Goal: Communication & Community: Ask a question

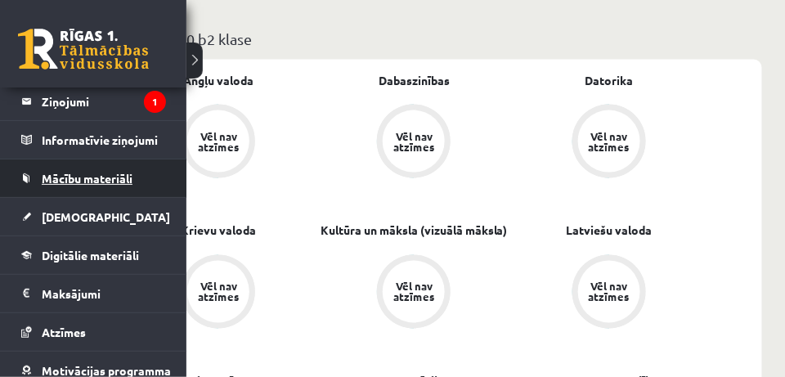
scroll to position [164, 0]
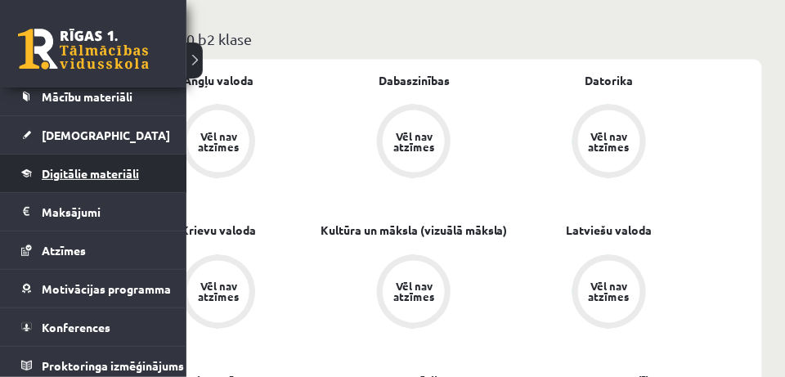
click at [106, 172] on span "Digitālie materiāli" at bounding box center [90, 173] width 97 height 15
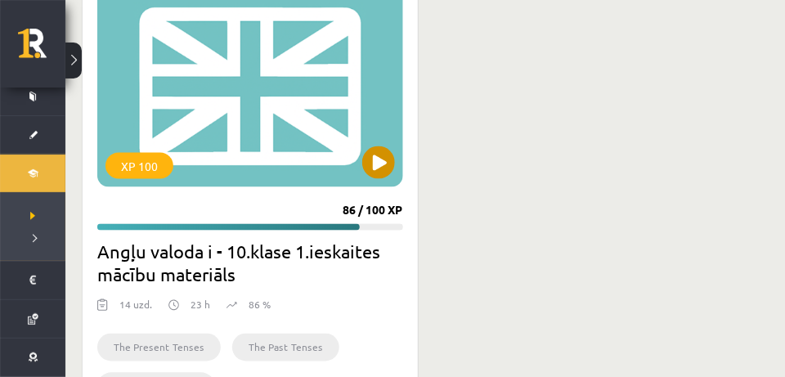
click at [243, 107] on div "XP 100" at bounding box center [250, 85] width 306 height 204
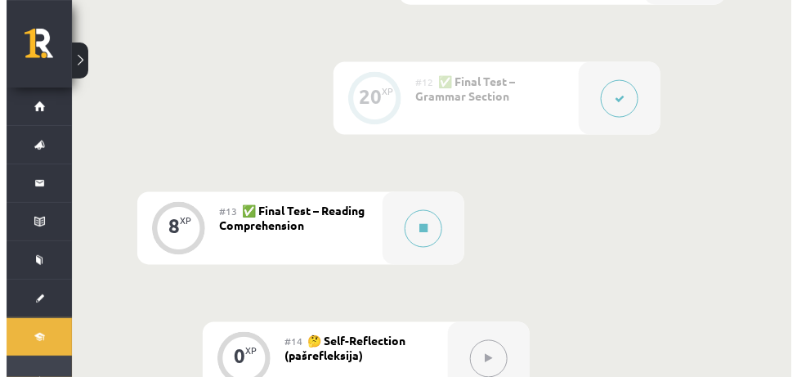
scroll to position [1963, 0]
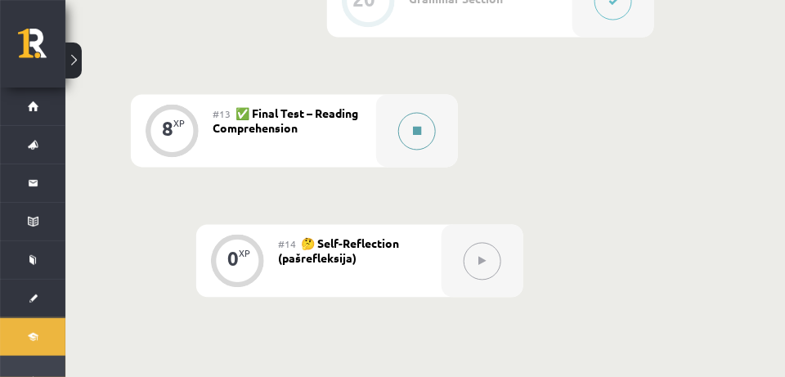
click at [417, 130] on icon at bounding box center [417, 132] width 8 height 10
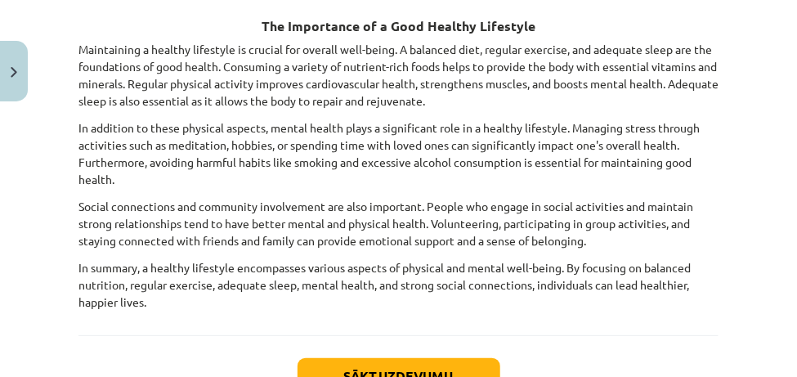
scroll to position [327, 0]
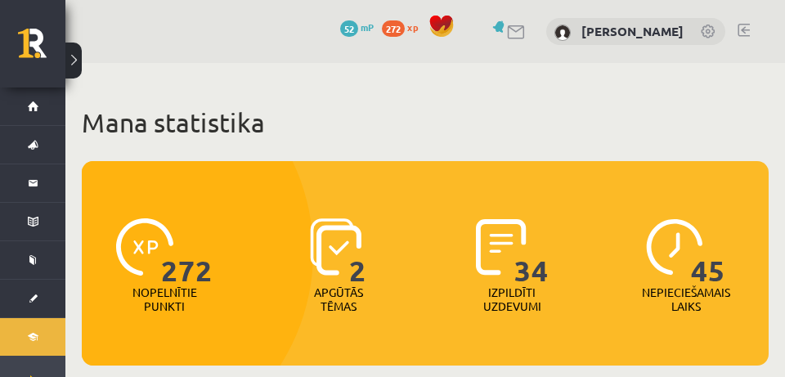
scroll to position [491, 0]
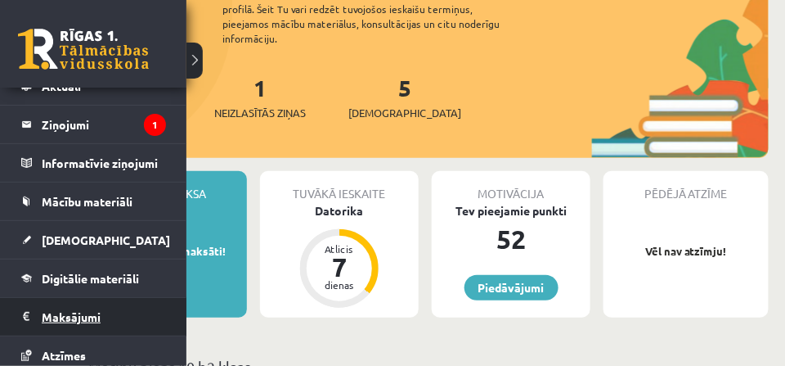
scroll to position [82, 0]
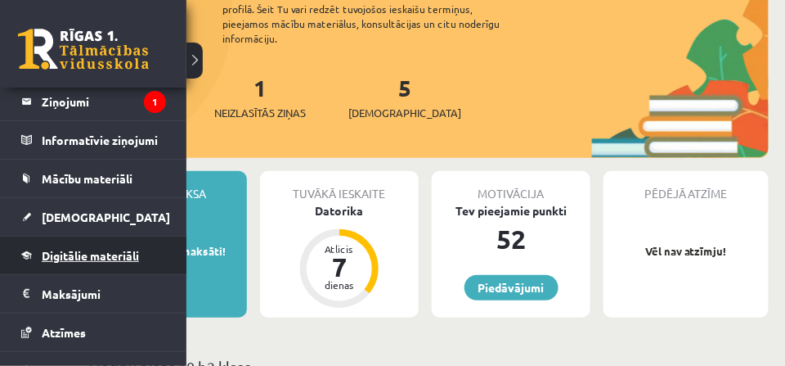
click at [122, 263] on link "Digitālie materiāli" at bounding box center [93, 255] width 145 height 38
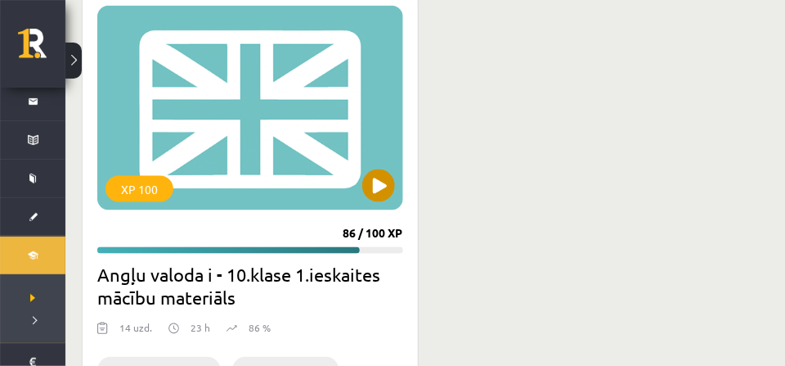
scroll to position [491, 0]
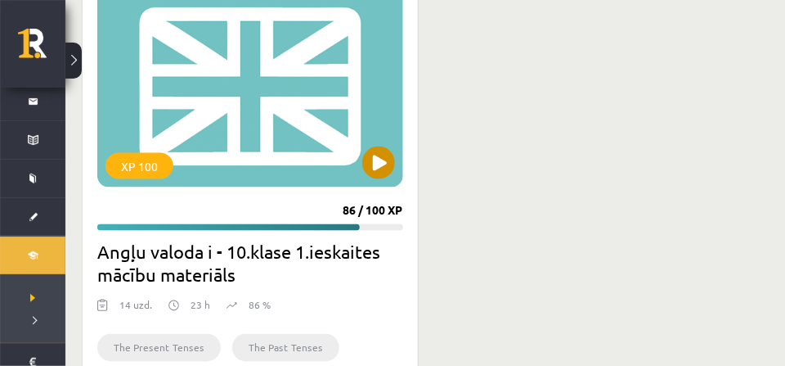
click at [229, 107] on div "XP 100" at bounding box center [250, 85] width 306 height 204
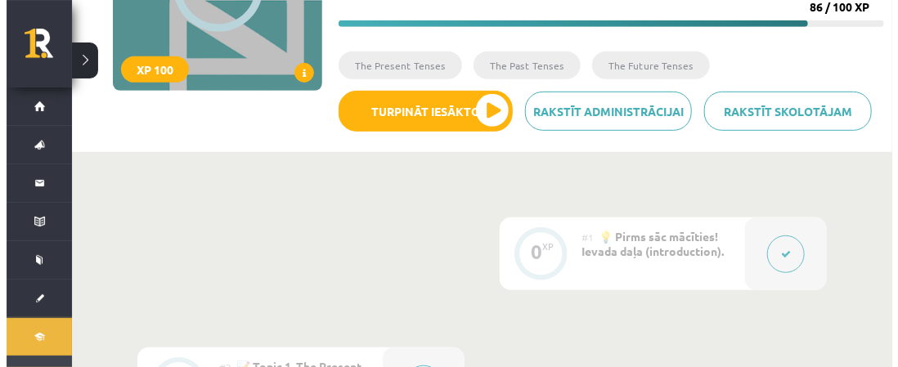
scroll to position [164, 0]
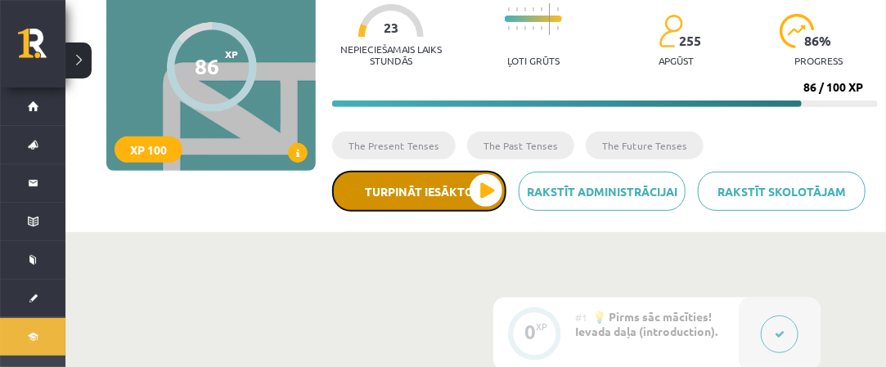
click at [490, 194] on button "Turpināt iesākto" at bounding box center [419, 191] width 174 height 41
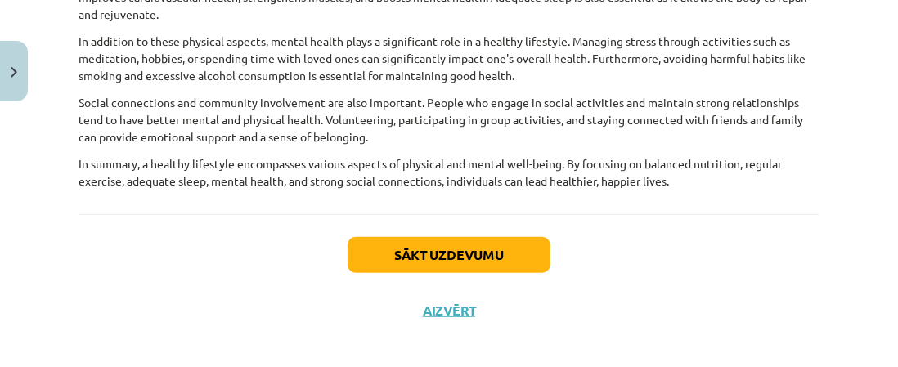
scroll to position [327, 0]
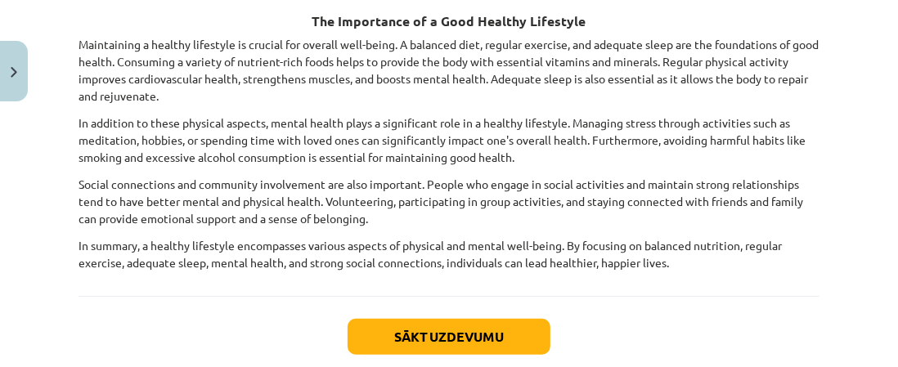
click at [797, 23] on h3 "The Importance of a Good Healthy Lifestyle" at bounding box center [449, 16] width 741 height 30
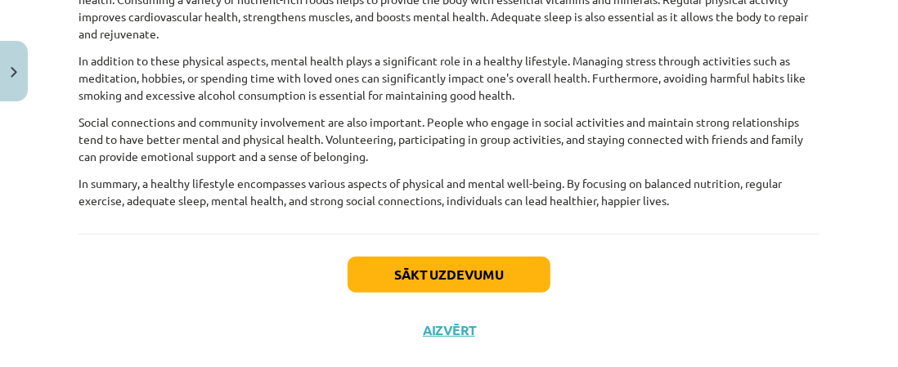
scroll to position [409, 0]
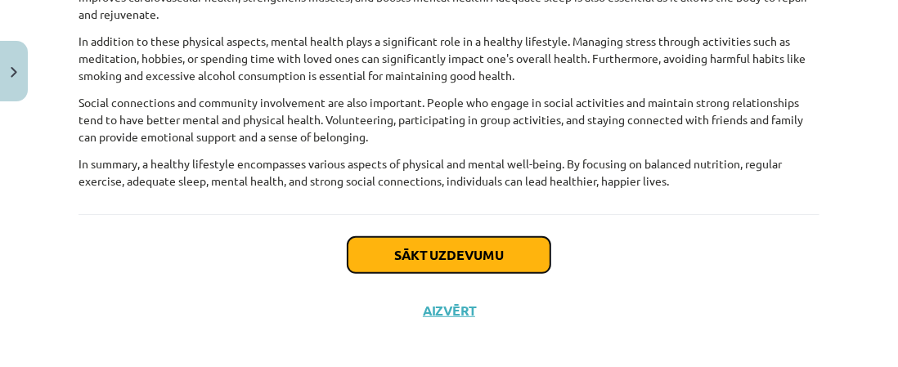
click at [425, 254] on button "Sākt uzdevumu" at bounding box center [449, 255] width 203 height 36
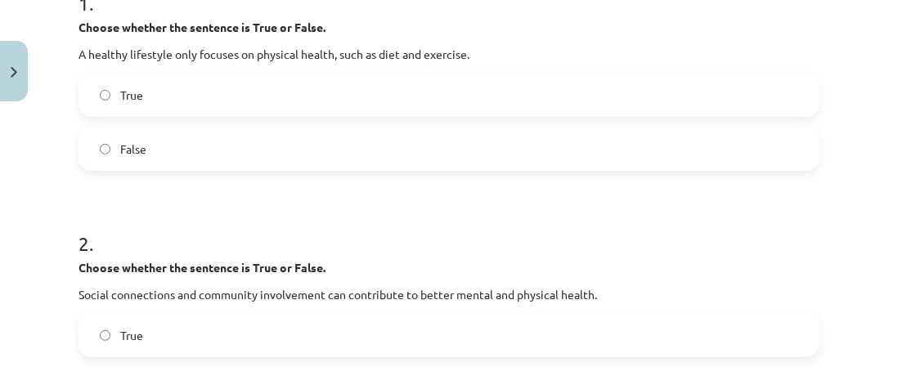
scroll to position [368, 0]
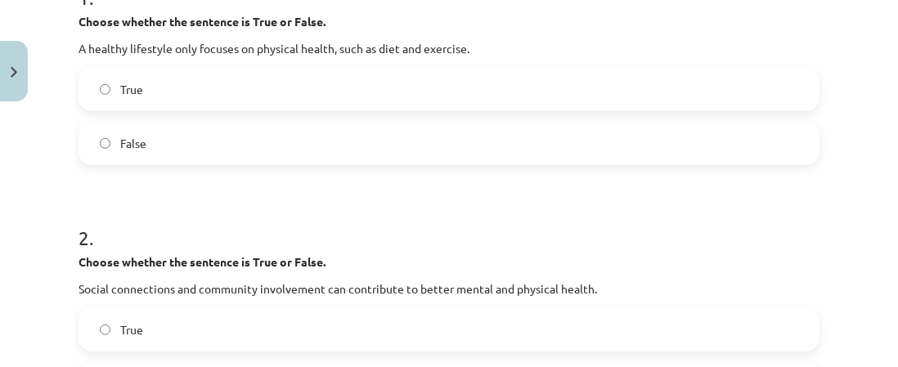
click at [141, 144] on span "False" at bounding box center [133, 143] width 26 height 17
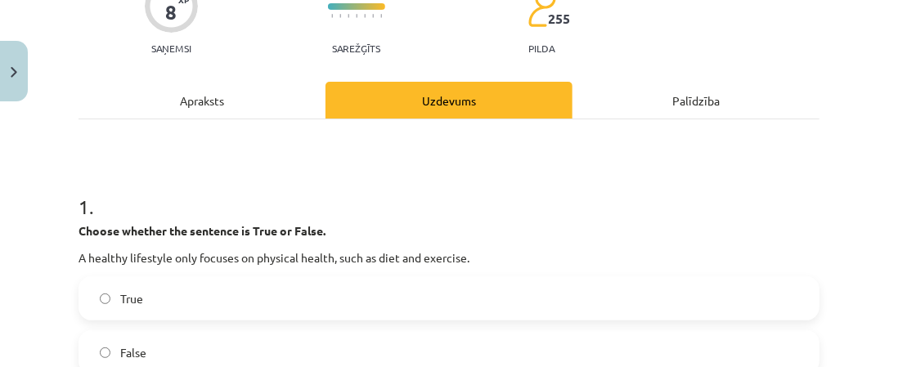
scroll to position [41, 0]
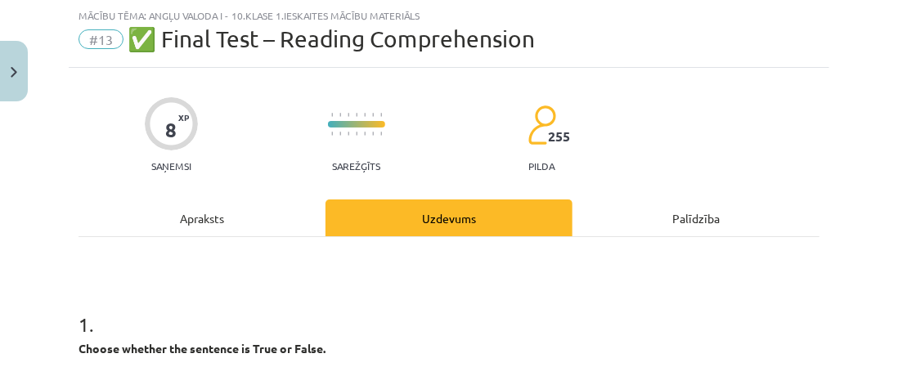
click at [231, 227] on div "Apraksts" at bounding box center [202, 218] width 247 height 37
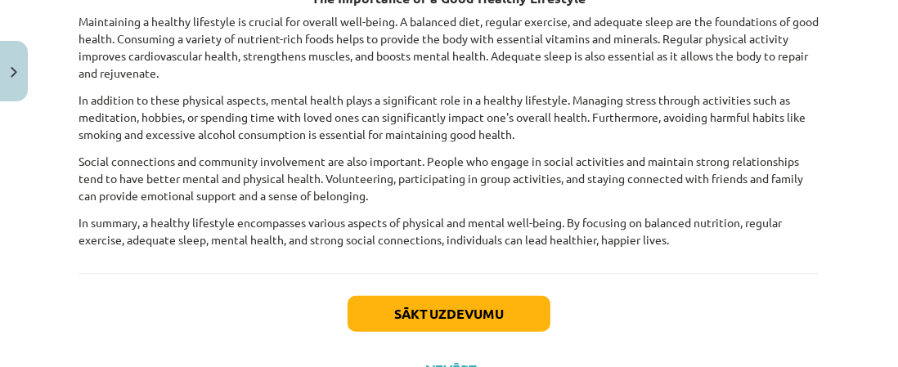
scroll to position [418, 0]
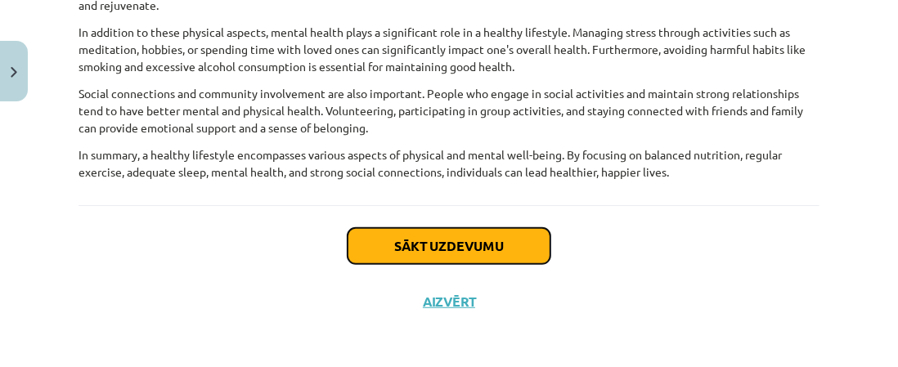
click at [472, 243] on button "Sākt uzdevumu" at bounding box center [449, 246] width 203 height 36
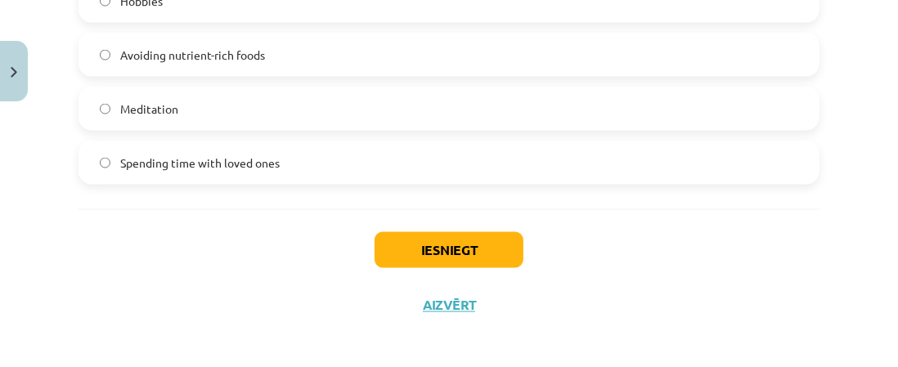
scroll to position [1291, 0]
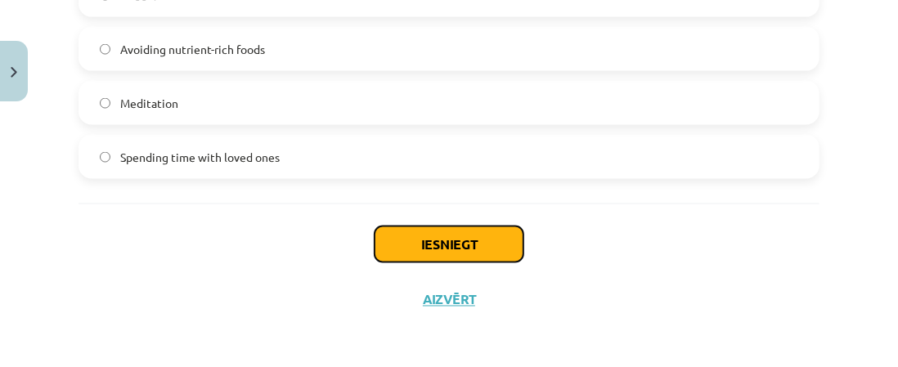
click at [469, 240] on button "Iesniegt" at bounding box center [449, 245] width 149 height 36
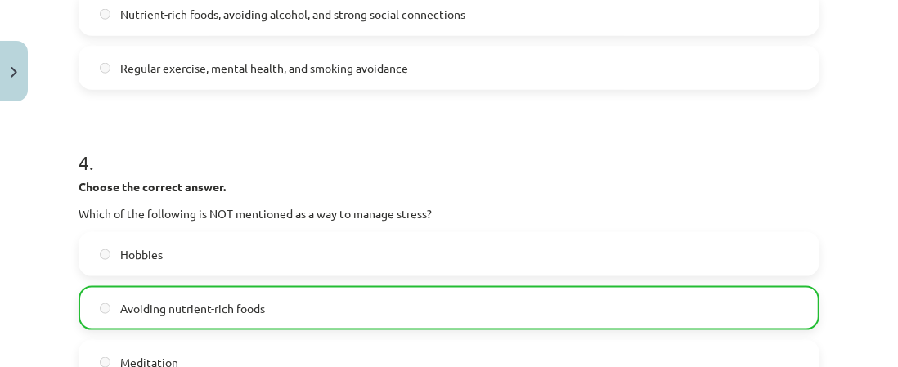
scroll to position [1343, 0]
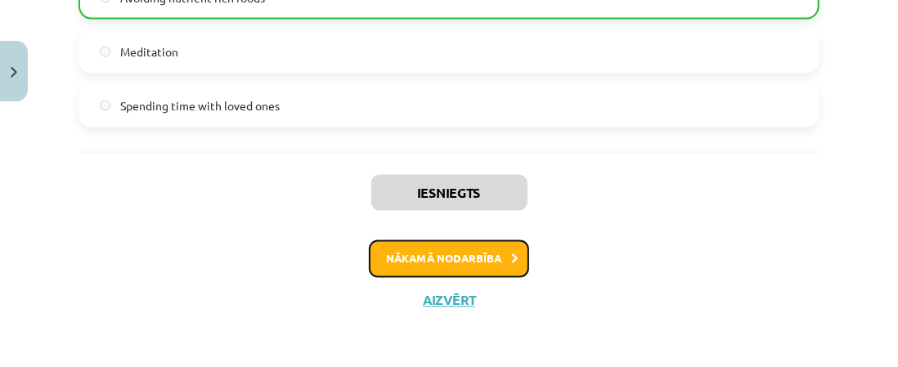
click at [462, 258] on button "Nākamā nodarbība" at bounding box center [449, 259] width 160 height 38
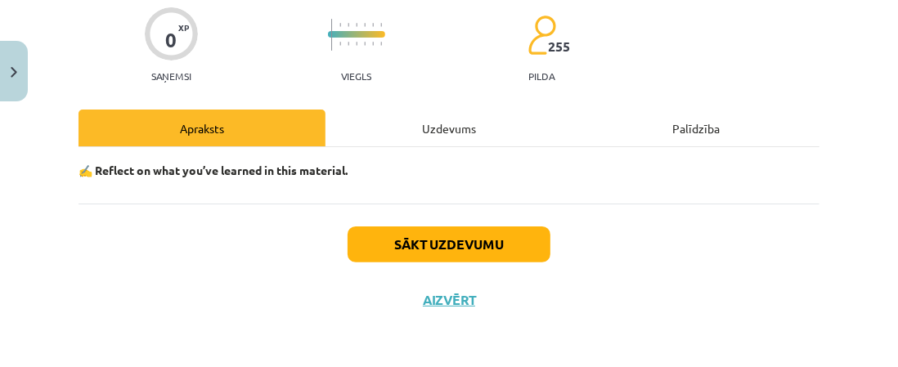
scroll to position [131, 0]
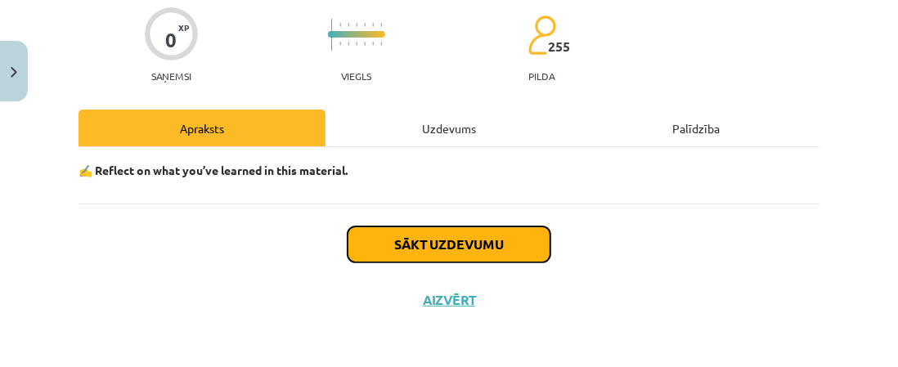
click at [440, 240] on button "Sākt uzdevumu" at bounding box center [449, 245] width 203 height 36
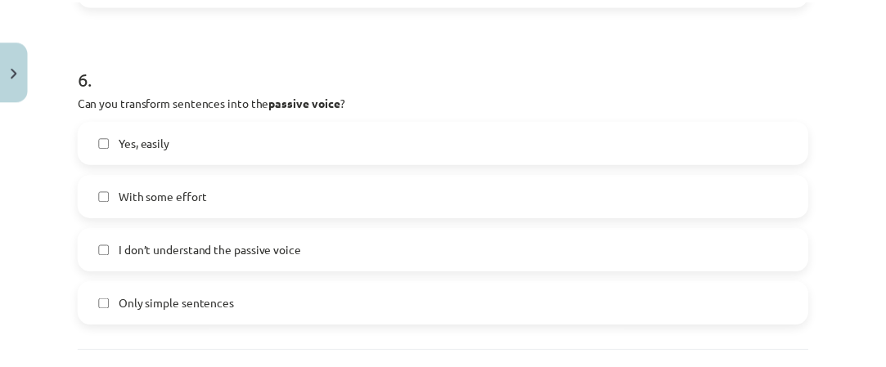
scroll to position [1922, 0]
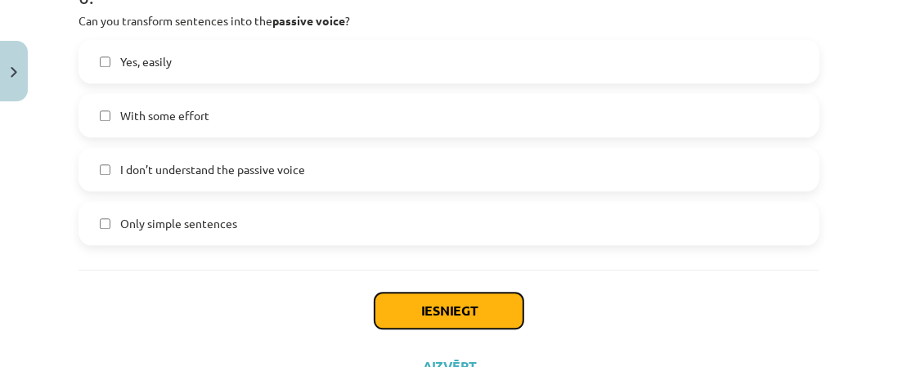
click at [400, 310] on button "Iesniegt" at bounding box center [449, 311] width 149 height 36
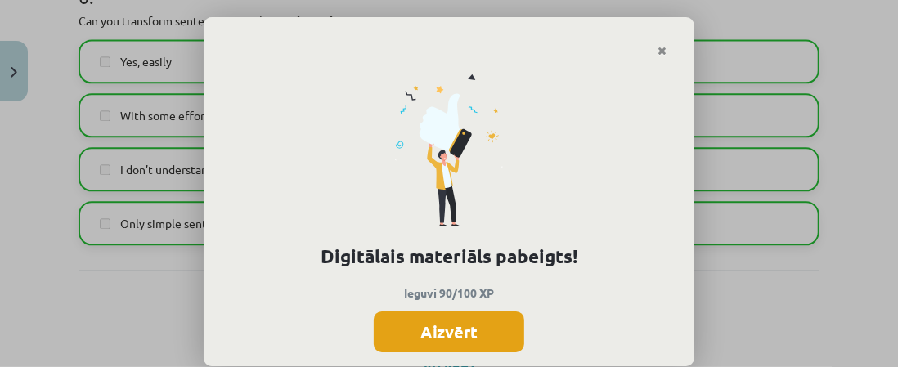
click at [465, 330] on button "Aizvērt" at bounding box center [449, 332] width 150 height 41
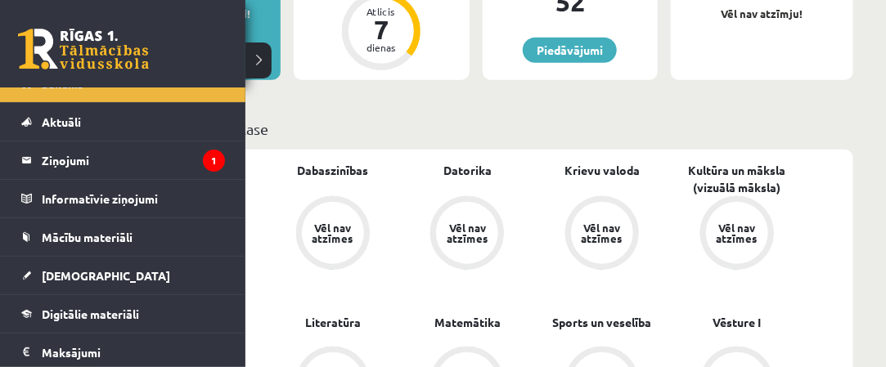
scroll to position [13, 0]
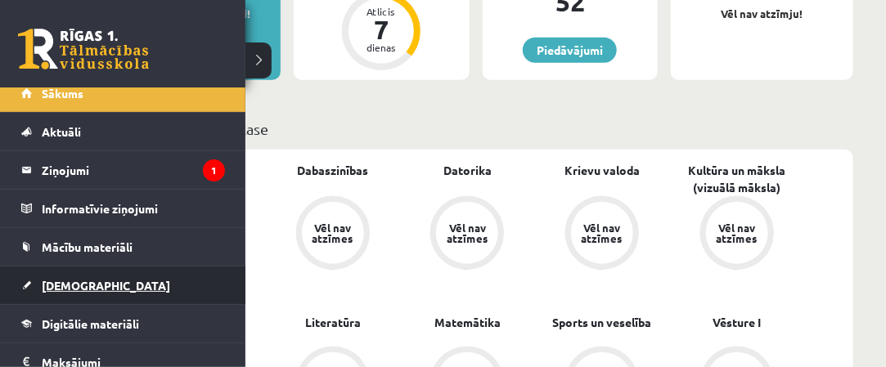
click at [208, 288] on link "[DEMOGRAPHIC_DATA]" at bounding box center [123, 286] width 204 height 38
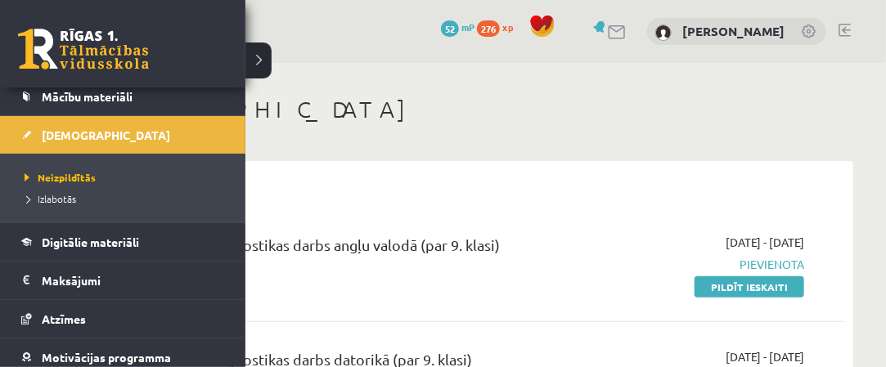
scroll to position [245, 0]
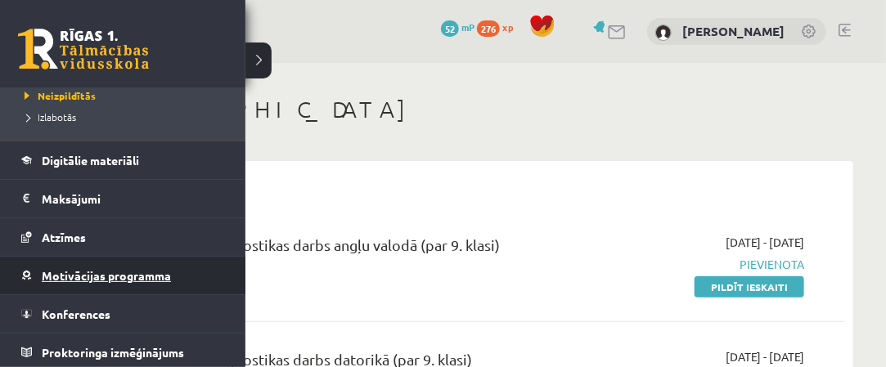
click at [132, 272] on span "Motivācijas programma" at bounding box center [106, 275] width 129 height 15
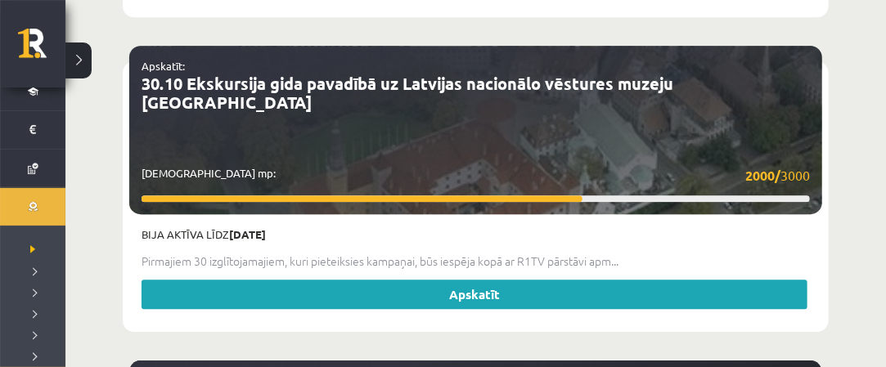
scroll to position [3762, 0]
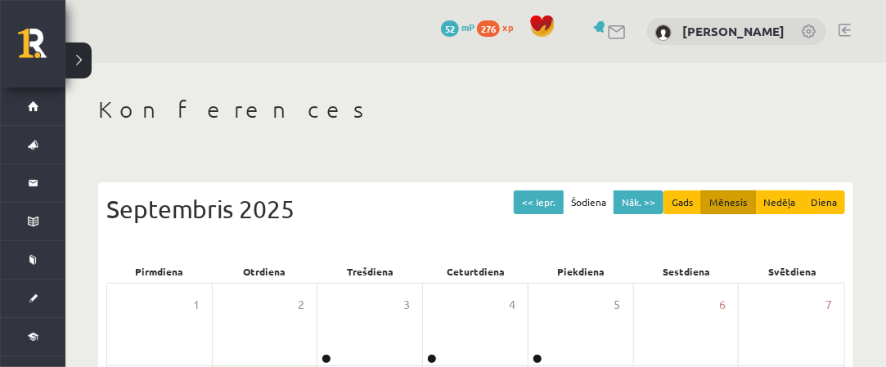
scroll to position [82, 0]
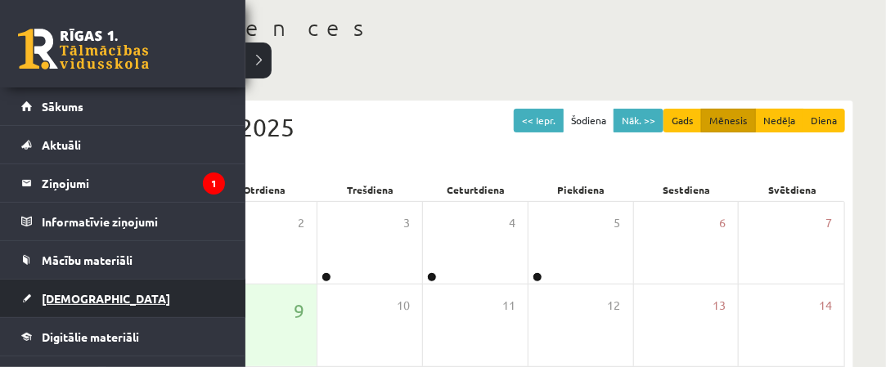
click link "[DEMOGRAPHIC_DATA]"
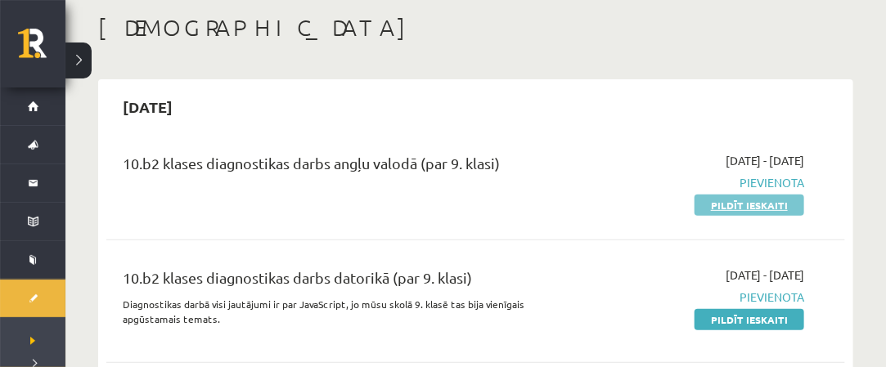
click link "Pildīt ieskaiti"
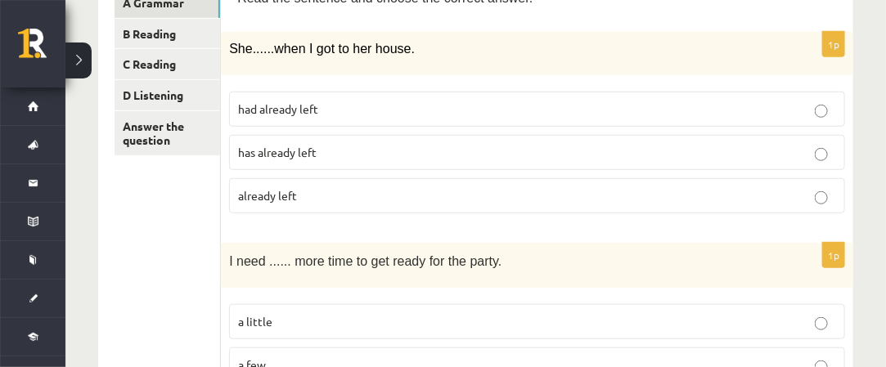
scroll to position [327, 0]
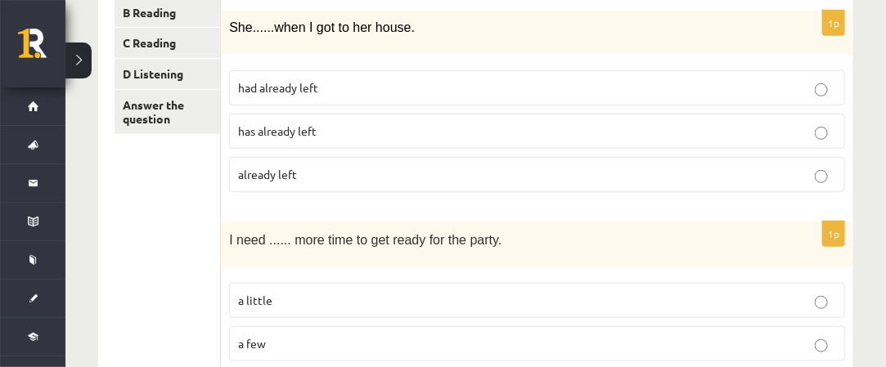
click at [339, 93] on p "had already left" at bounding box center [537, 87] width 598 height 17
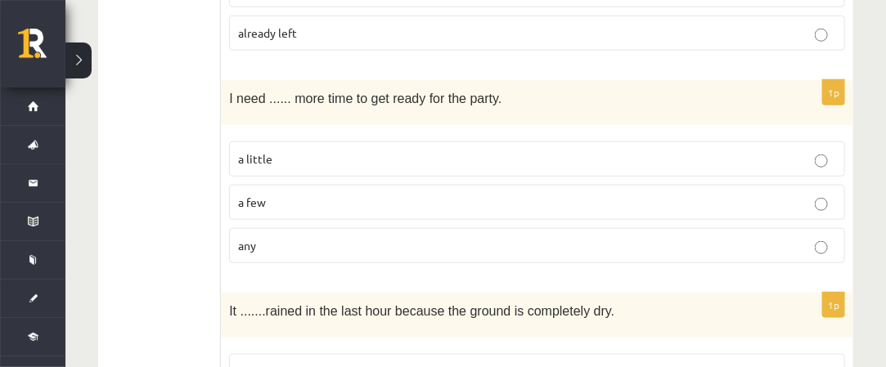
scroll to position [491, 0]
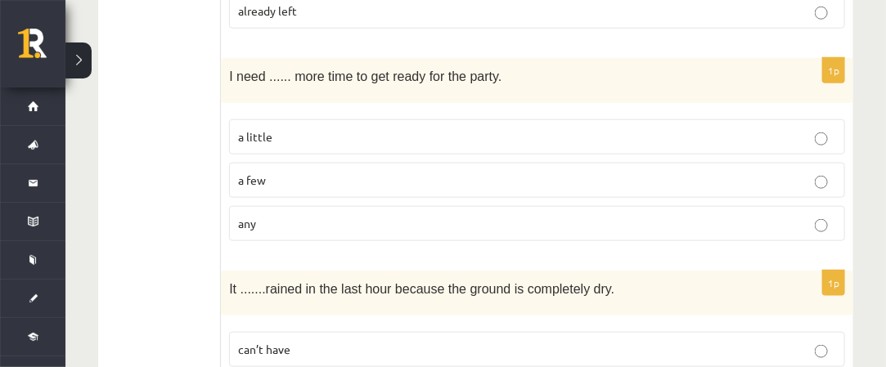
click at [371, 138] on p "a little" at bounding box center [537, 136] width 598 height 17
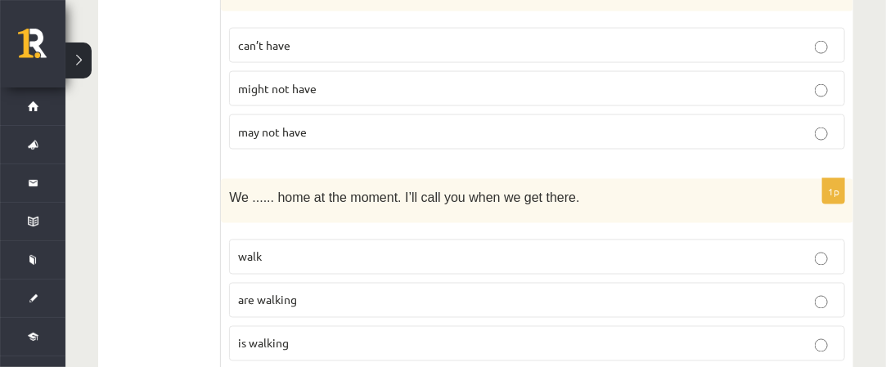
scroll to position [818, 0]
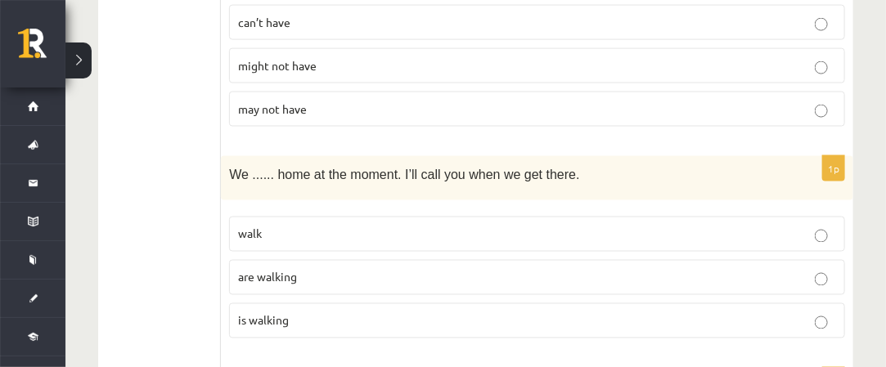
click at [313, 274] on p "are walking" at bounding box center [537, 277] width 598 height 17
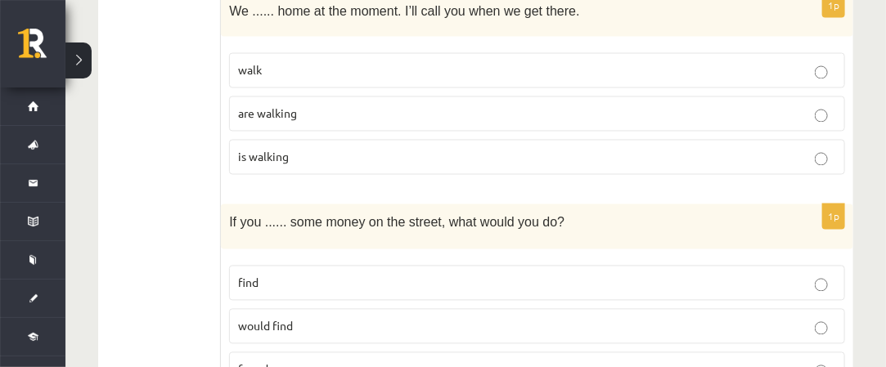
scroll to position [1063, 0]
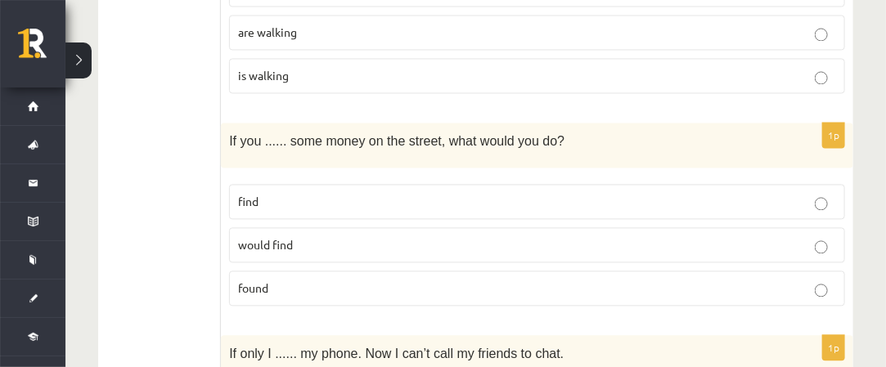
click at [335, 193] on p "find" at bounding box center [537, 201] width 598 height 17
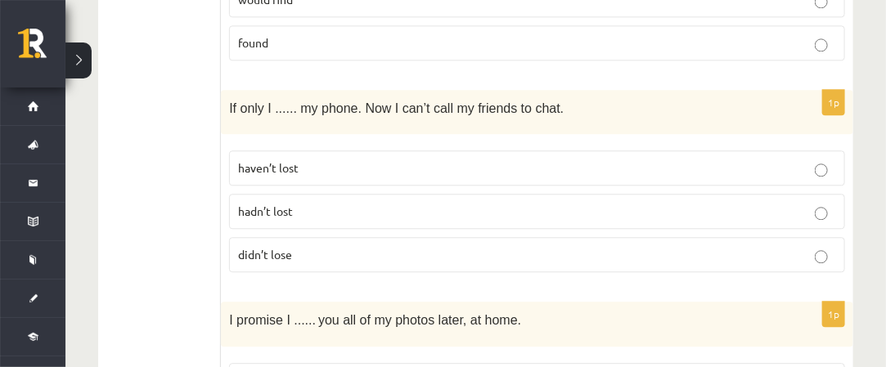
scroll to position [1309, 0]
click at [384, 163] on p "haven’t lost" at bounding box center [537, 167] width 598 height 17
click at [384, 203] on p "hadn’t lost" at bounding box center [537, 211] width 598 height 17
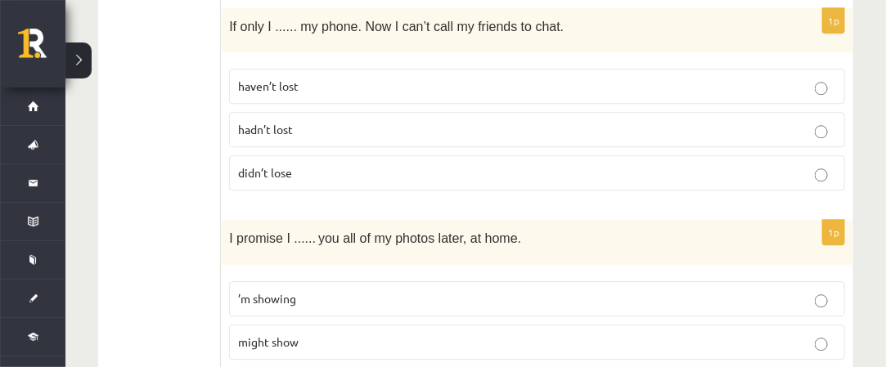
scroll to position [1472, 0]
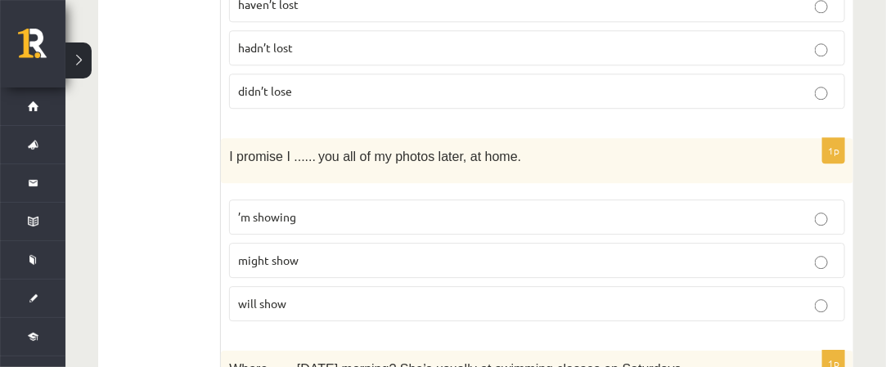
click at [390, 299] on label "will show" at bounding box center [537, 303] width 616 height 35
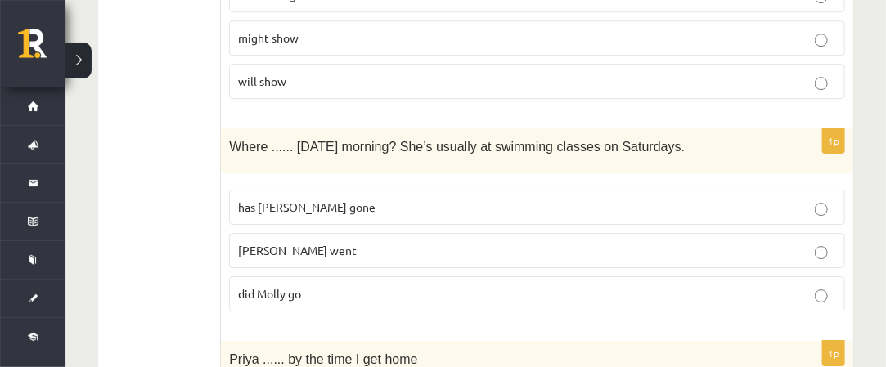
scroll to position [1718, 0]
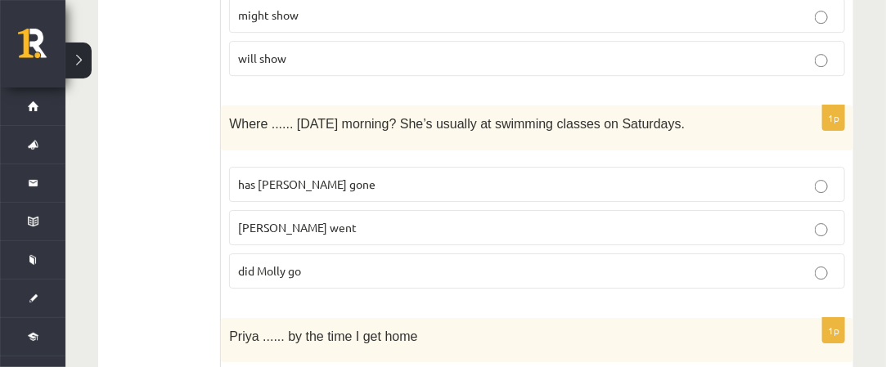
click at [373, 263] on p "did Molly go" at bounding box center [537, 271] width 598 height 17
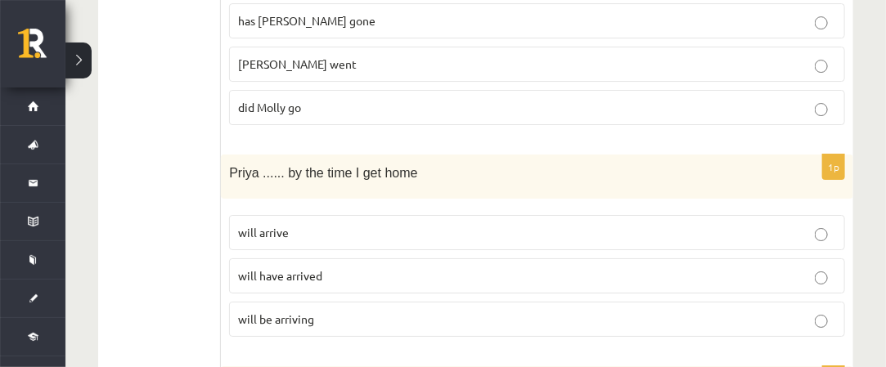
scroll to position [1963, 0]
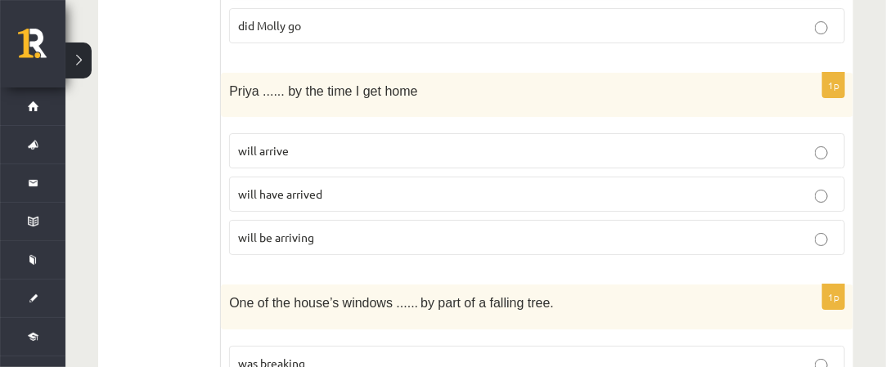
click at [373, 142] on p "will arrive" at bounding box center [537, 150] width 598 height 17
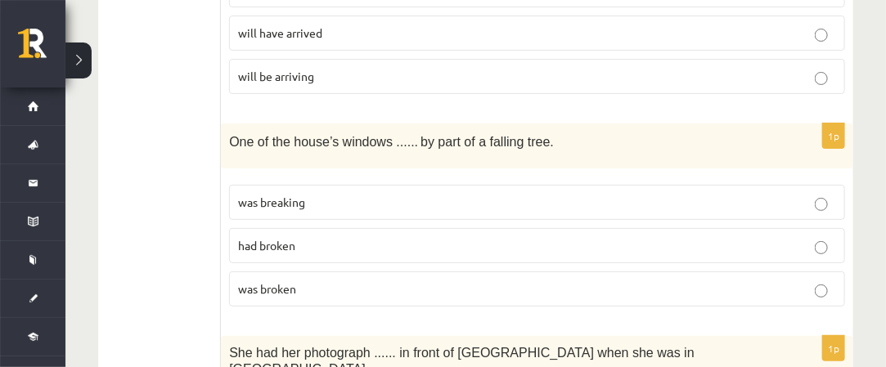
scroll to position [2208, 0]
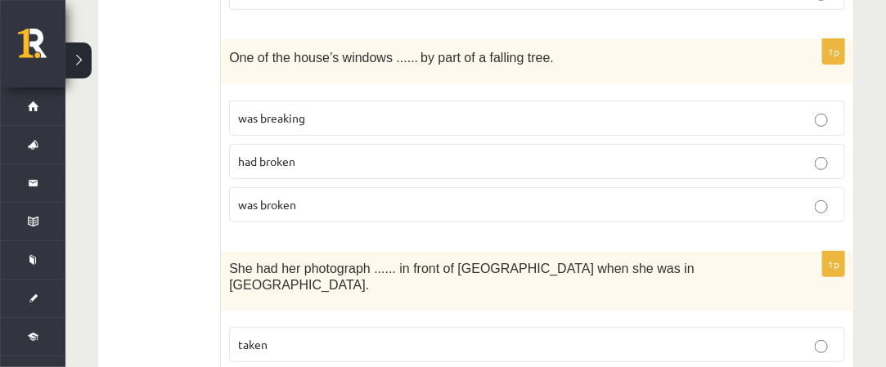
click at [296, 197] on span "was broken" at bounding box center [267, 204] width 58 height 15
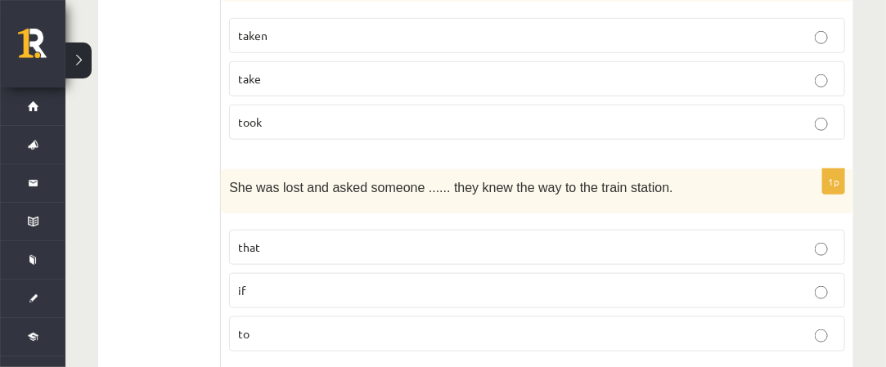
scroll to position [2535, 0]
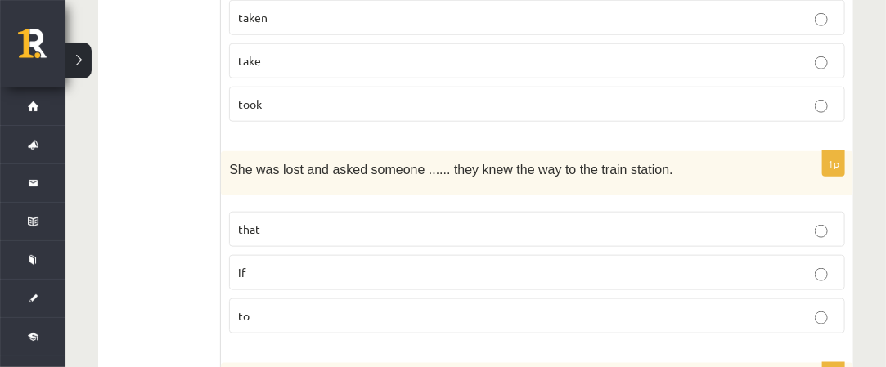
click at [281, 264] on p "if" at bounding box center [537, 272] width 598 height 17
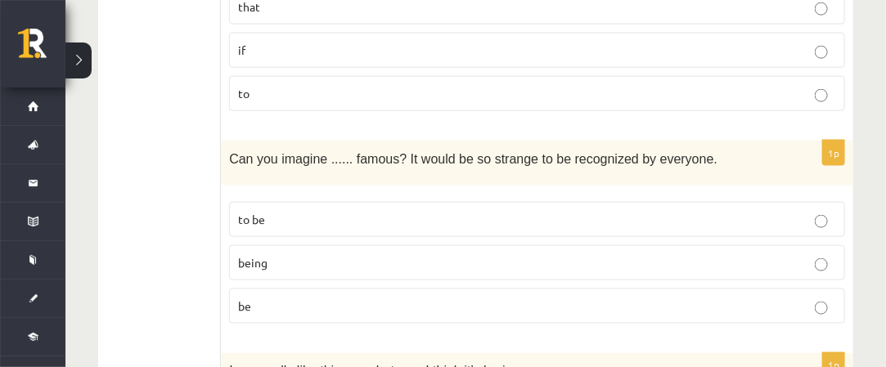
scroll to position [2781, 0]
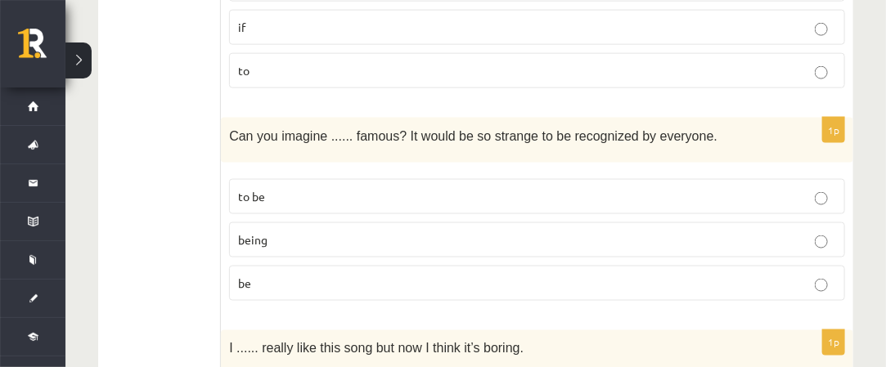
click at [362, 231] on p "being" at bounding box center [537, 239] width 598 height 17
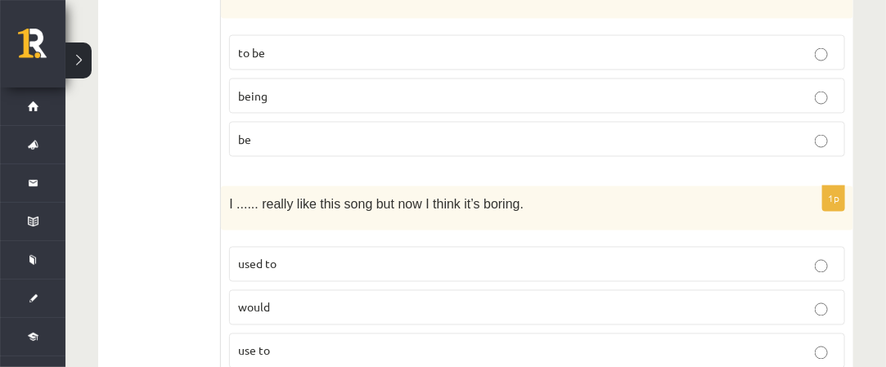
scroll to position [2944, 0]
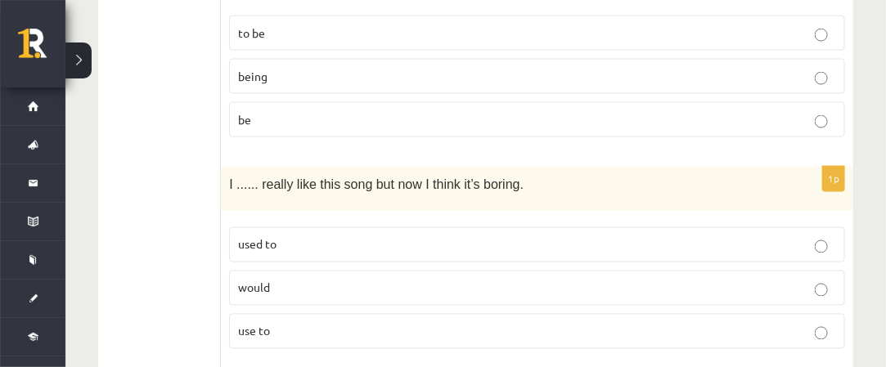
click at [332, 280] on p "would" at bounding box center [537, 288] width 598 height 17
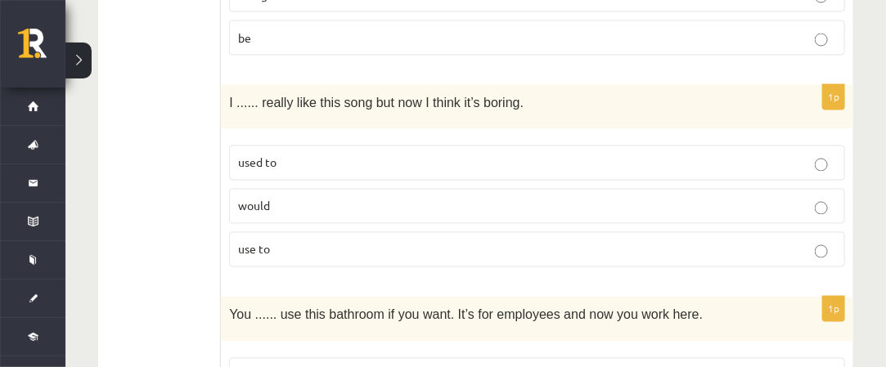
scroll to position [3190, 0]
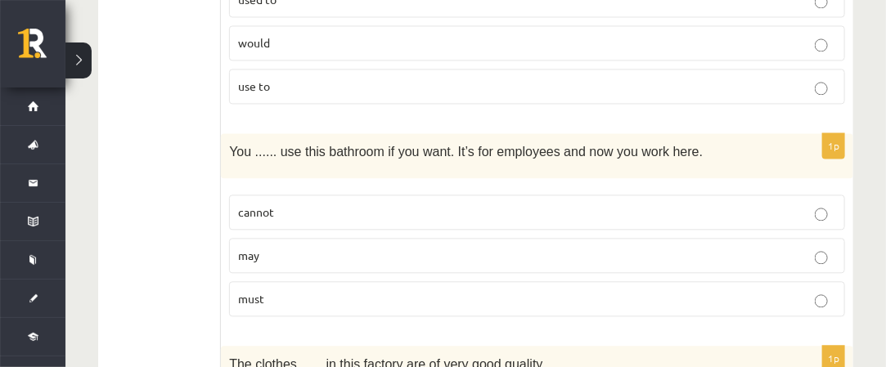
click at [323, 238] on label "may" at bounding box center [537, 255] width 616 height 35
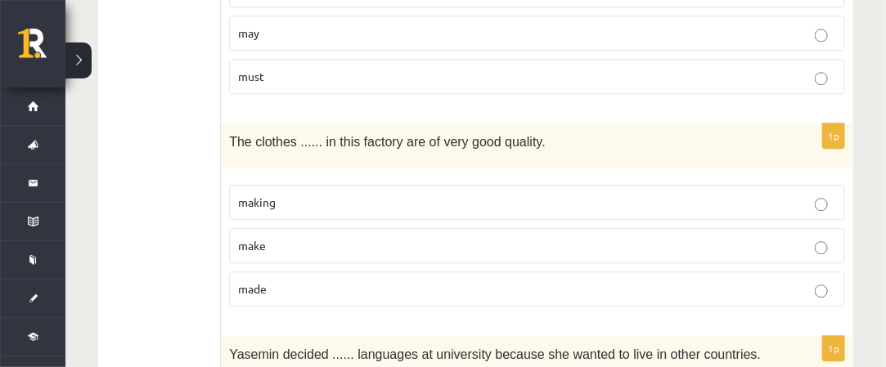
scroll to position [3435, 0]
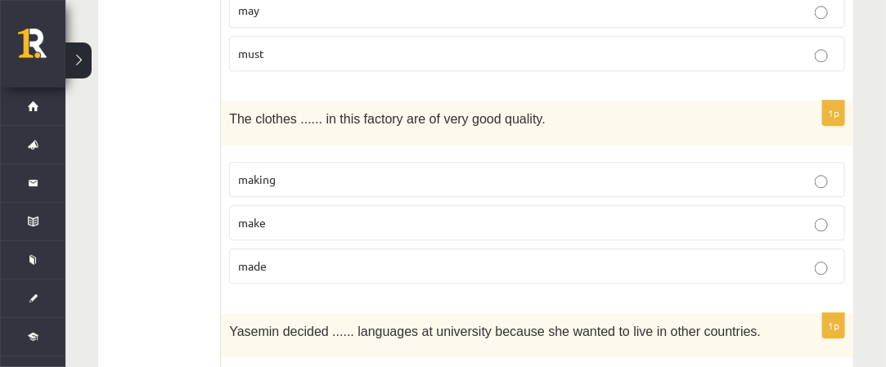
click at [319, 258] on p "made" at bounding box center [537, 266] width 598 height 17
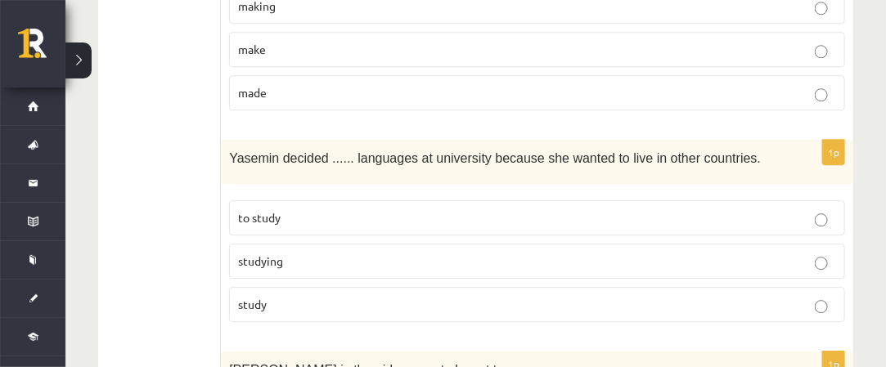
scroll to position [3681, 0]
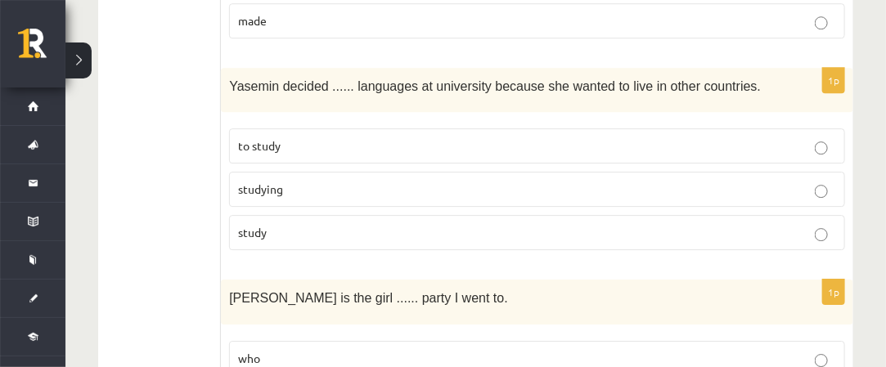
click at [316, 128] on label "to study" at bounding box center [537, 145] width 616 height 35
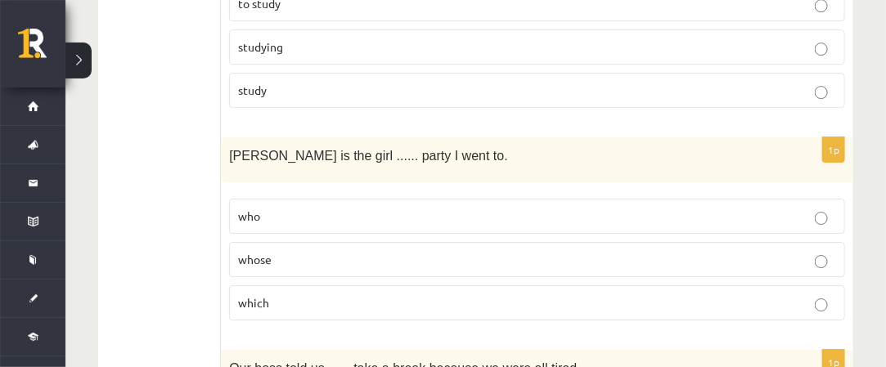
scroll to position [3844, 0]
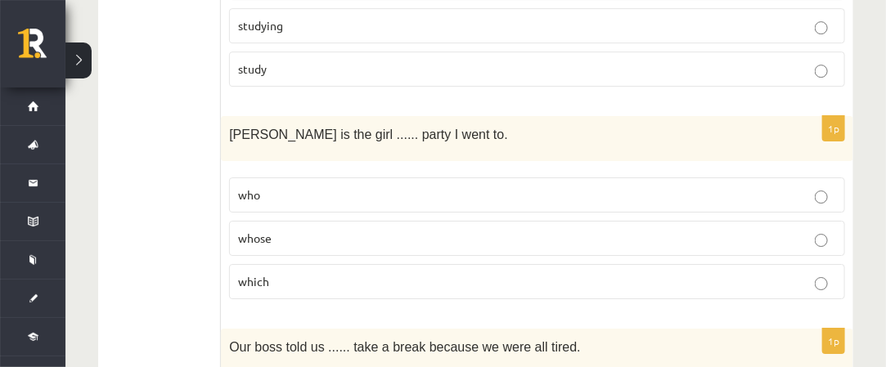
click at [301, 186] on p "who" at bounding box center [537, 194] width 598 height 17
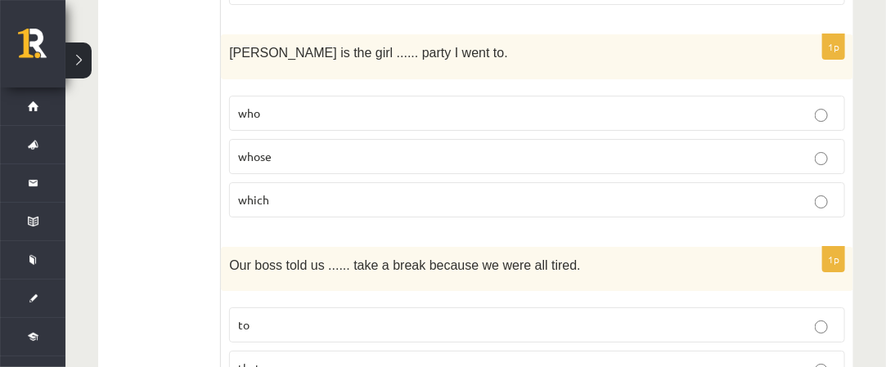
scroll to position [4008, 0]
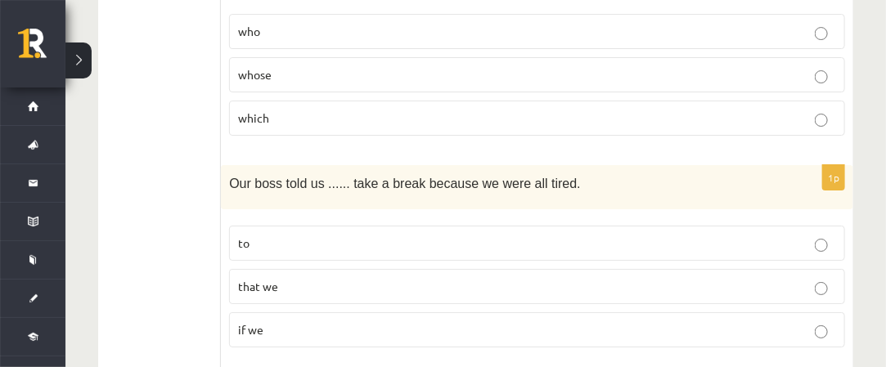
click at [386, 235] on p "to" at bounding box center [537, 243] width 598 height 17
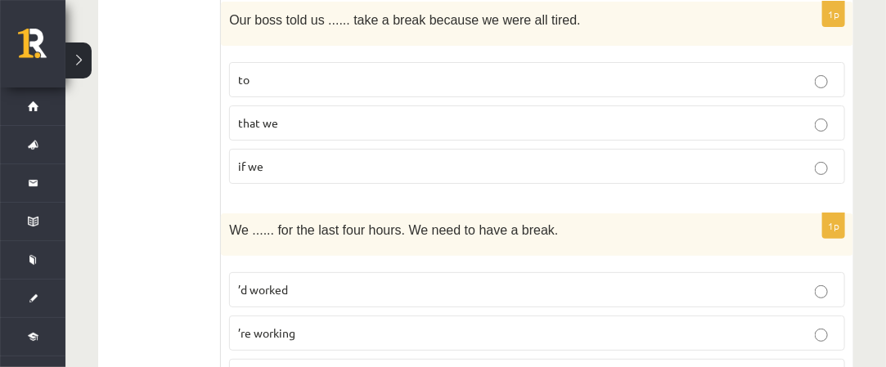
scroll to position [4197, 0]
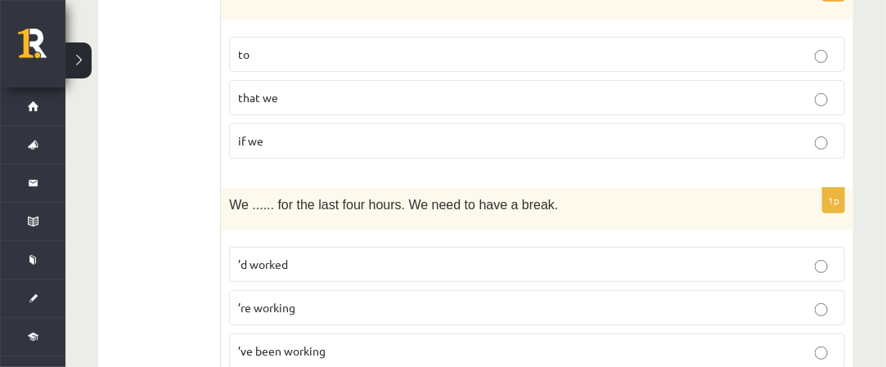
click at [363, 343] on p "’ve been working" at bounding box center [537, 351] width 598 height 17
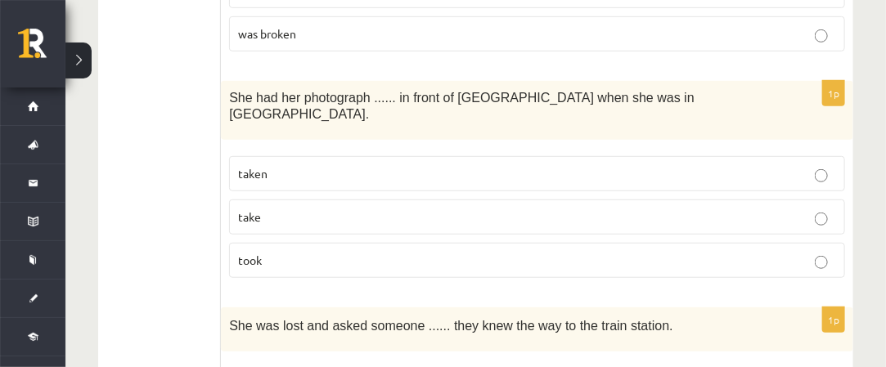
scroll to position [2397, 0]
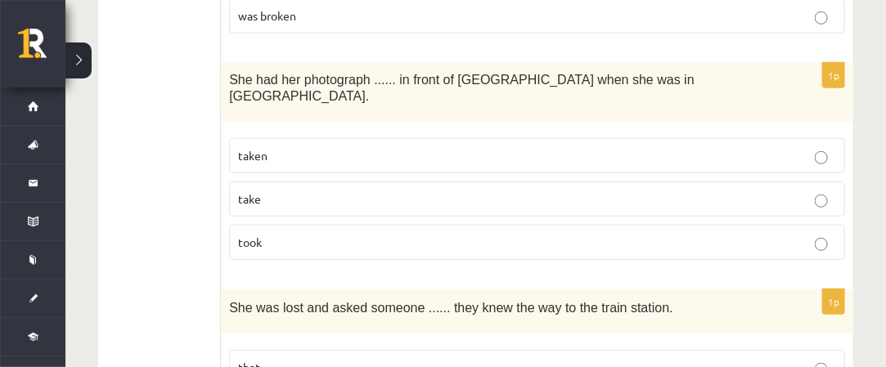
click at [349, 147] on p "taken" at bounding box center [537, 155] width 598 height 17
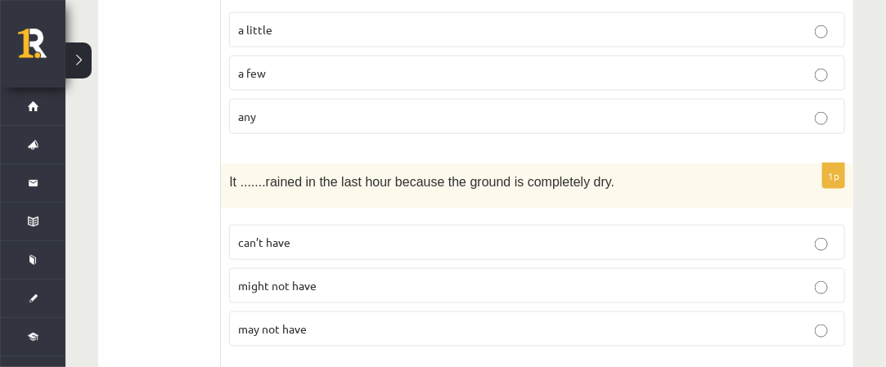
scroll to position [680, 0]
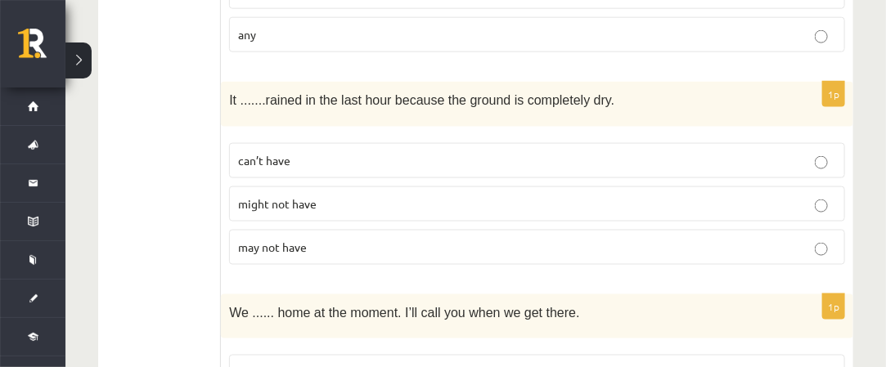
click at [321, 239] on p "may not have" at bounding box center [537, 247] width 598 height 17
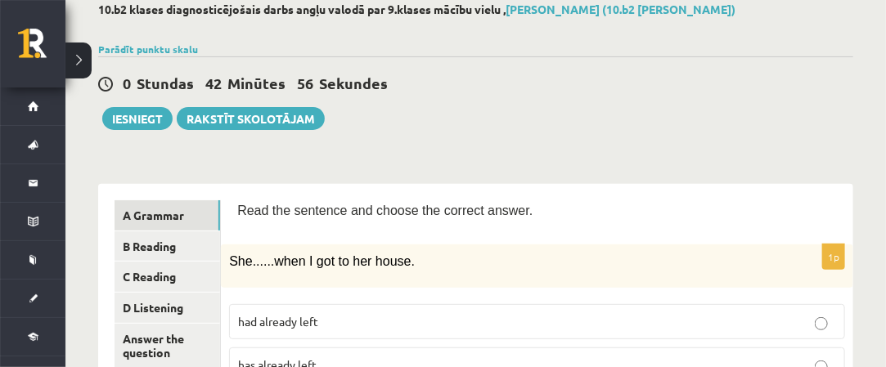
scroll to position [0, 0]
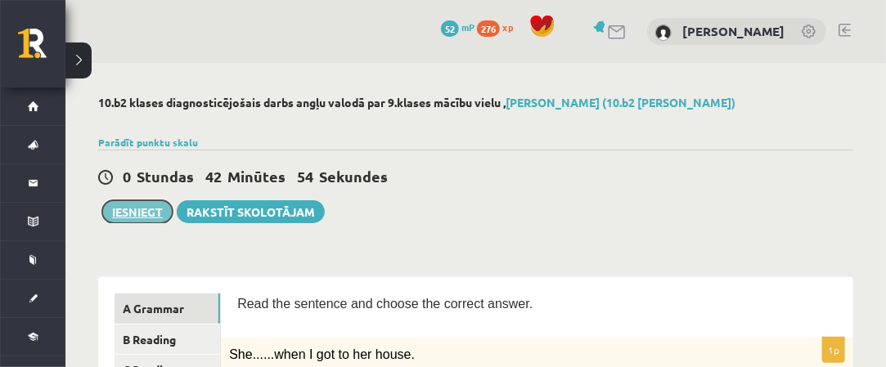
click at [150, 206] on button "Iesniegt" at bounding box center [137, 211] width 70 height 23
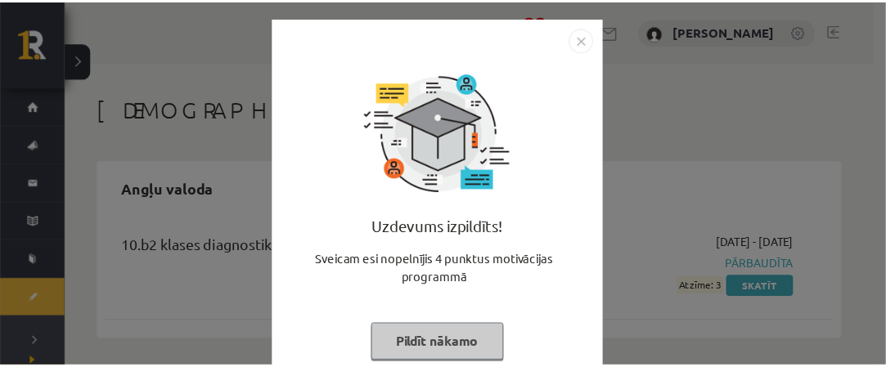
scroll to position [37, 0]
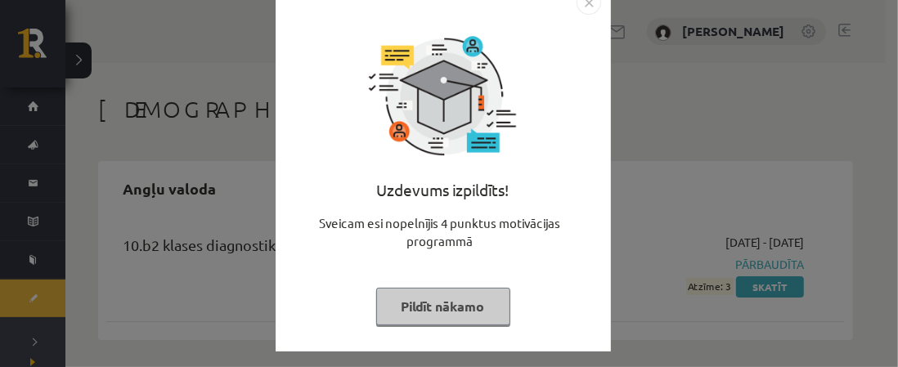
click at [479, 316] on button "Pildīt nākamo" at bounding box center [443, 307] width 134 height 38
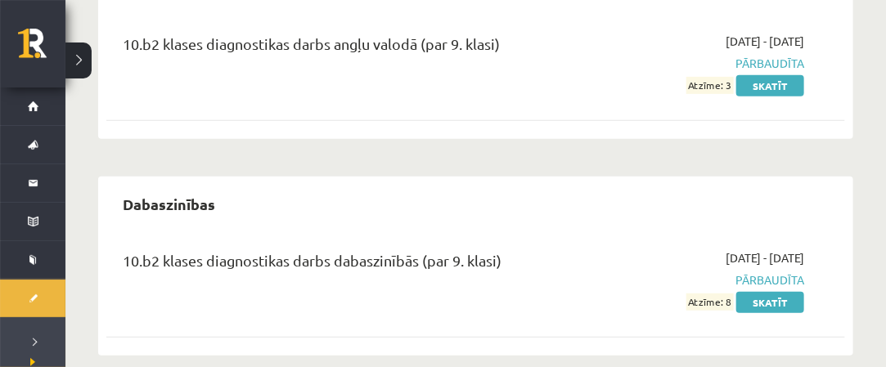
scroll to position [221, 0]
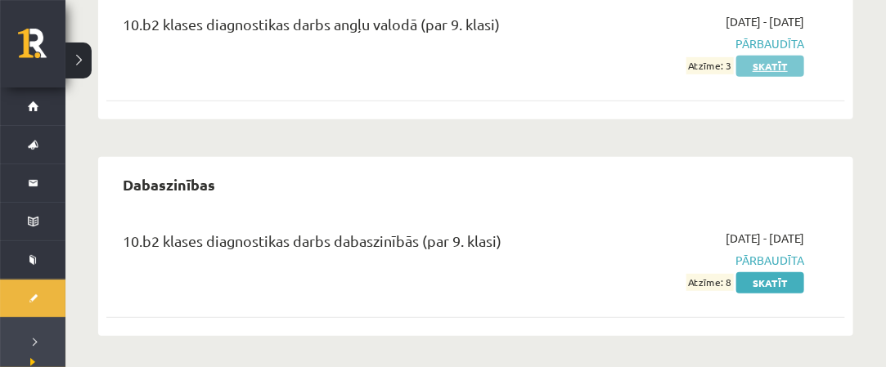
click at [744, 65] on link "Skatīt" at bounding box center [770, 66] width 68 height 21
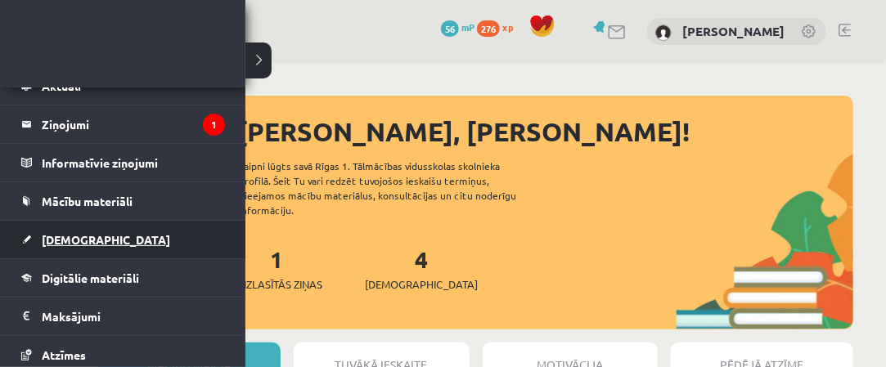
scroll to position [177, 0]
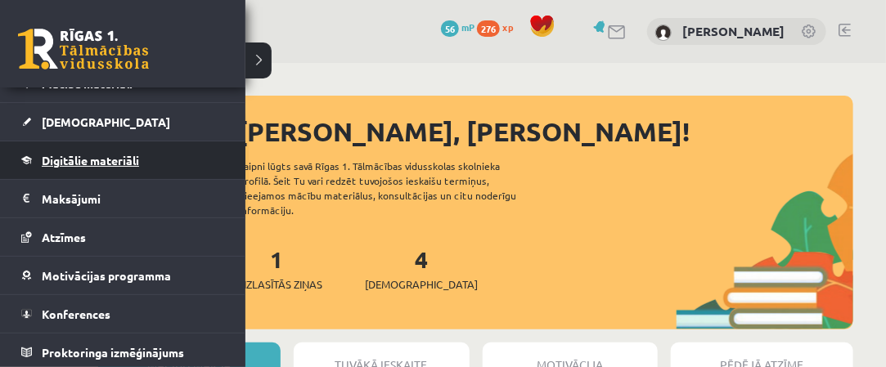
click at [118, 157] on span "Digitālie materiāli" at bounding box center [90, 160] width 97 height 15
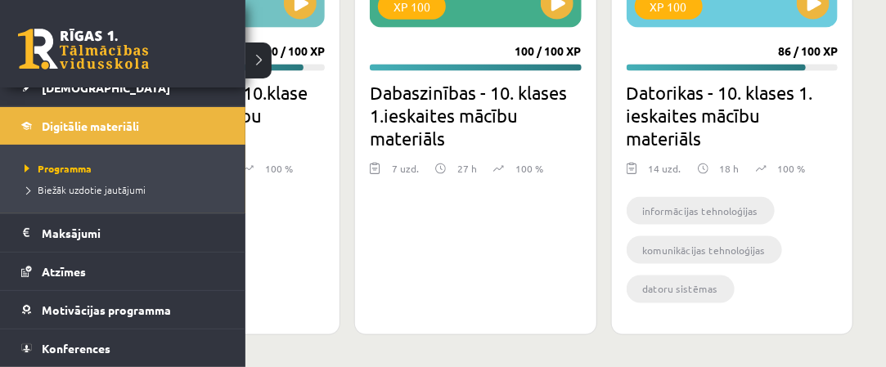
scroll to position [245, 0]
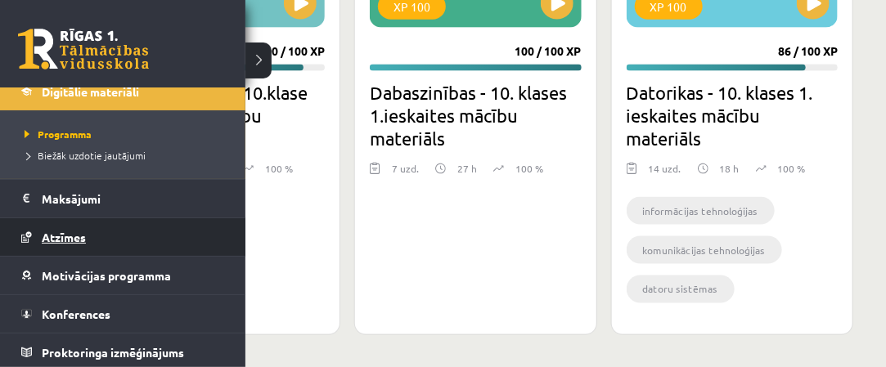
click at [140, 249] on link "Atzīmes" at bounding box center [123, 237] width 204 height 38
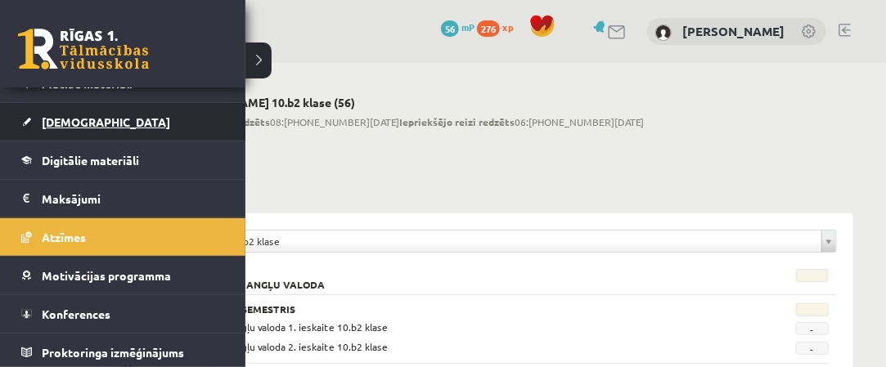
click at [166, 115] on link "[DEMOGRAPHIC_DATA]" at bounding box center [123, 122] width 204 height 38
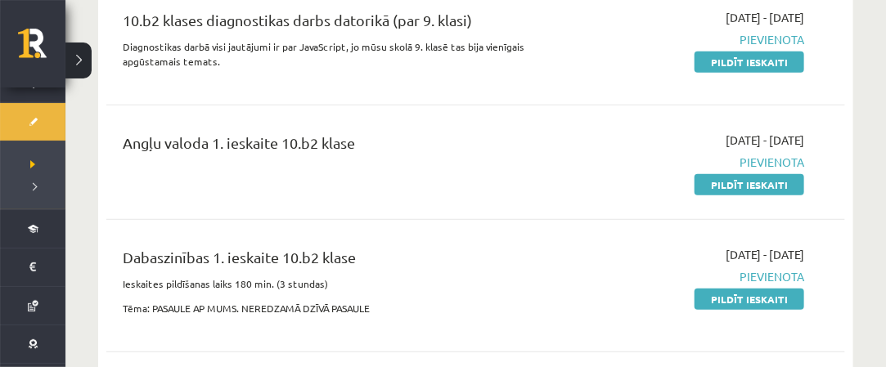
scroll to position [245, 0]
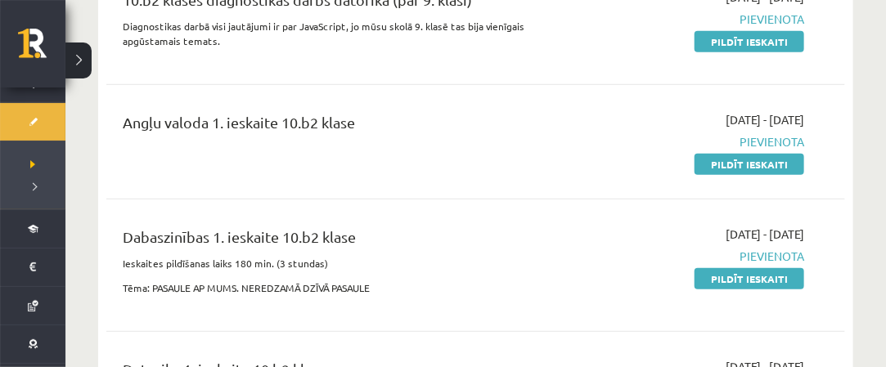
click at [76, 68] on button at bounding box center [78, 61] width 26 height 36
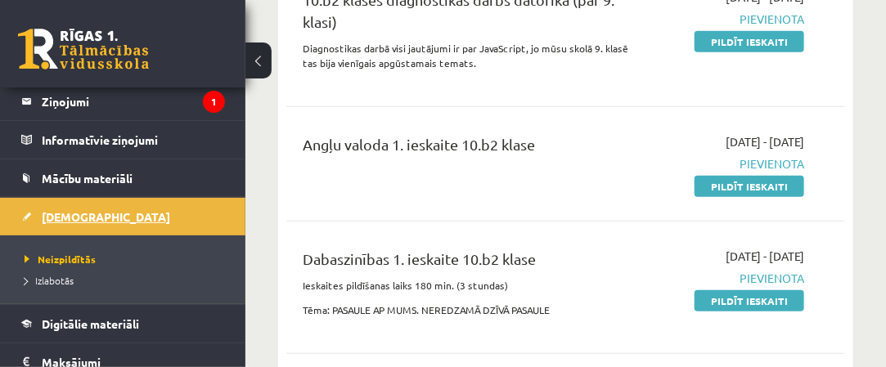
scroll to position [82, 0]
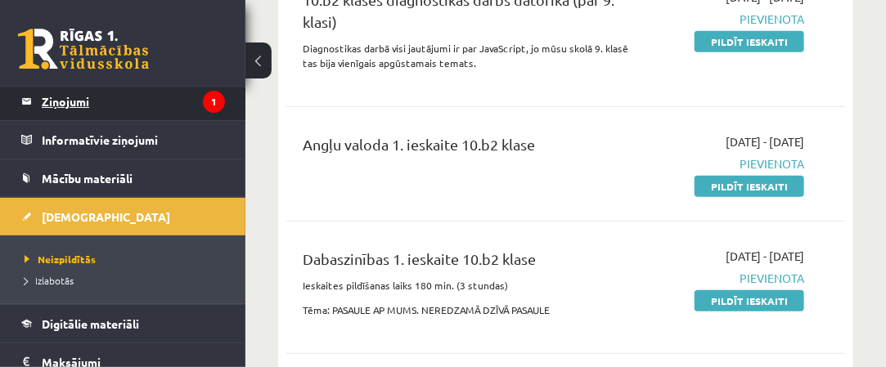
click at [132, 107] on legend "Ziņojumi 1" at bounding box center [133, 102] width 183 height 38
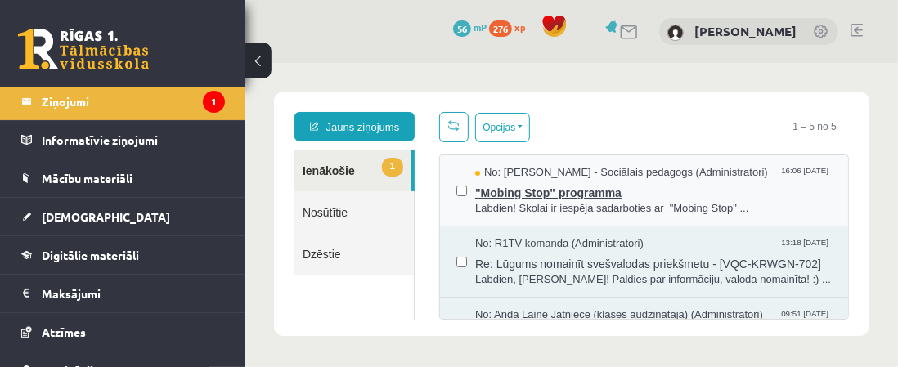
click at [505, 182] on span ""Mobing Stop" programma" at bounding box center [652, 190] width 357 height 20
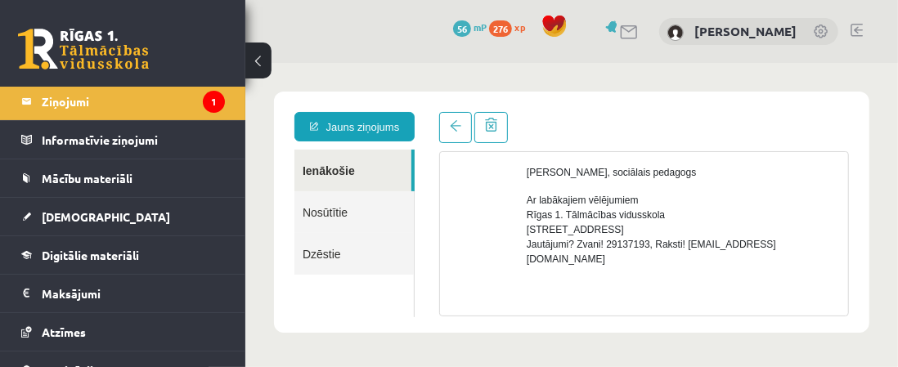
scroll to position [943, 0]
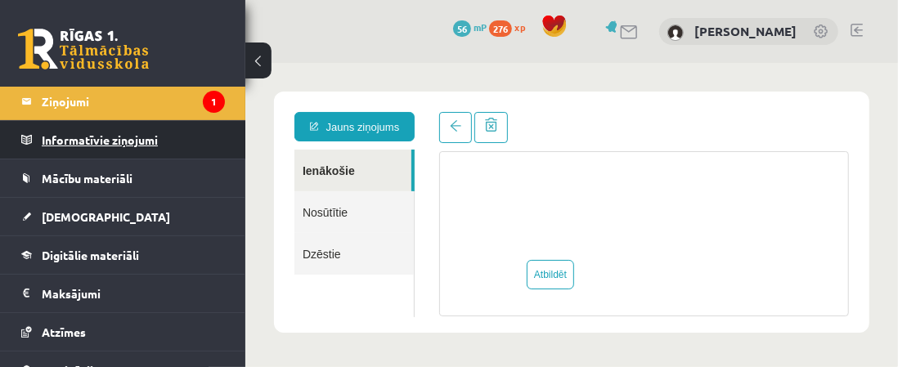
click at [200, 153] on legend "Informatīvie ziņojumi 0" at bounding box center [133, 140] width 183 height 38
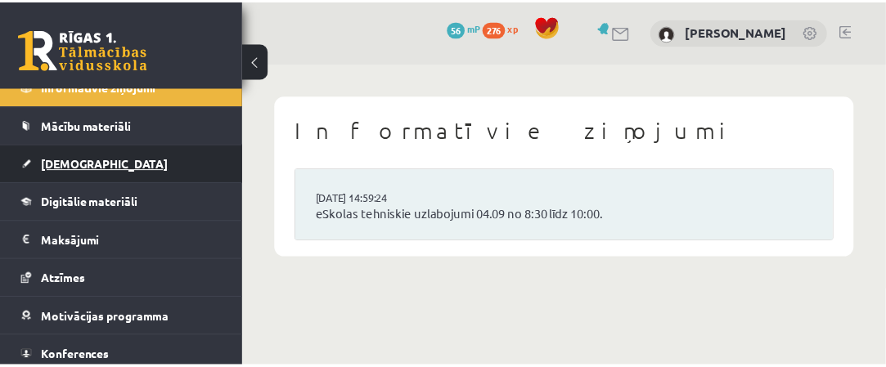
scroll to position [177, 0]
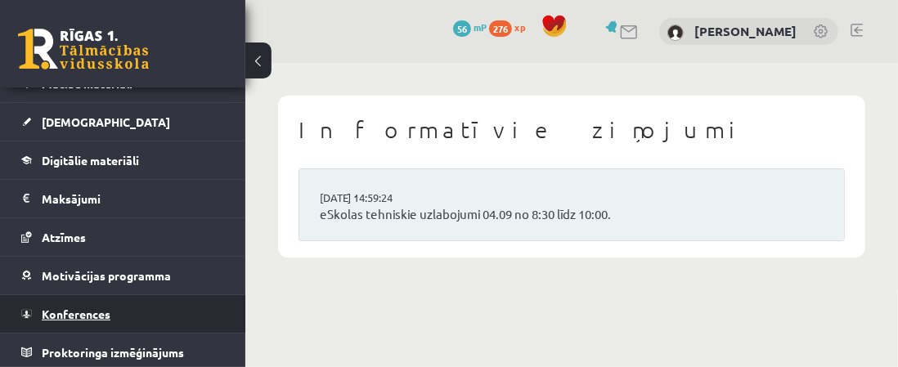
click at [136, 314] on link "Konferences" at bounding box center [123, 314] width 204 height 38
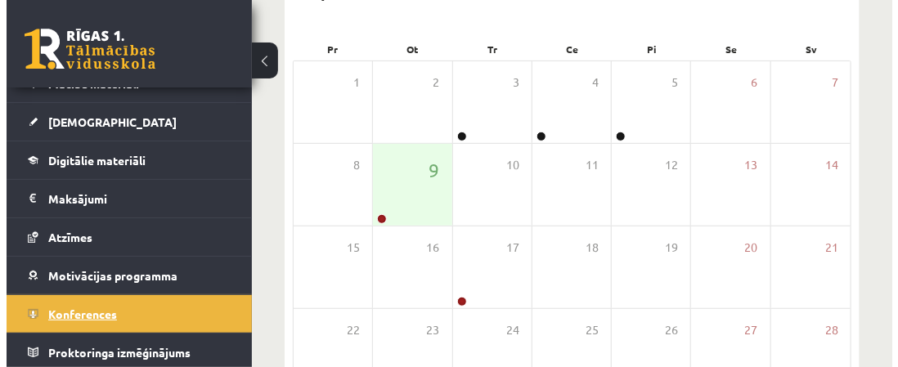
scroll to position [245, 0]
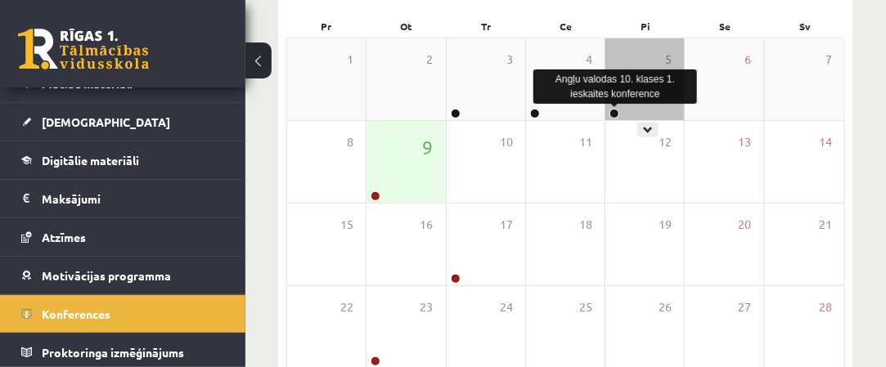
click at [615, 117] on link at bounding box center [614, 114] width 10 height 10
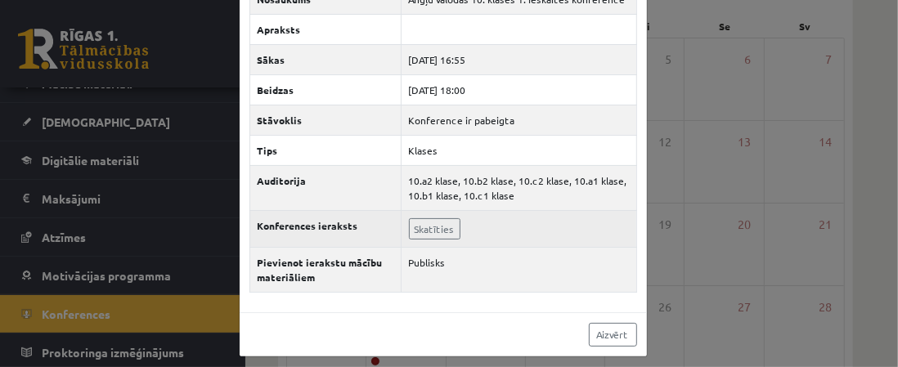
scroll to position [85, 0]
click at [422, 218] on link "Skatīties" at bounding box center [435, 228] width 52 height 21
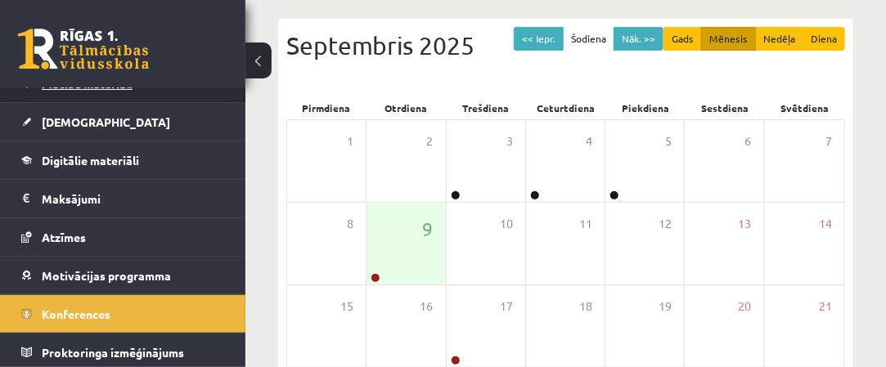
scroll to position [95, 0]
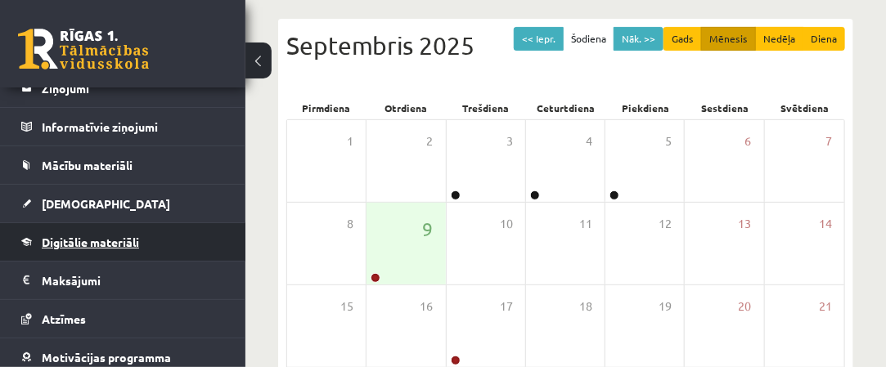
click at [164, 240] on link "Digitālie materiāli" at bounding box center [123, 242] width 204 height 38
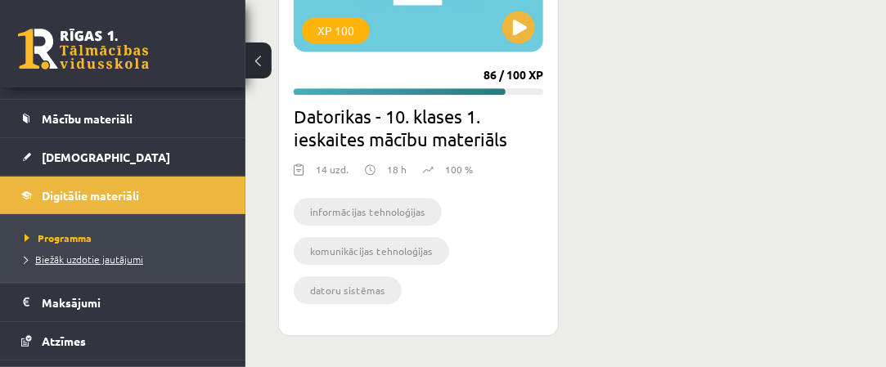
scroll to position [164, 0]
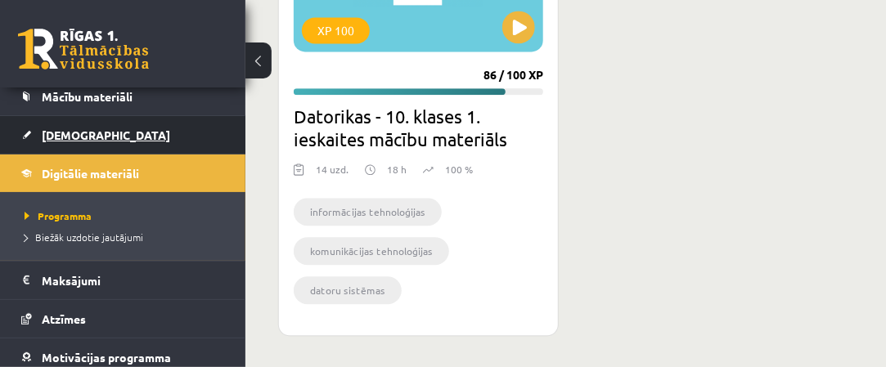
click at [115, 138] on link "[DEMOGRAPHIC_DATA]" at bounding box center [123, 135] width 204 height 38
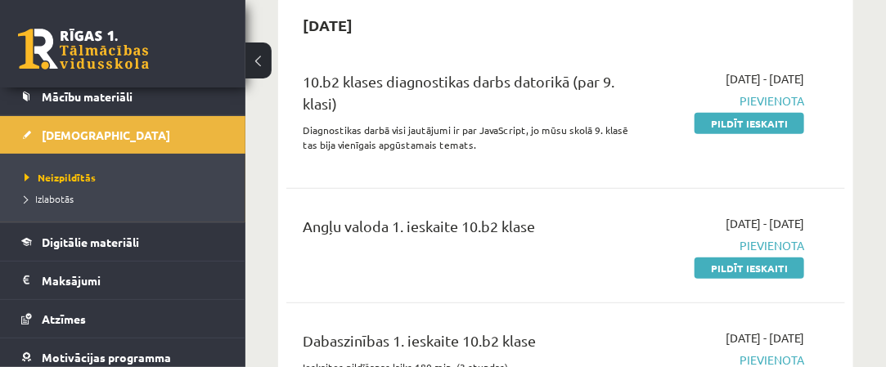
scroll to position [327, 0]
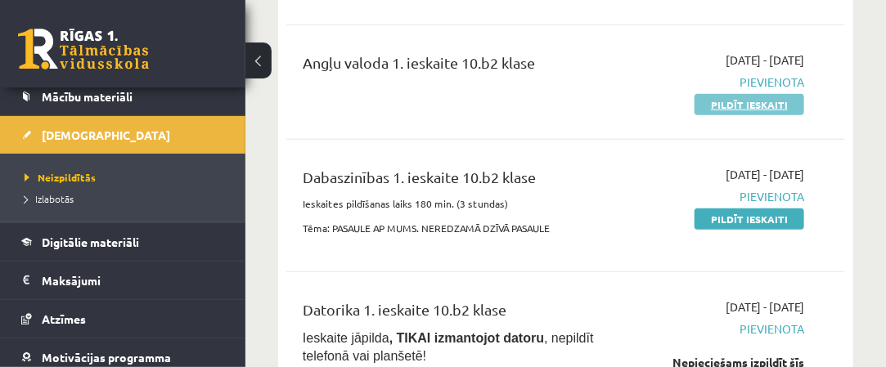
click at [734, 104] on link "Pildīt ieskaiti" at bounding box center [749, 104] width 110 height 21
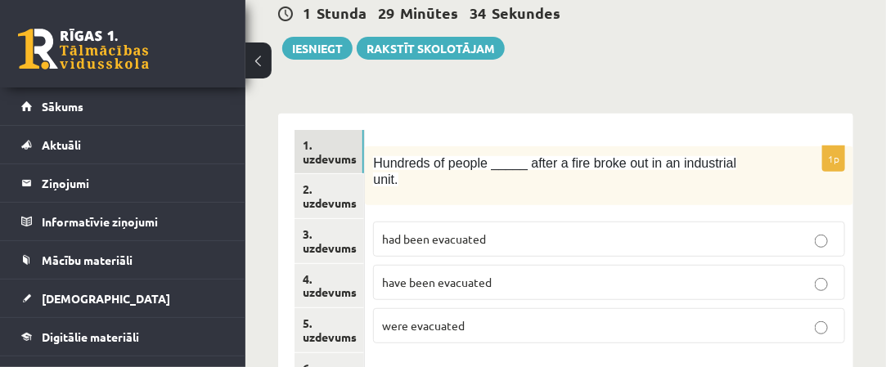
scroll to position [245, 0]
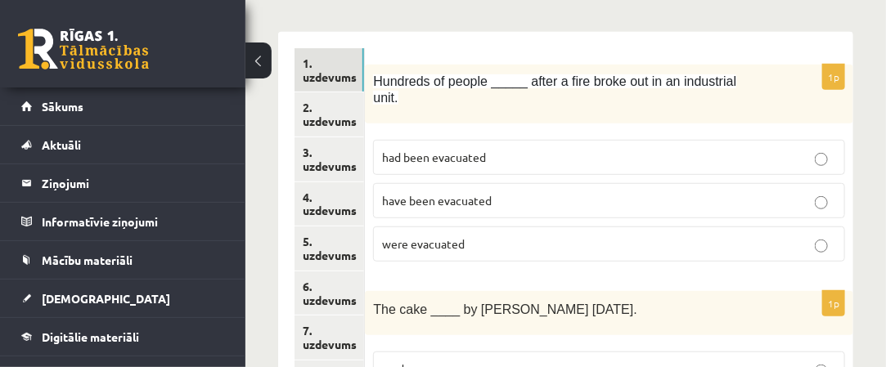
click at [554, 192] on p "have been evacuated" at bounding box center [609, 200] width 454 height 17
click at [554, 149] on p "had been evacuated" at bounding box center [609, 157] width 454 height 17
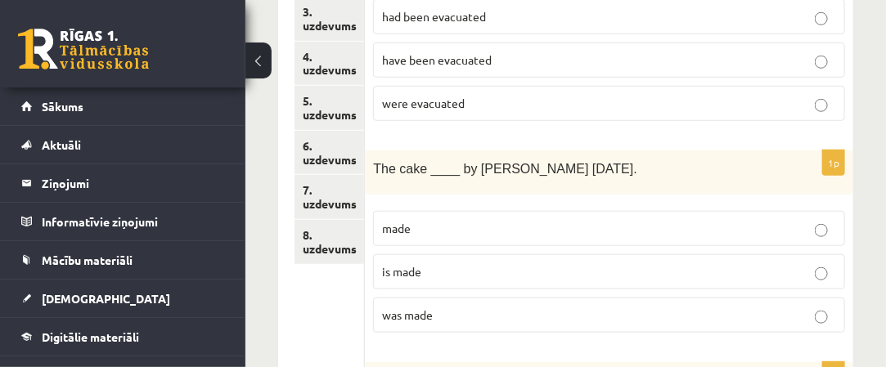
scroll to position [409, 0]
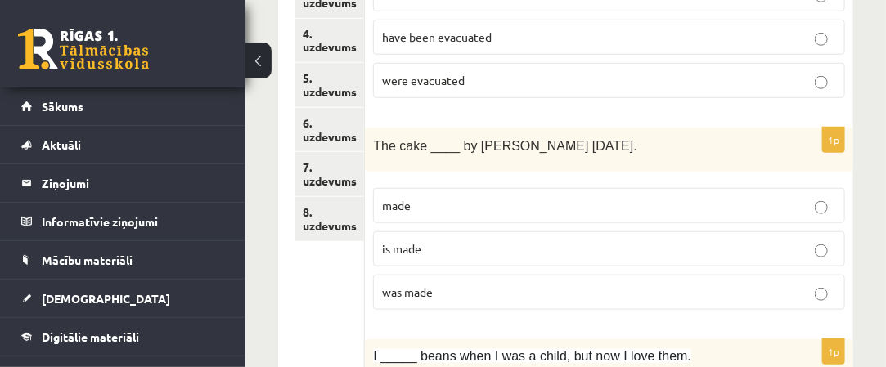
click at [551, 240] on p "is made" at bounding box center [609, 248] width 454 height 17
click at [555, 284] on p "was made" at bounding box center [609, 292] width 454 height 17
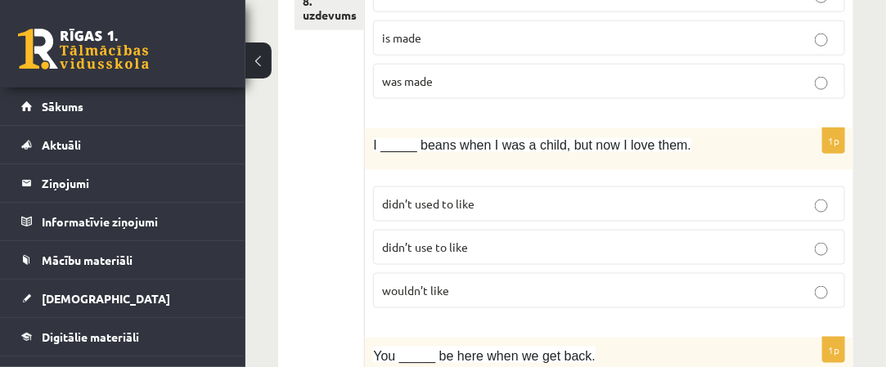
scroll to position [654, 0]
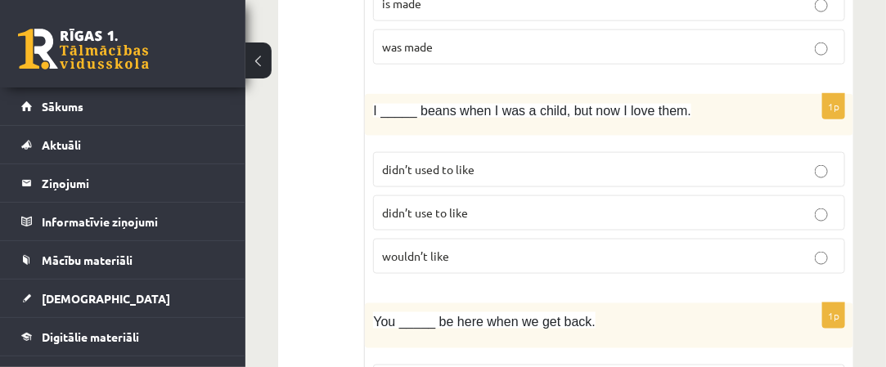
click at [563, 244] on label "wouldn’t like" at bounding box center [609, 256] width 472 height 35
click at [564, 248] on p "wouldn’t like" at bounding box center [609, 256] width 454 height 17
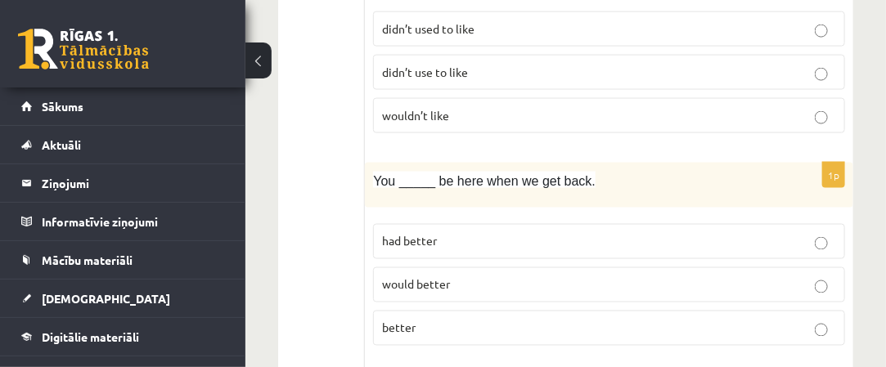
scroll to position [818, 0]
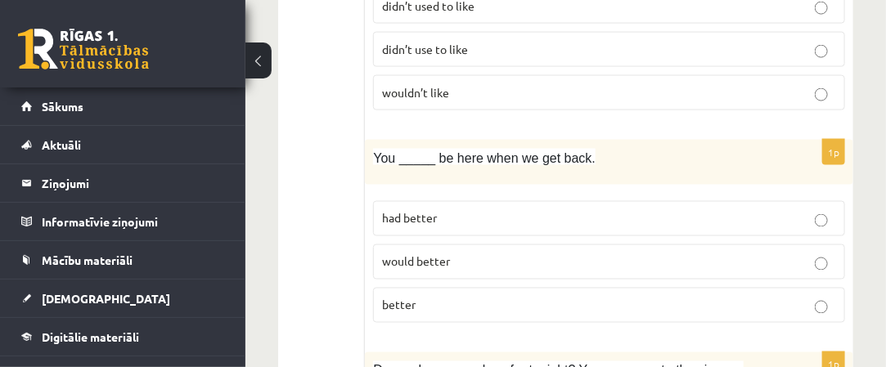
click at [537, 288] on label "better" at bounding box center [609, 305] width 472 height 35
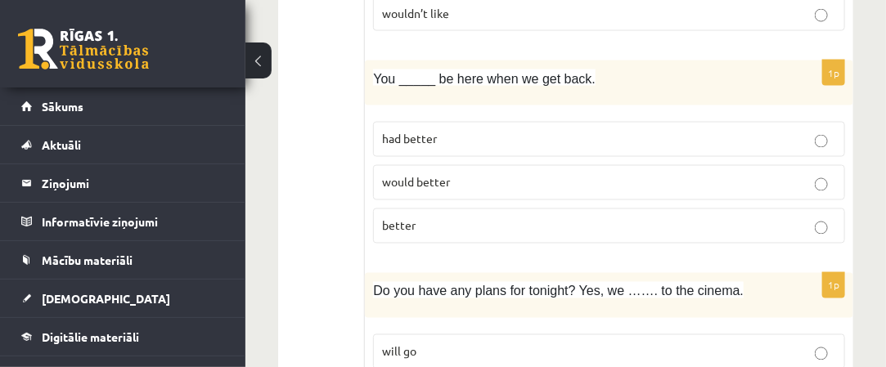
scroll to position [981, 0]
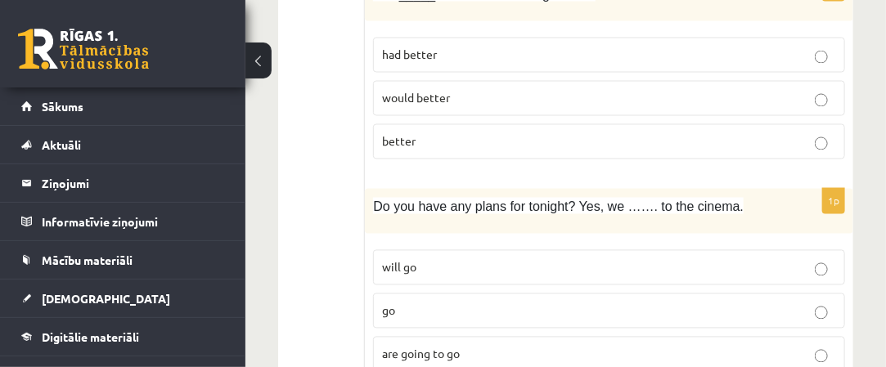
click at [573, 259] on p "will go" at bounding box center [609, 267] width 454 height 17
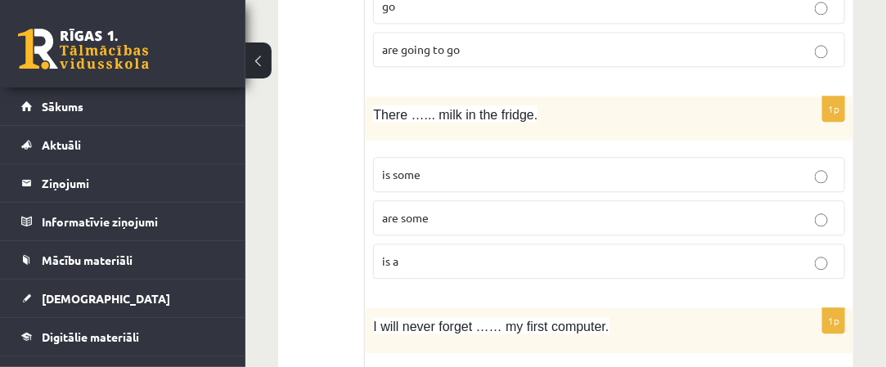
scroll to position [1309, 0]
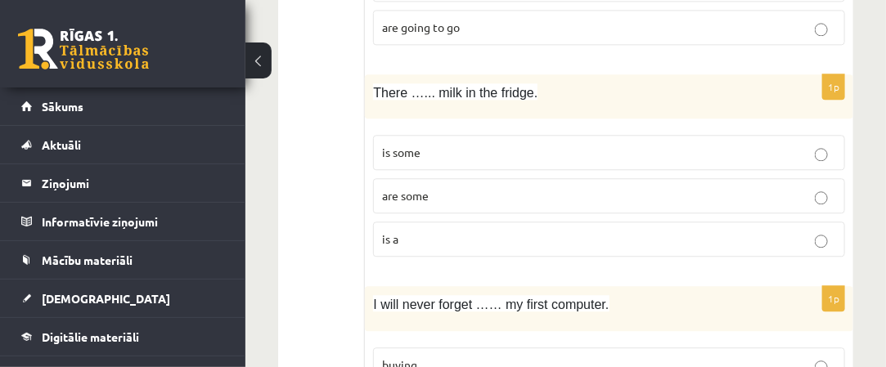
click at [458, 144] on p "is some" at bounding box center [609, 152] width 454 height 17
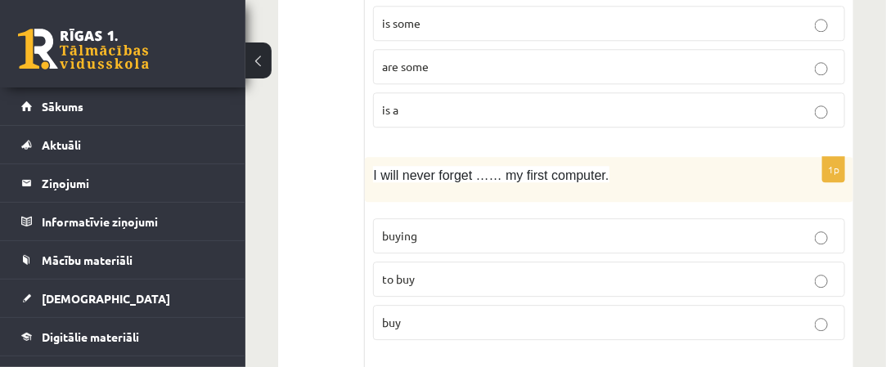
scroll to position [1472, 0]
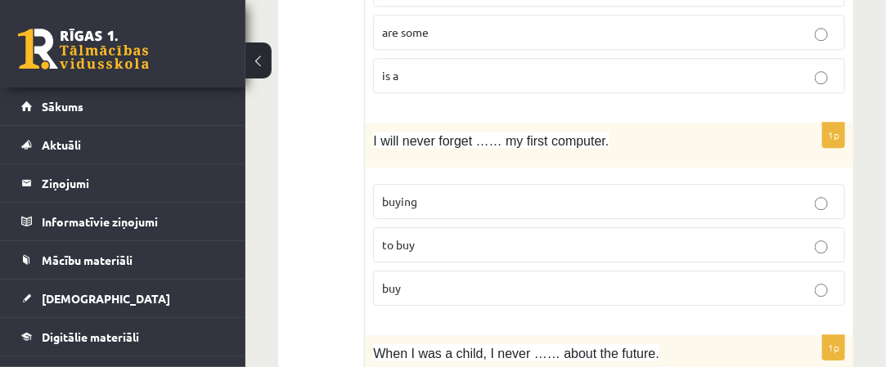
click at [489, 193] on p "buying" at bounding box center [609, 201] width 454 height 17
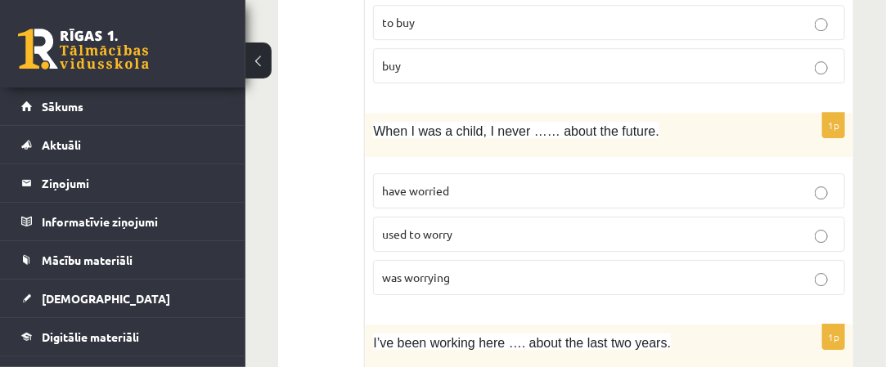
scroll to position [1718, 0]
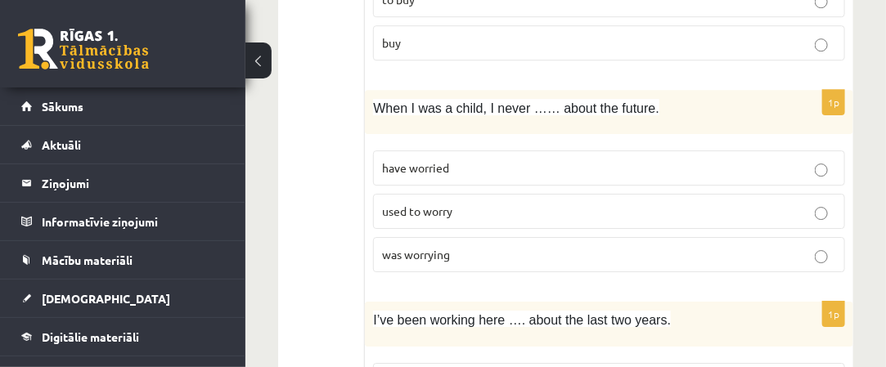
click at [511, 237] on label "was worrying" at bounding box center [609, 254] width 472 height 35
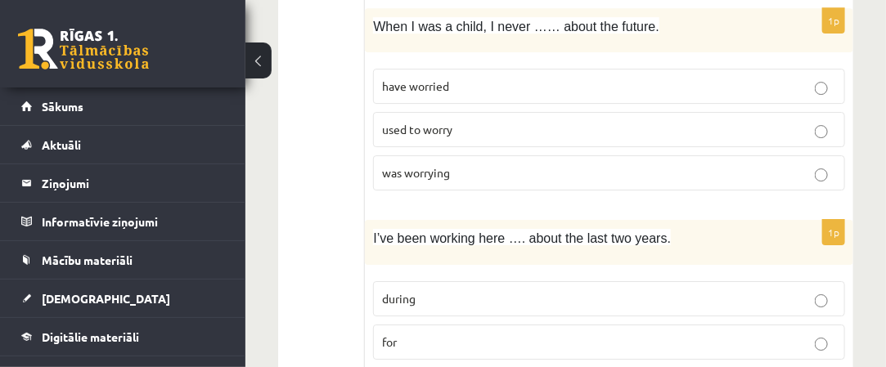
scroll to position [1881, 0]
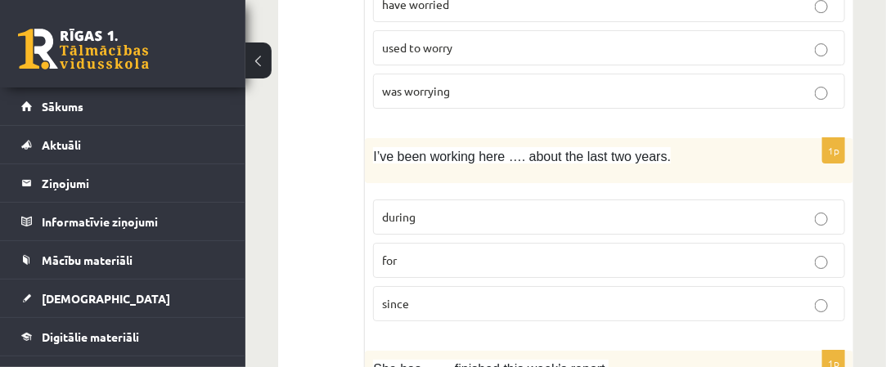
click at [512, 209] on p "during" at bounding box center [609, 217] width 454 height 17
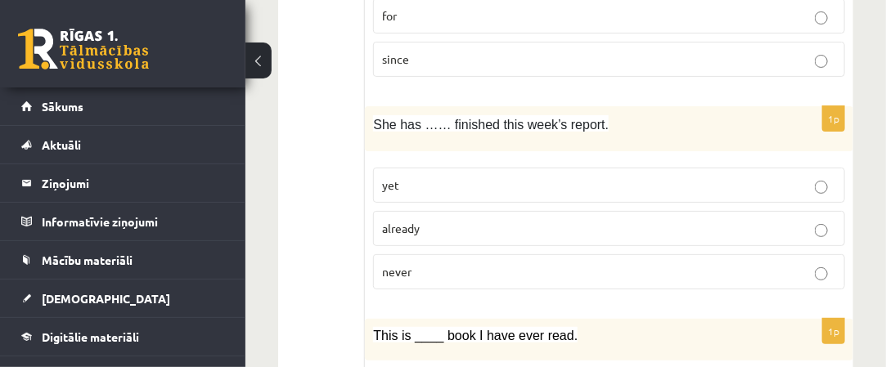
scroll to position [2127, 0]
click at [461, 219] on p "already" at bounding box center [609, 227] width 454 height 17
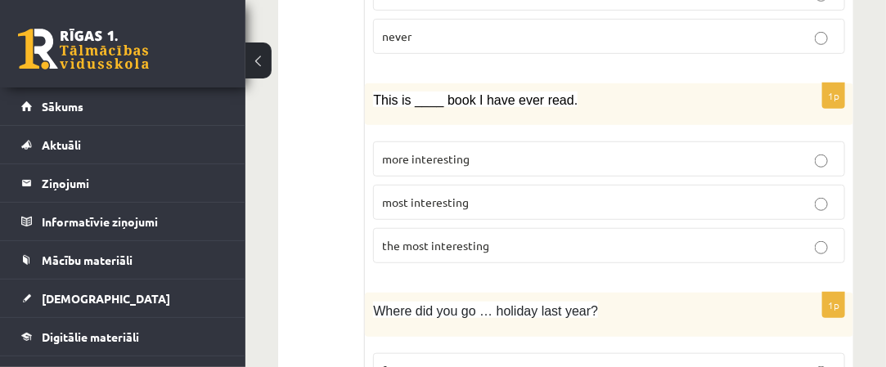
scroll to position [2372, 0]
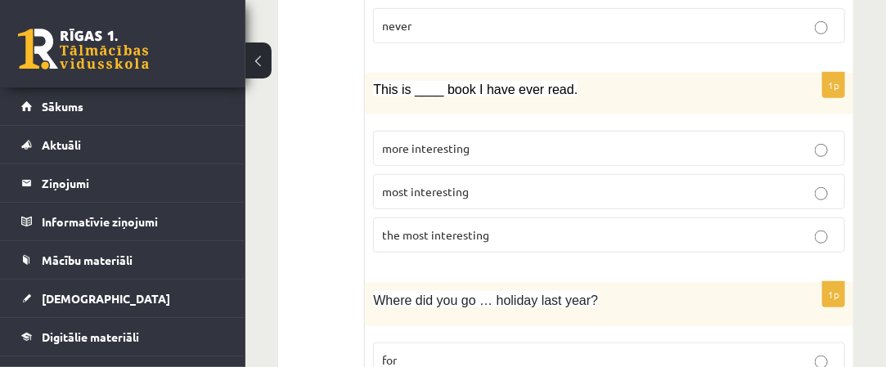
click at [504, 227] on p "the most interesting" at bounding box center [609, 235] width 454 height 17
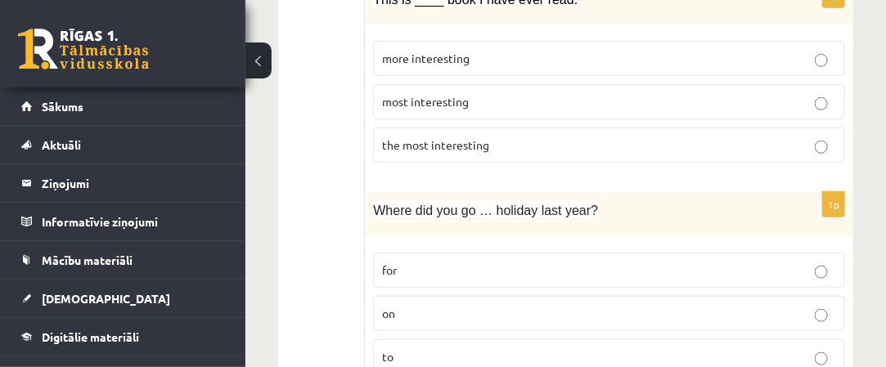
scroll to position [2535, 0]
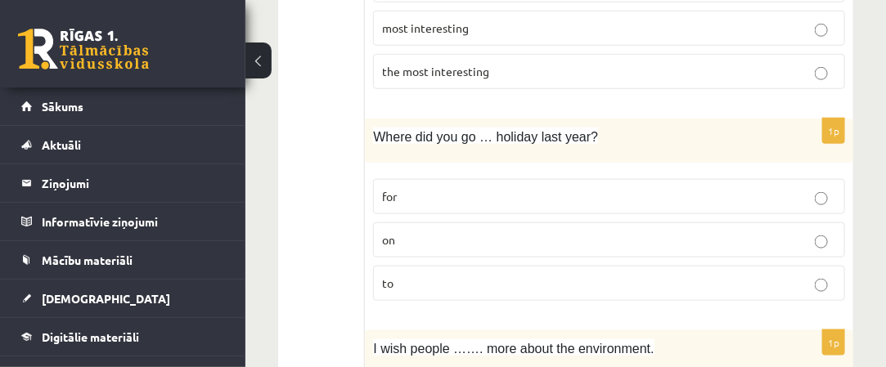
click at [511, 231] on p "on" at bounding box center [609, 239] width 454 height 17
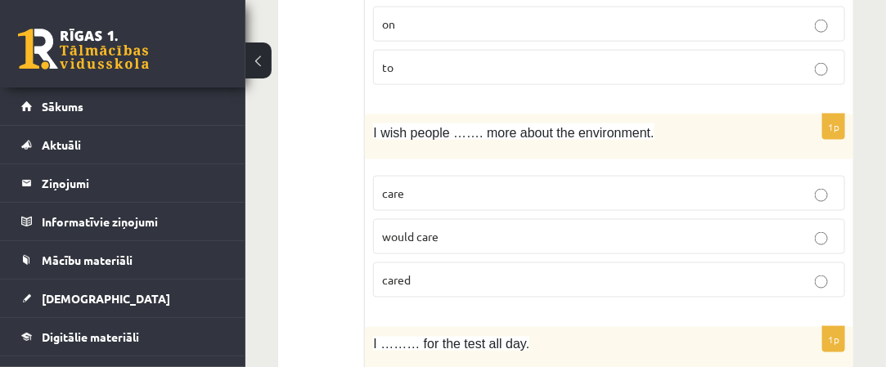
scroll to position [2781, 0]
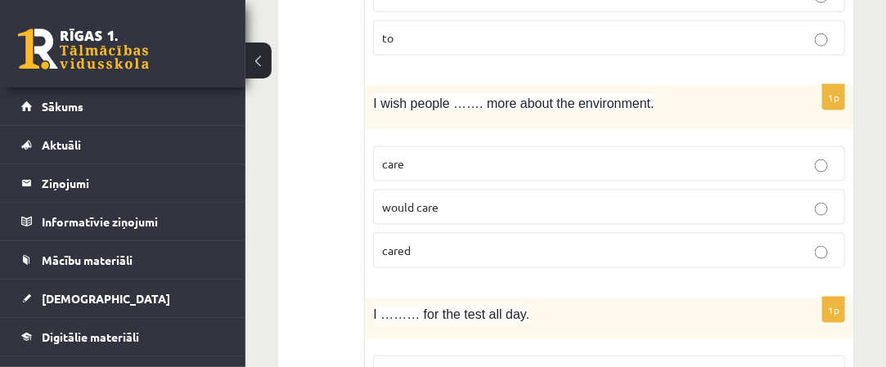
click at [582, 155] on p "care" at bounding box center [609, 163] width 454 height 17
click at [559, 242] on p "cared" at bounding box center [609, 250] width 454 height 17
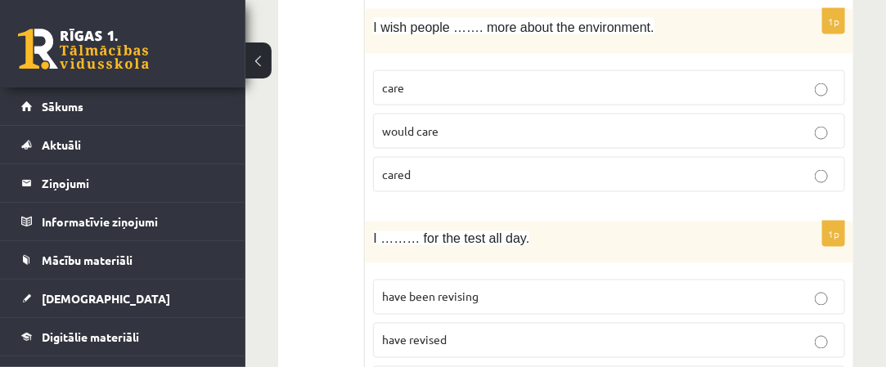
scroll to position [2944, 0]
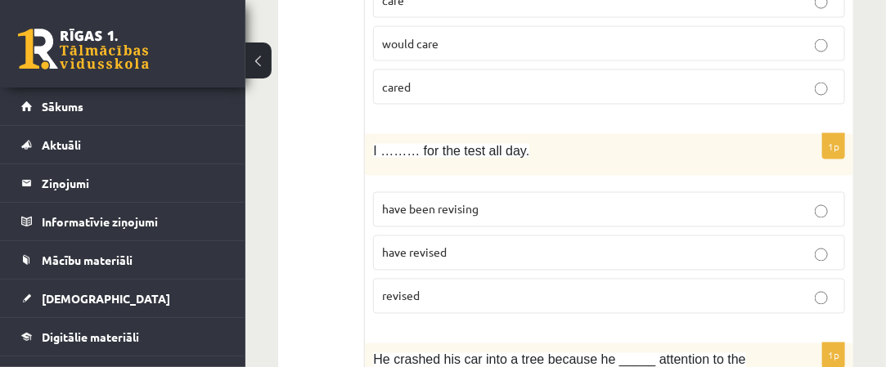
click at [564, 201] on p "have been revising" at bounding box center [609, 209] width 454 height 17
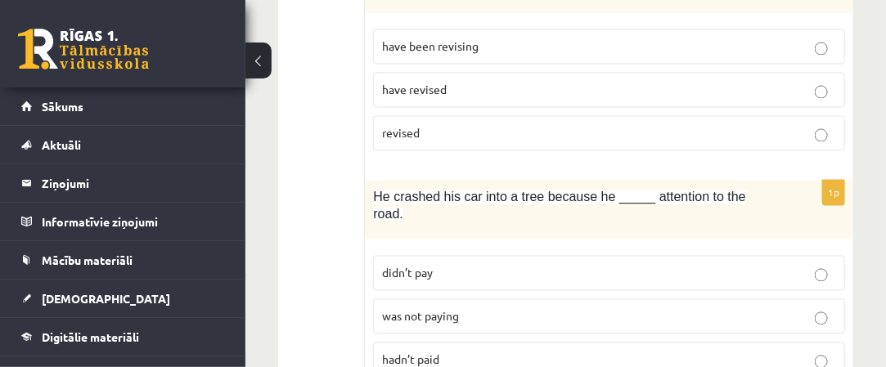
scroll to position [3190, 0]
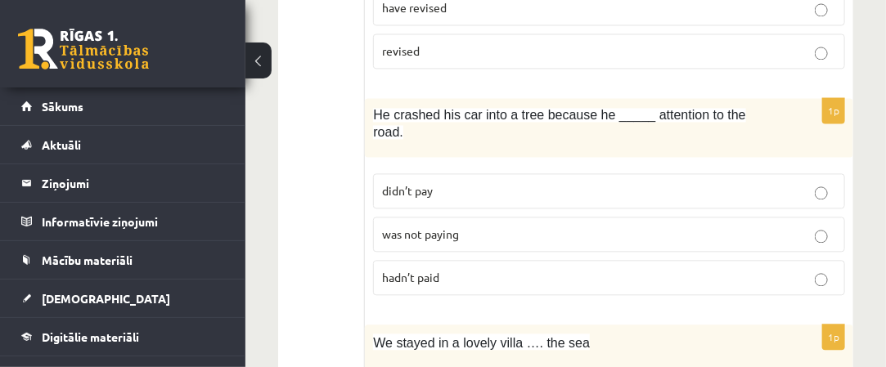
click at [569, 269] on p "hadn’t paid" at bounding box center [609, 277] width 454 height 17
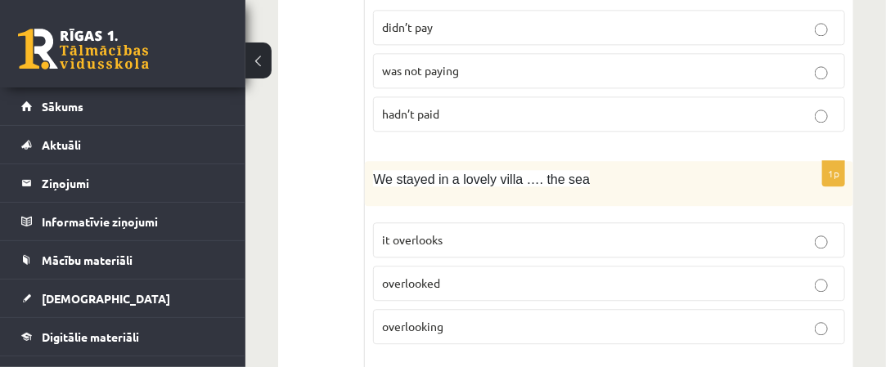
scroll to position [3435, 0]
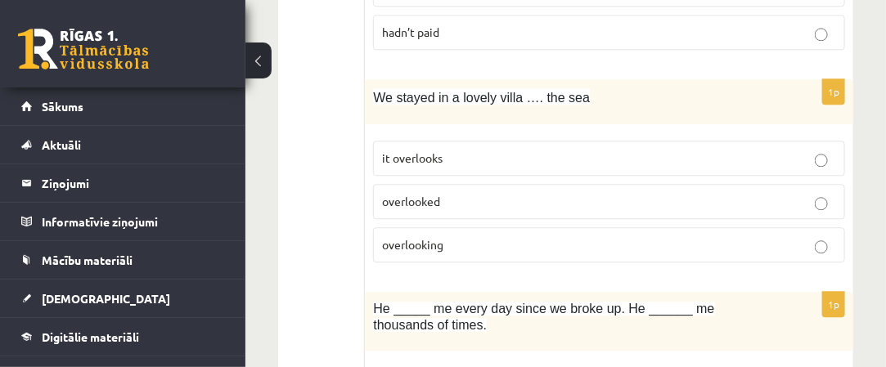
click at [563, 236] on p "overlooking" at bounding box center [609, 244] width 454 height 17
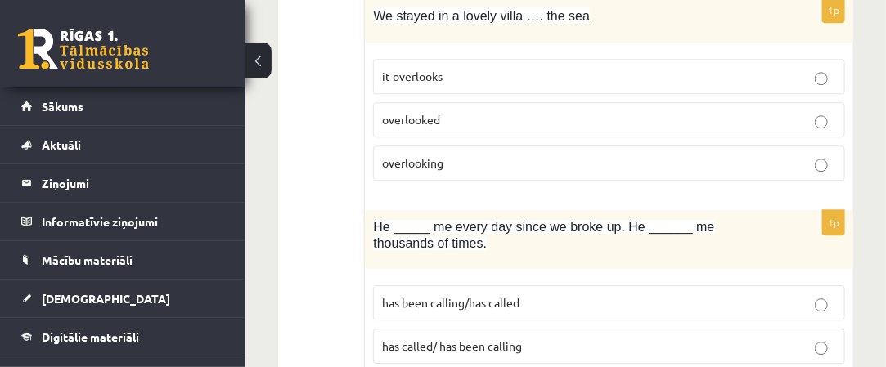
scroll to position [3599, 0]
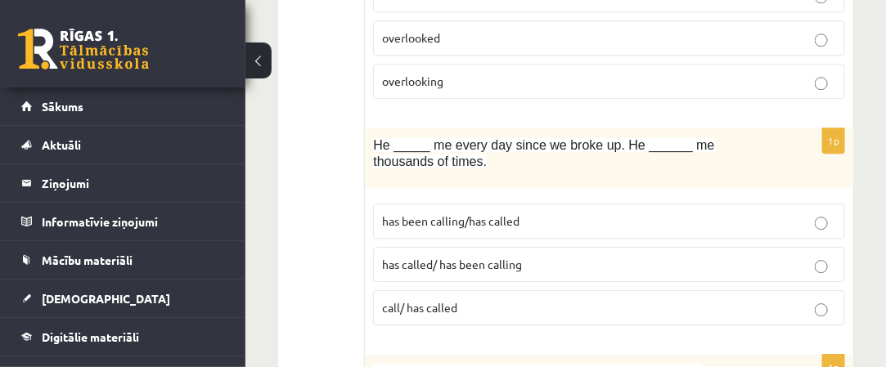
click at [424, 300] on span "call/ has called" at bounding box center [419, 307] width 75 height 15
click at [492, 213] on span "has been calling/has called" at bounding box center [450, 220] width 137 height 15
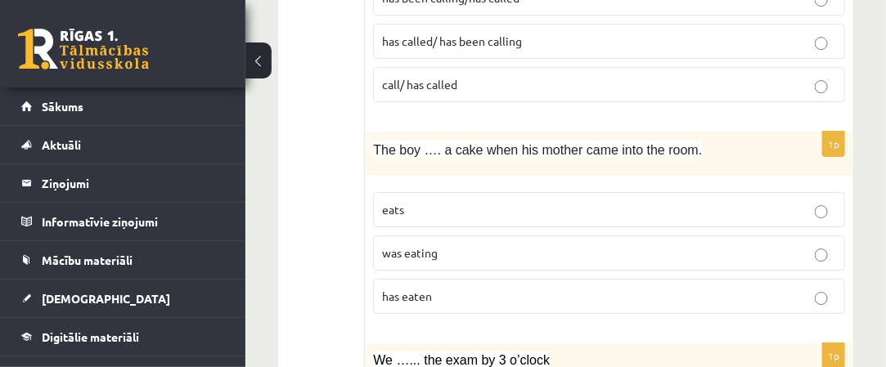
scroll to position [3844, 0]
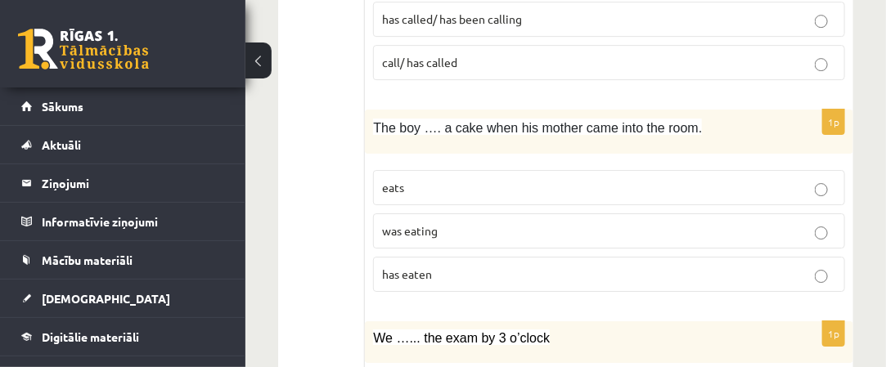
click at [497, 213] on label "was eating" at bounding box center [609, 230] width 472 height 35
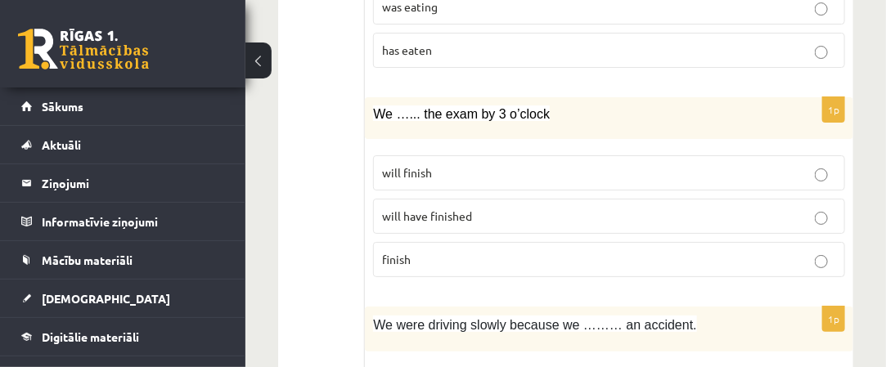
scroll to position [4089, 0]
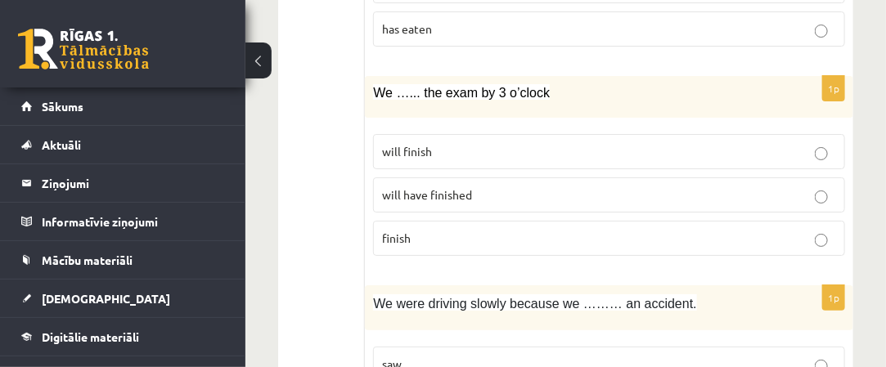
click at [459, 143] on p "will finish" at bounding box center [609, 151] width 454 height 17
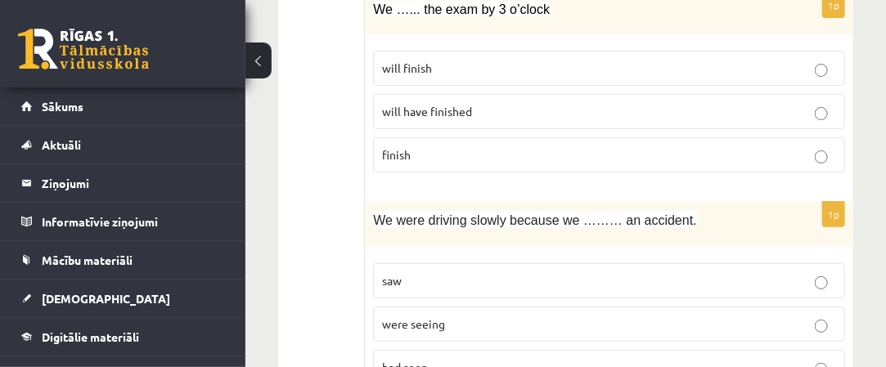
scroll to position [4174, 0]
click at [465, 272] on p "saw" at bounding box center [609, 280] width 454 height 17
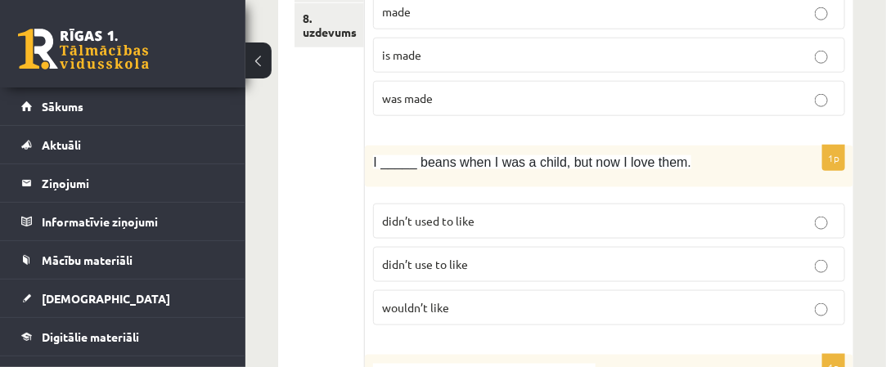
scroll to position [330, 0]
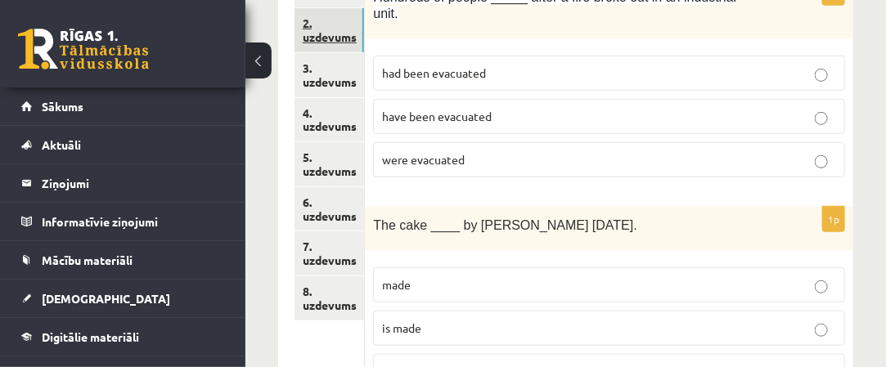
click at [345, 42] on link "2. uzdevums" at bounding box center [329, 30] width 70 height 44
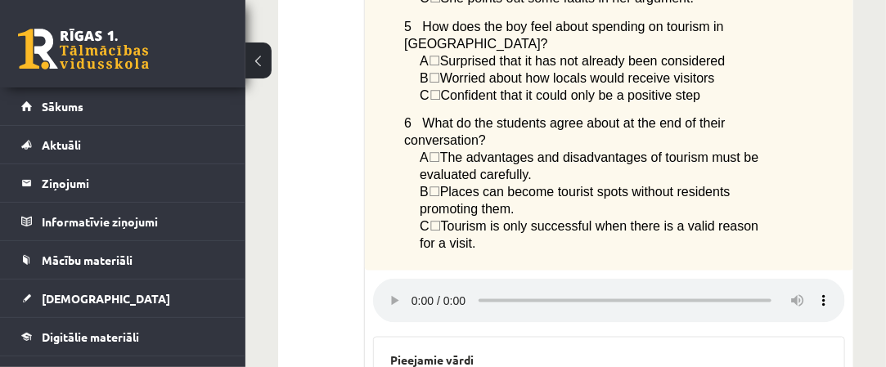
scroll to position [902, 0]
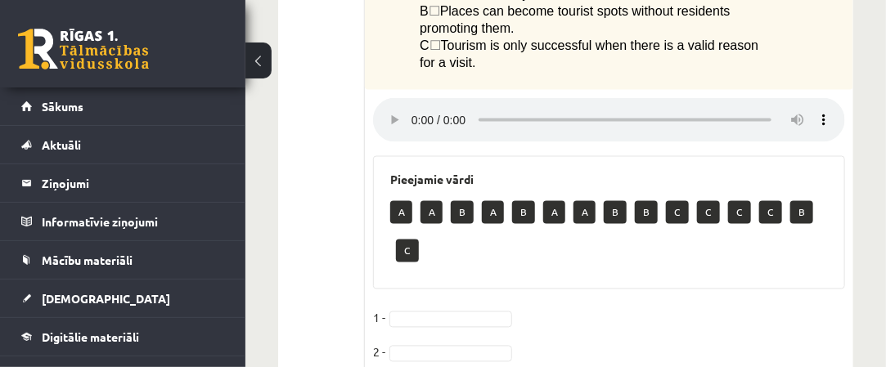
click at [394, 201] on p "A" at bounding box center [401, 212] width 22 height 23
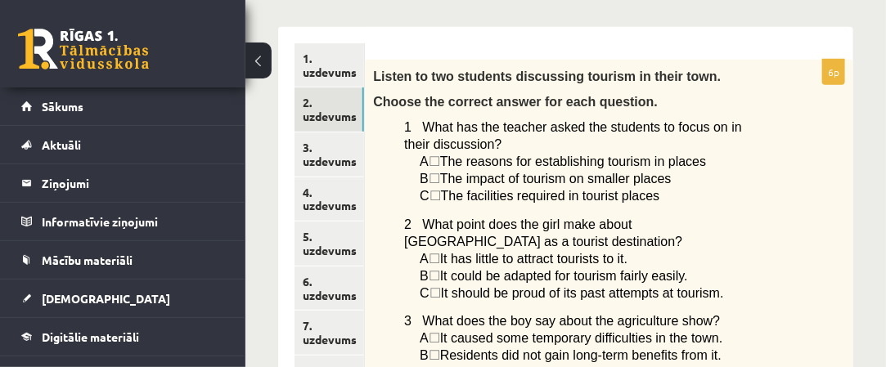
scroll to position [248, 0]
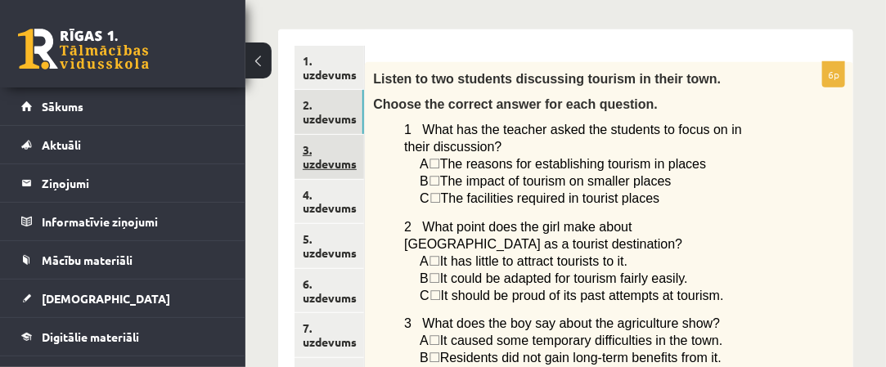
click at [344, 160] on link "3. uzdevums" at bounding box center [329, 157] width 70 height 44
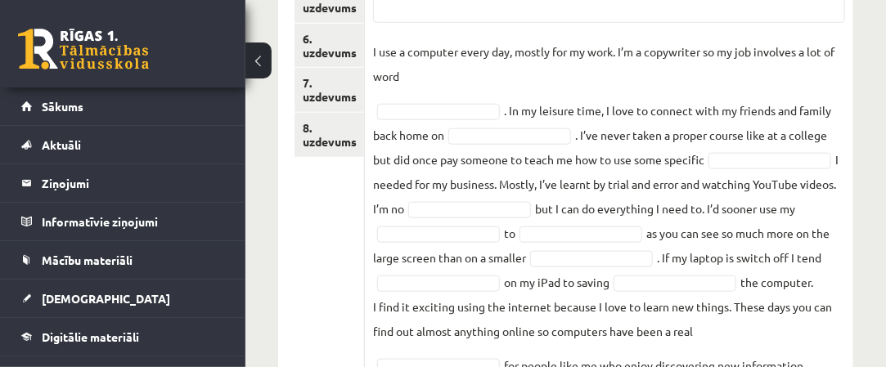
scroll to position [411, 0]
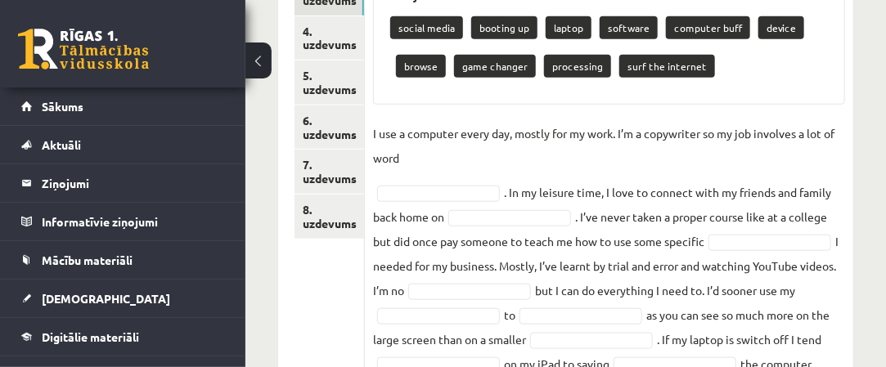
click at [599, 65] on p "processing" at bounding box center [577, 66] width 67 height 23
click at [584, 65] on p "processing" at bounding box center [577, 66] width 67 height 23
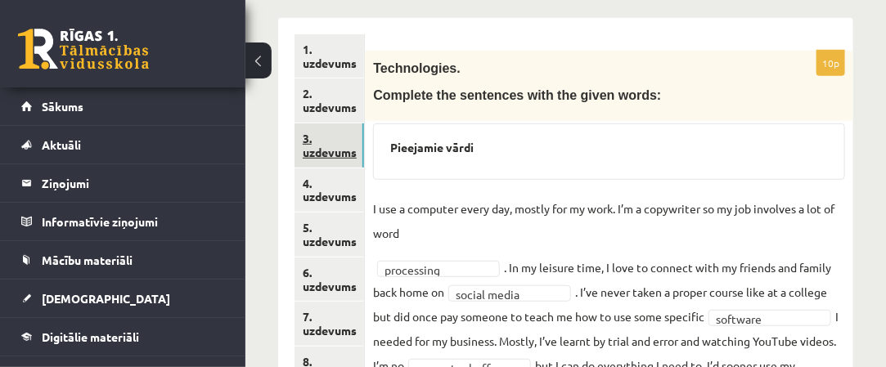
scroll to position [236, 0]
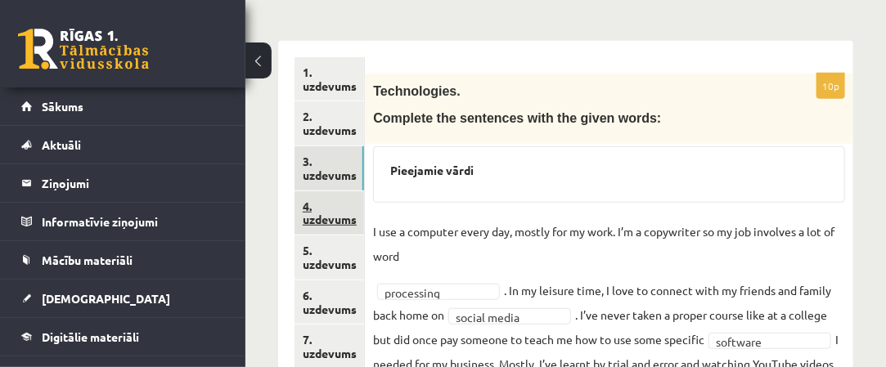
click at [352, 209] on link "4. uzdevums" at bounding box center [329, 213] width 70 height 44
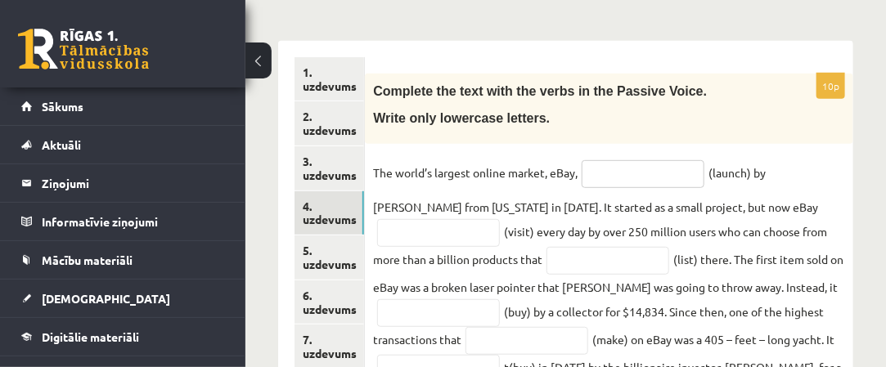
click at [609, 171] on input "text" at bounding box center [643, 174] width 123 height 28
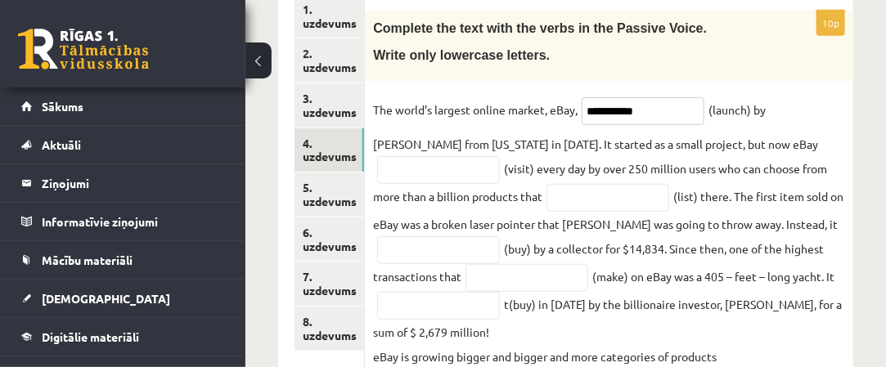
scroll to position [318, 0]
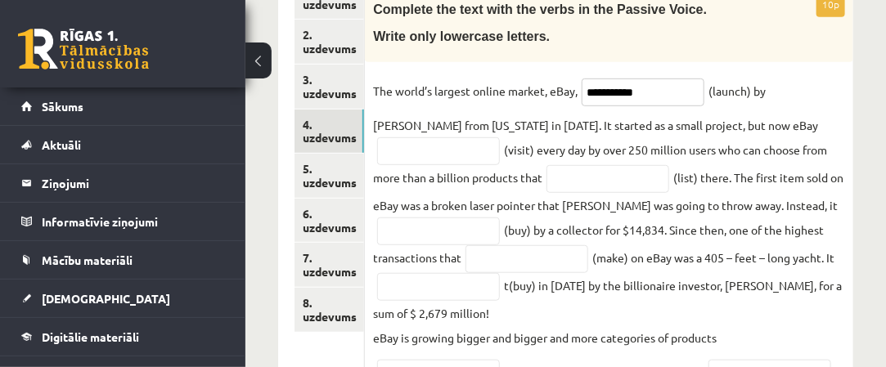
type input "**********"
click at [472, 161] on input "text" at bounding box center [438, 151] width 123 height 28
click at [440, 154] on input "text" at bounding box center [438, 151] width 123 height 28
type input "**********"
click at [577, 184] on input "text" at bounding box center [607, 179] width 123 height 28
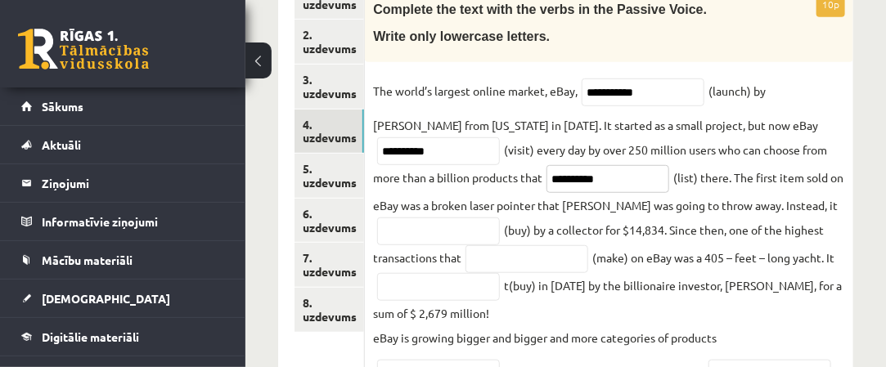
scroll to position [400, 0]
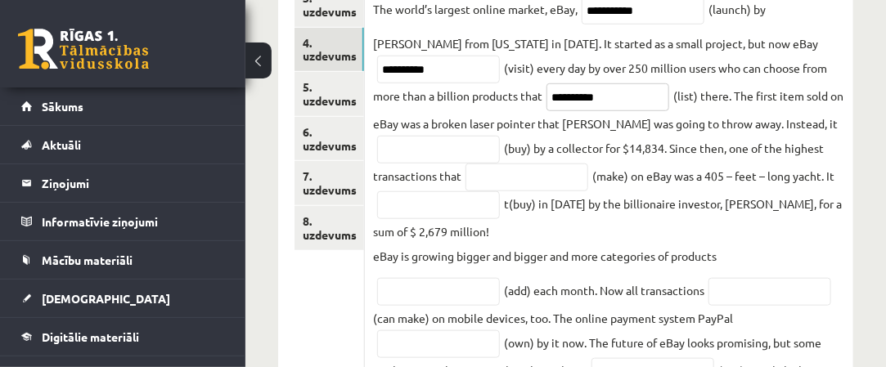
type input "**********"
click at [446, 156] on input "text" at bounding box center [438, 150] width 123 height 28
click at [430, 152] on input "**********" at bounding box center [438, 150] width 123 height 28
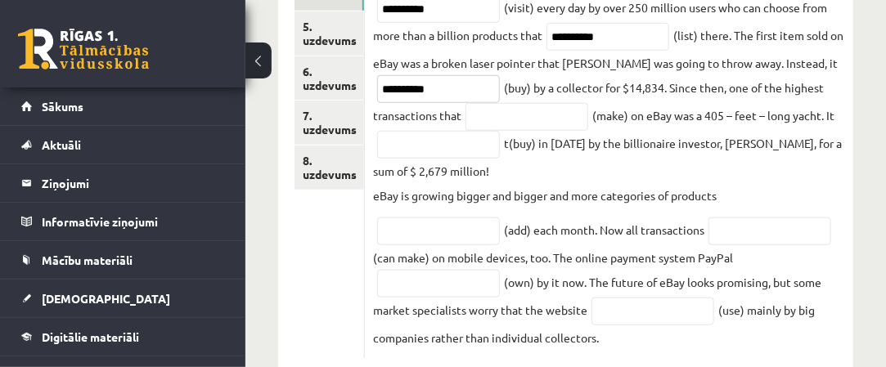
scroll to position [482, 0]
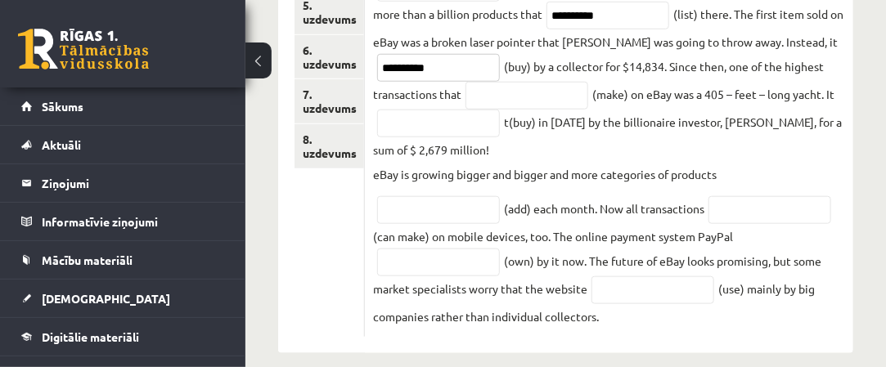
type input "**********"
click at [508, 98] on input "text" at bounding box center [526, 96] width 123 height 28
type input "********"
click at [399, 128] on input "text" at bounding box center [438, 124] width 123 height 28
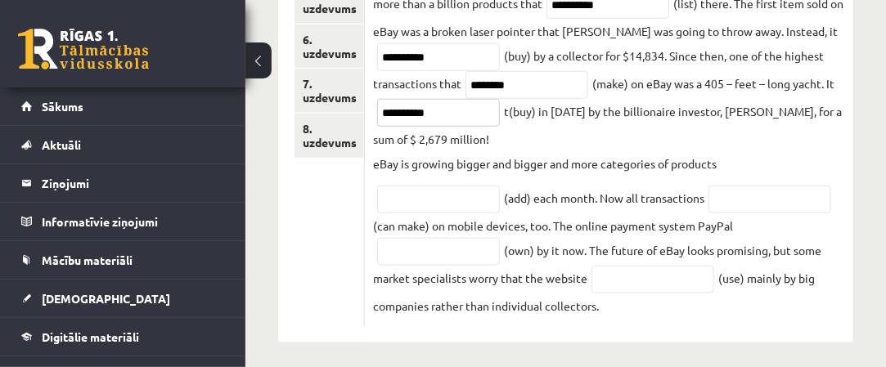
scroll to position [495, 0]
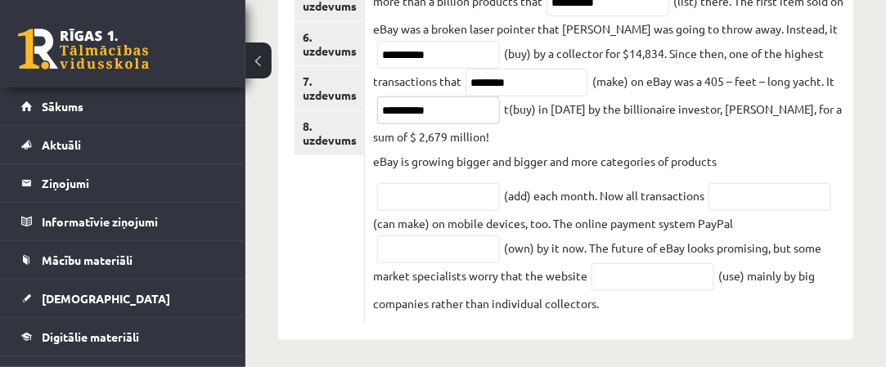
type input "**********"
click at [401, 199] on input "text" at bounding box center [438, 197] width 123 height 28
type input "*********"
click at [727, 196] on input "text" at bounding box center [769, 197] width 123 height 28
click at [727, 199] on input "text" at bounding box center [769, 197] width 123 height 28
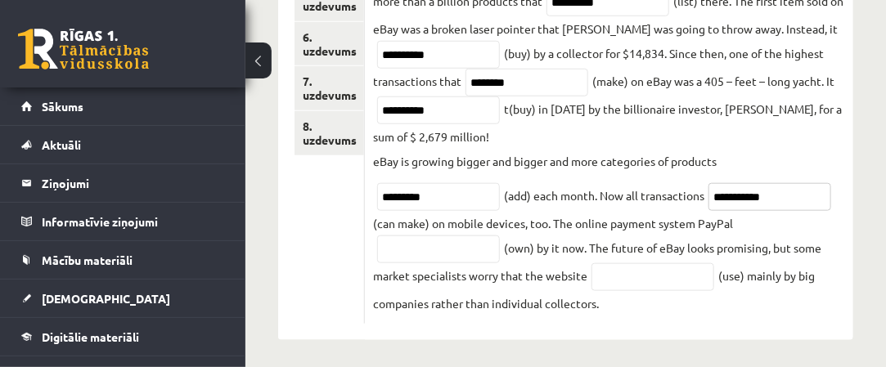
type input "**********"
click at [430, 253] on input "text" at bounding box center [438, 250] width 123 height 28
type input "********"
click at [615, 277] on input "text" at bounding box center [652, 277] width 123 height 28
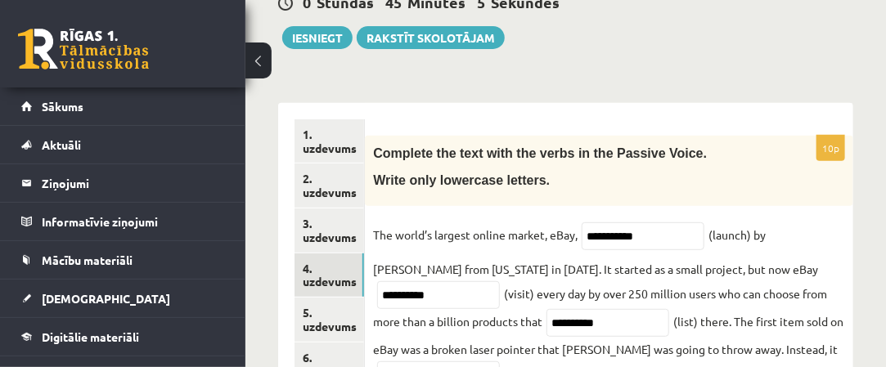
scroll to position [249, 0]
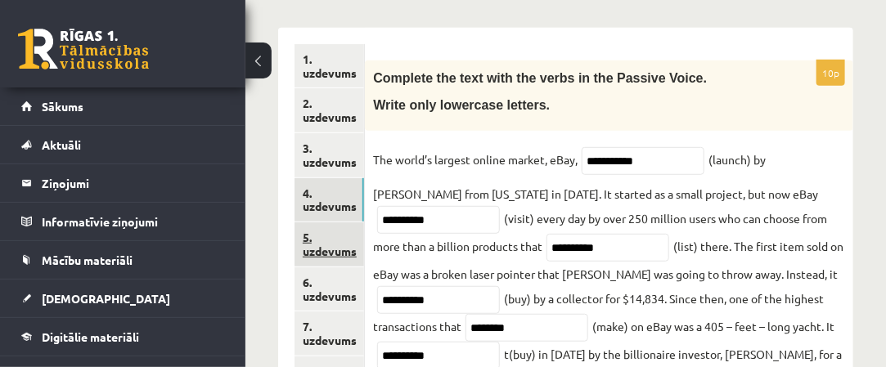
type input "*******"
click at [350, 239] on link "5. uzdevums" at bounding box center [329, 244] width 70 height 44
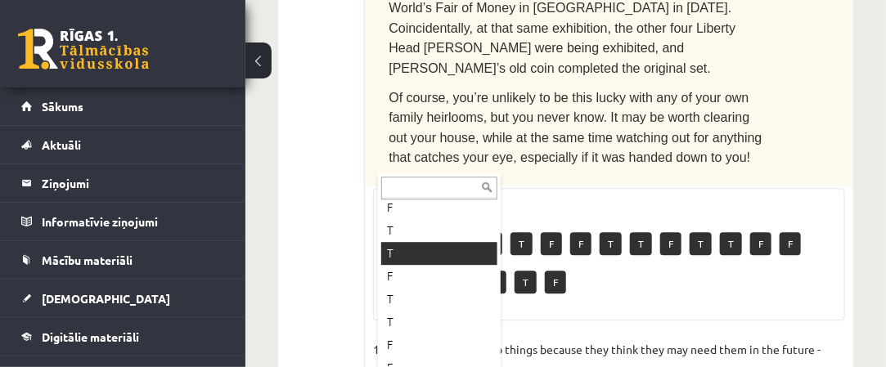
scroll to position [137, 0]
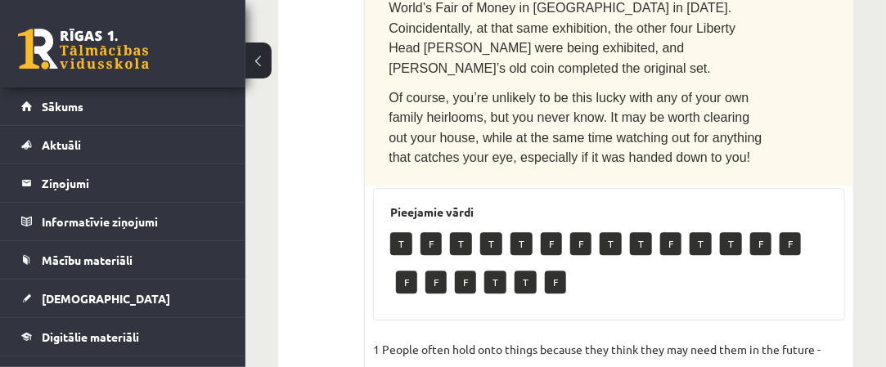
click at [404, 232] on p "T" at bounding box center [401, 243] width 22 height 23
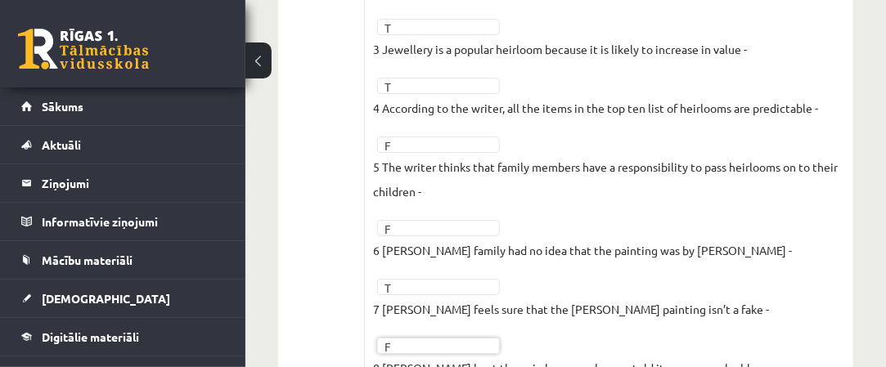
scroll to position [1777, 0]
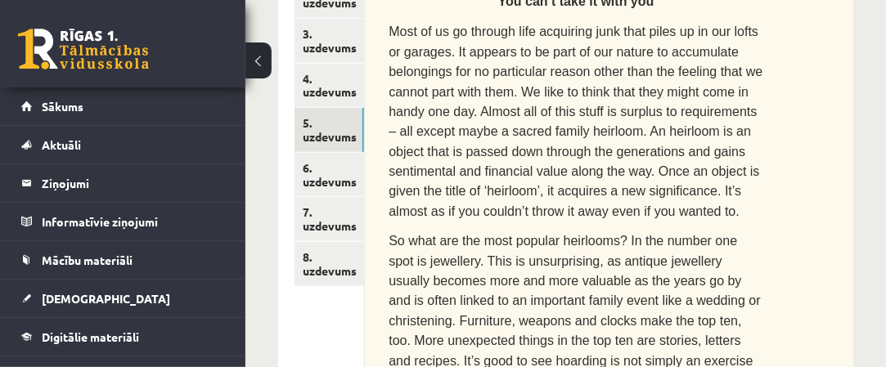
scroll to position [387, 0]
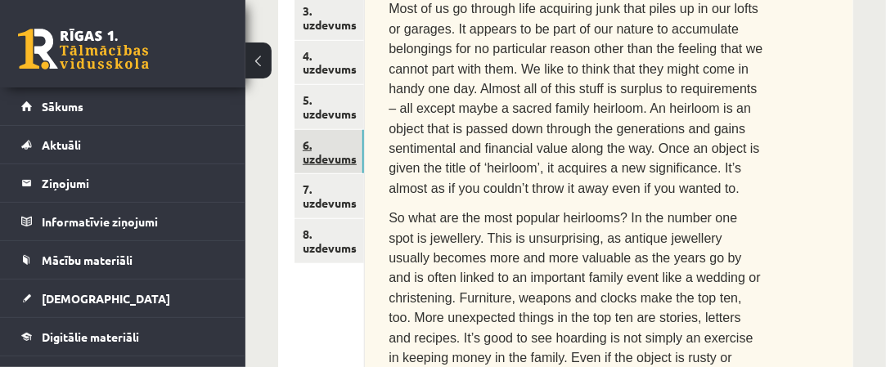
click at [346, 157] on link "6. uzdevums" at bounding box center [329, 152] width 70 height 44
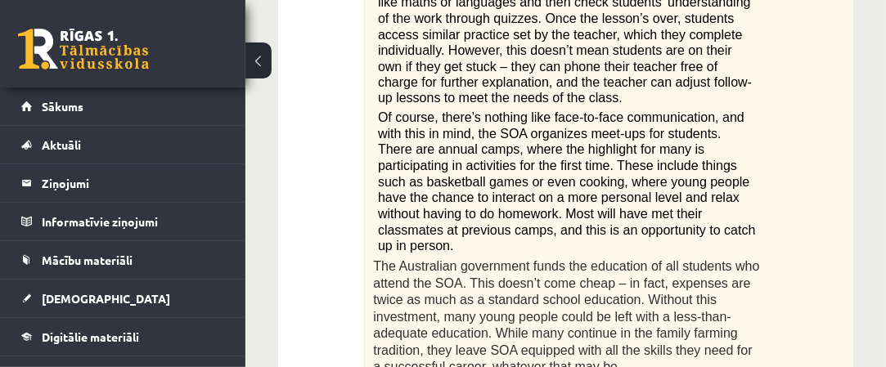
scroll to position [1041, 0]
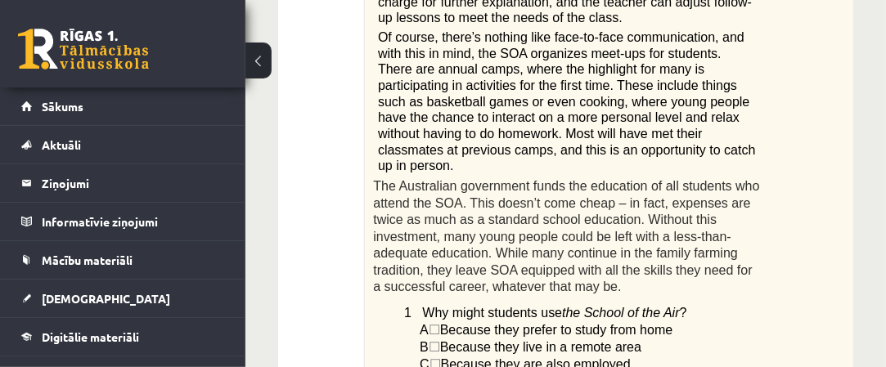
click at [439, 340] on span "☐" at bounding box center [434, 347] width 11 height 14
click at [440, 340] on span "☐" at bounding box center [434, 347] width 11 height 14
click at [460, 340] on span "Because they live in a remote area" at bounding box center [540, 347] width 201 height 14
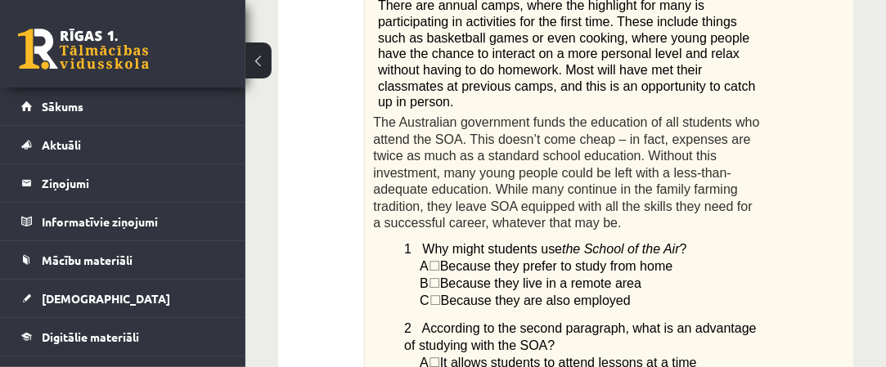
scroll to position [1123, 0]
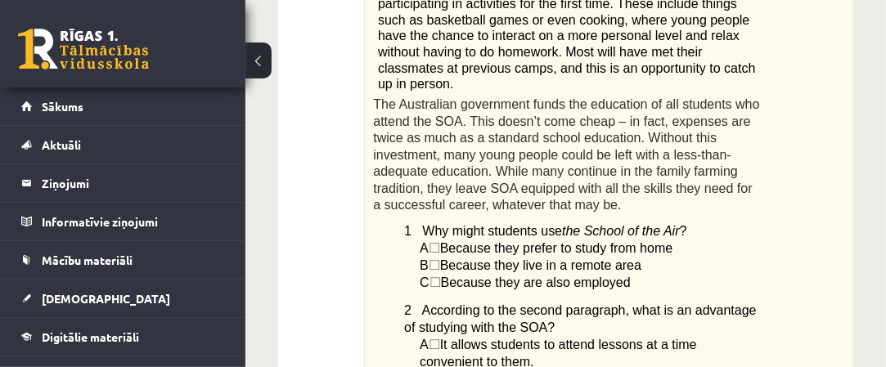
click at [438, 258] on span "☐" at bounding box center [434, 265] width 11 height 14
click at [753, 257] on p "B ☐  Because they live in a remote area" at bounding box center [592, 265] width 344 height 17
click at [422, 258] on span "B" at bounding box center [424, 265] width 9 height 14
click at [415, 168] on div "Read the article about an Australian school system called The School of the Air…" at bounding box center [609, 33] width 488 height 1693
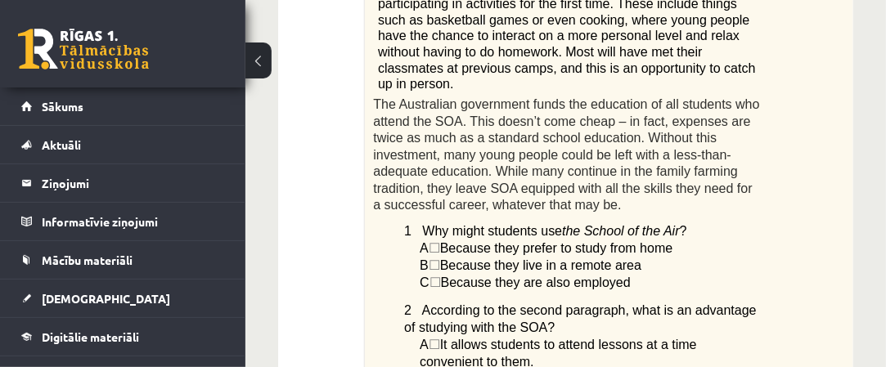
drag, startPoint x: 409, startPoint y: 124, endPoint x: 391, endPoint y: 119, distance: 18.7
click at [407, 224] on span "1 Why might students use" at bounding box center [483, 231] width 158 height 14
click at [441, 276] on span "☐" at bounding box center [434, 283] width 11 height 14
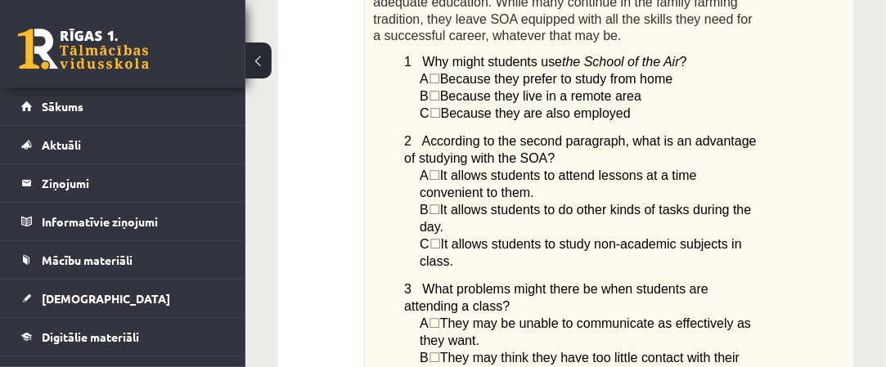
scroll to position [1314, 0]
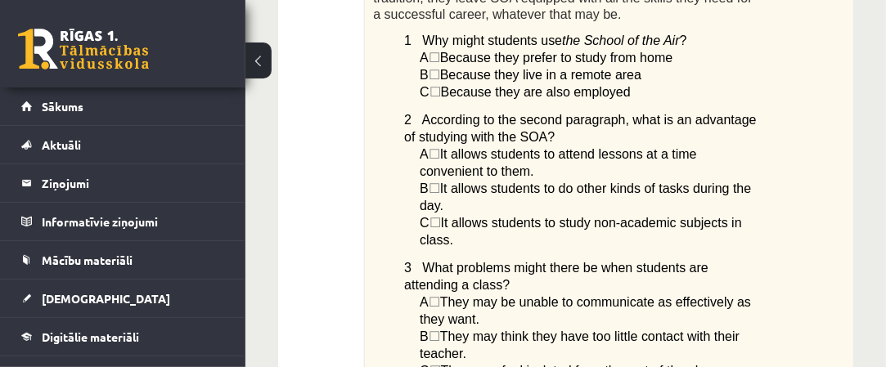
click at [438, 364] on span "☐" at bounding box center [434, 371] width 11 height 14
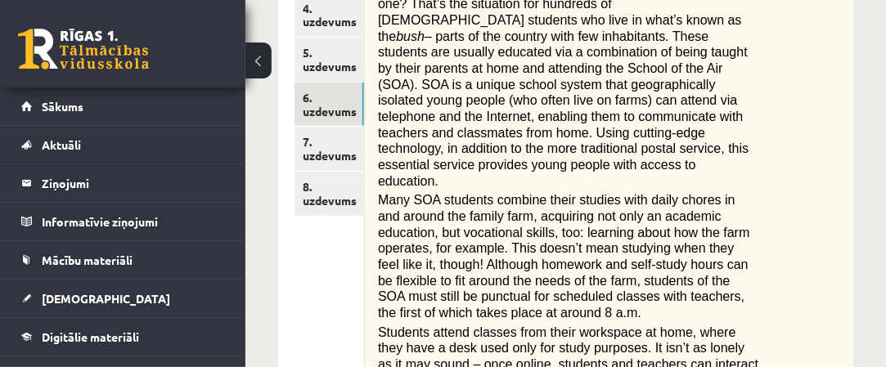
scroll to position [457, 0]
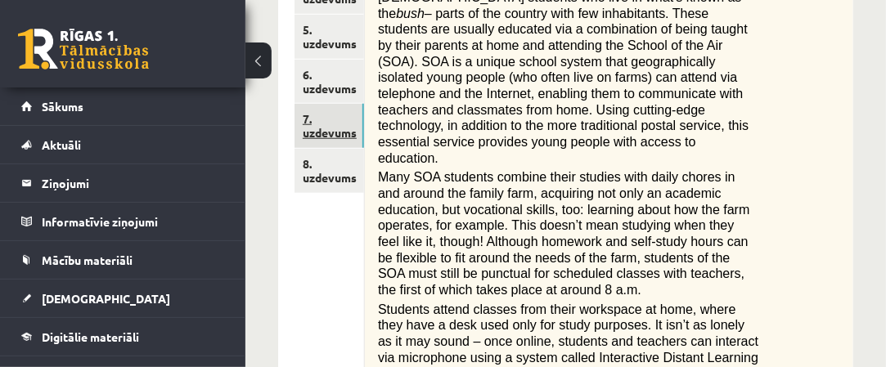
click at [358, 125] on link "7. uzdevums" at bounding box center [329, 126] width 70 height 44
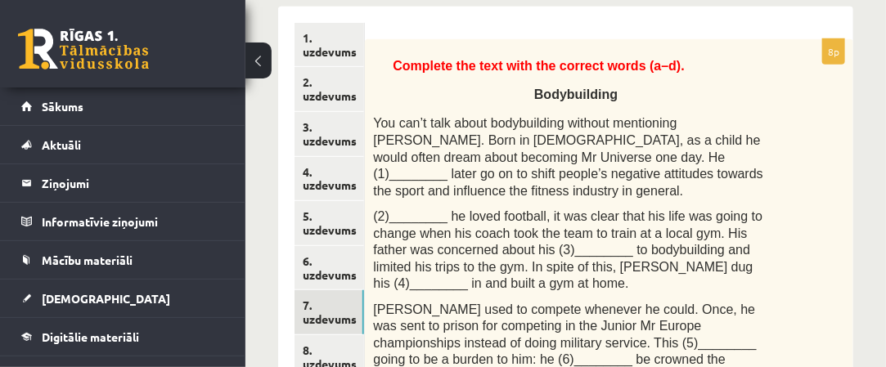
scroll to position [294, 0]
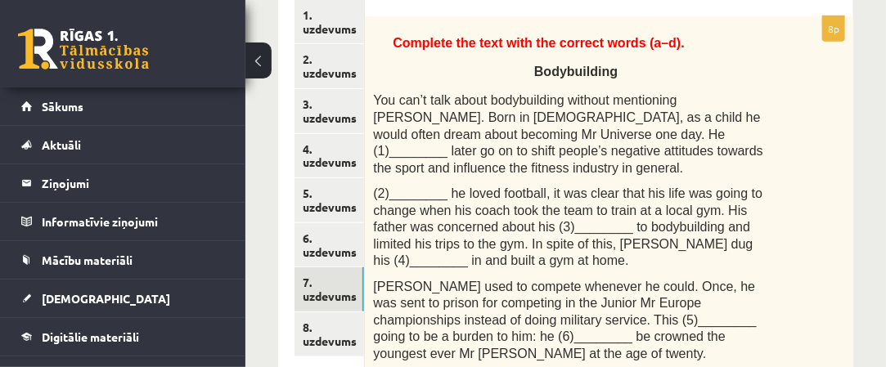
click at [599, 134] on span "You can’t talk about bodybuilding without mentioning Arnold Schwarzenegger. Bor…" at bounding box center [567, 133] width 389 height 81
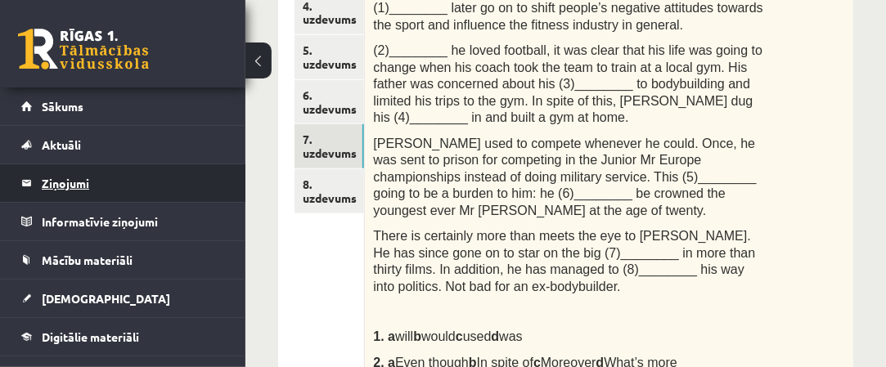
scroll to position [375, 0]
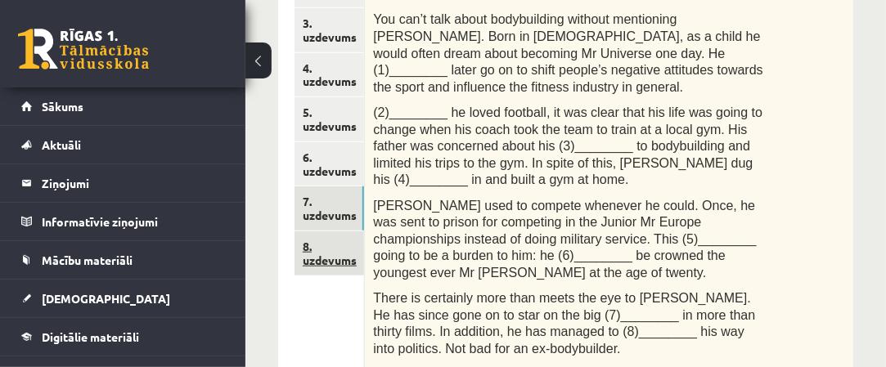
click at [319, 264] on link "8. uzdevums" at bounding box center [329, 253] width 70 height 44
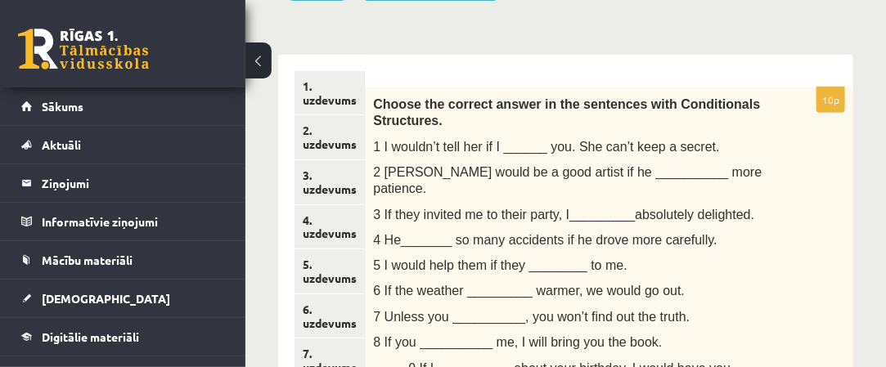
scroll to position [245, 0]
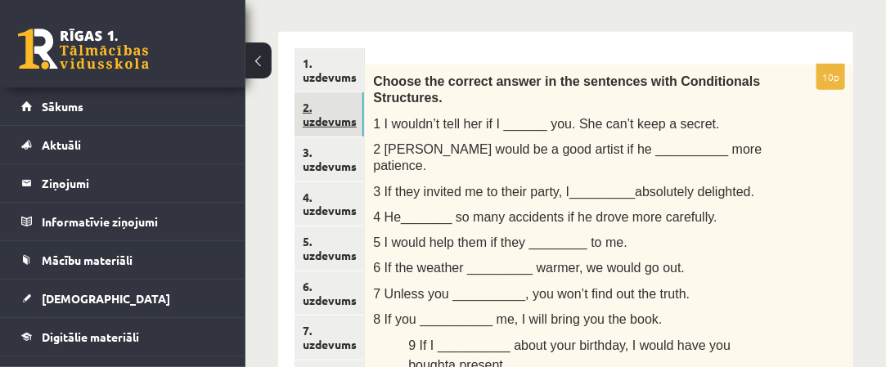
click at [341, 124] on link "2. uzdevums" at bounding box center [329, 114] width 70 height 44
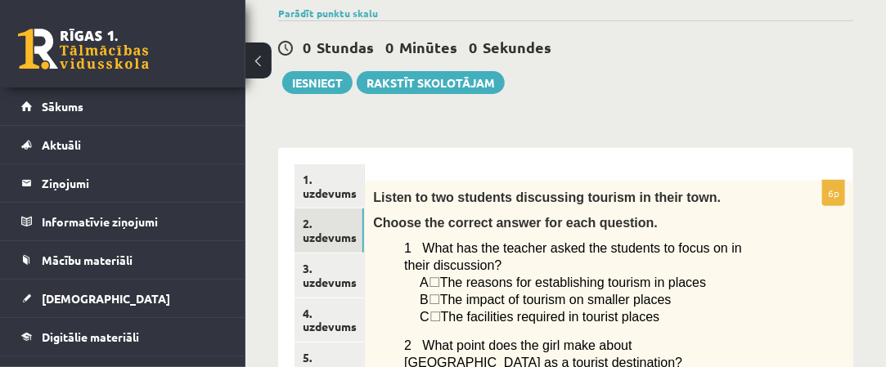
scroll to position [217, 0]
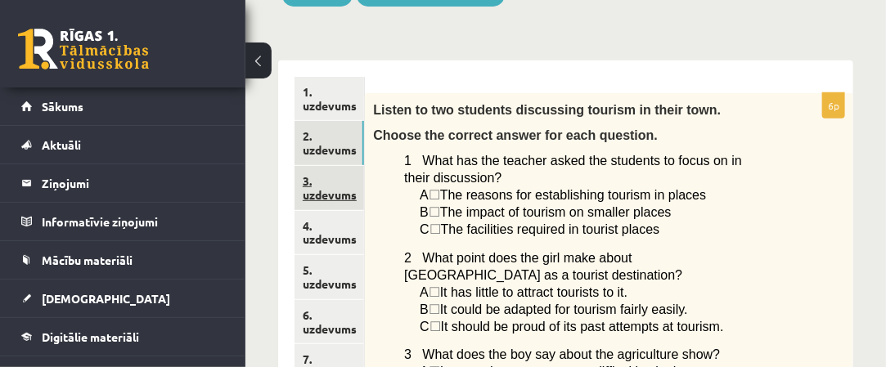
click at [339, 205] on link "3. uzdevums" at bounding box center [329, 188] width 70 height 44
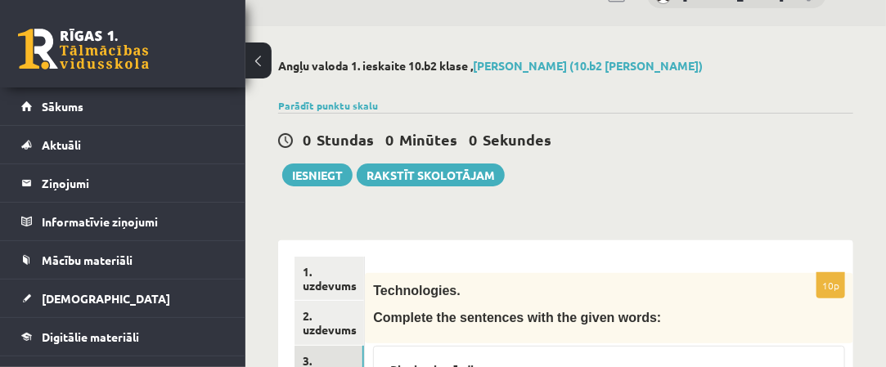
scroll to position [0, 0]
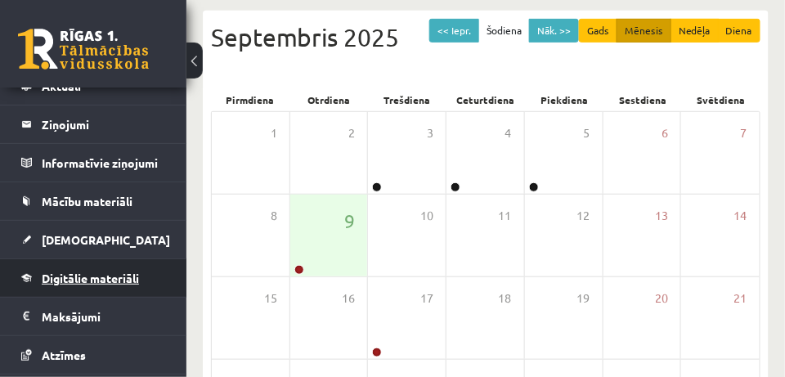
scroll to position [82, 0]
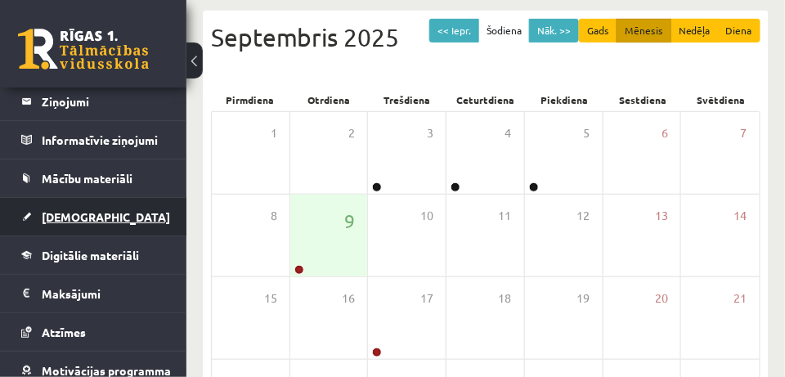
click at [108, 231] on link "[DEMOGRAPHIC_DATA]" at bounding box center [93, 217] width 145 height 38
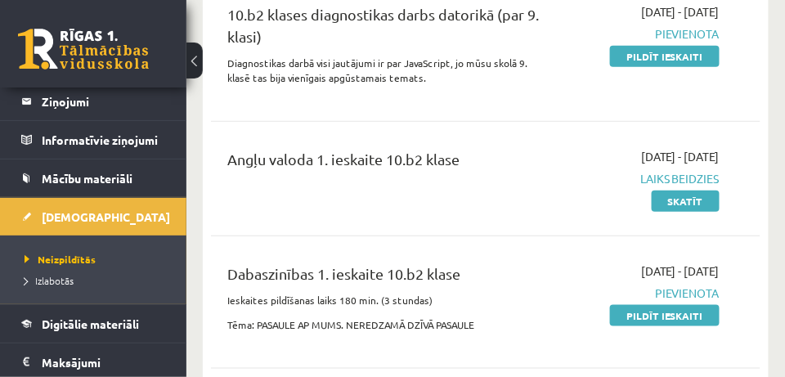
scroll to position [245, 0]
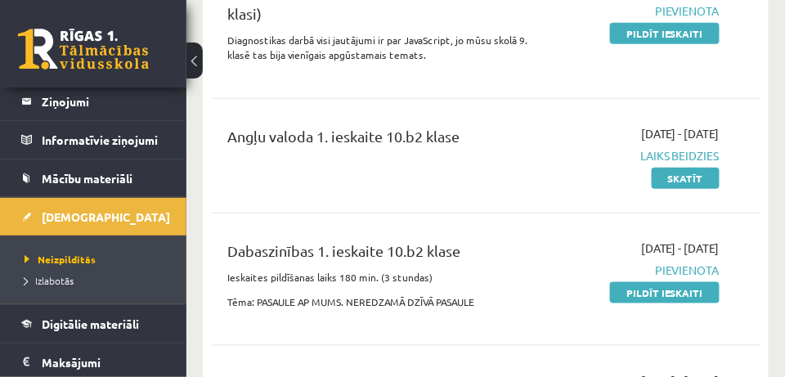
click at [411, 144] on div "Angļu valoda 1. ieskaite 10.b2 klase" at bounding box center [387, 140] width 320 height 30
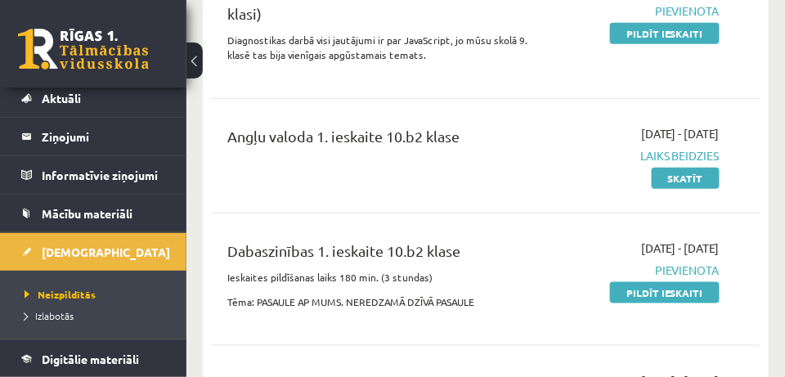
scroll to position [0, 0]
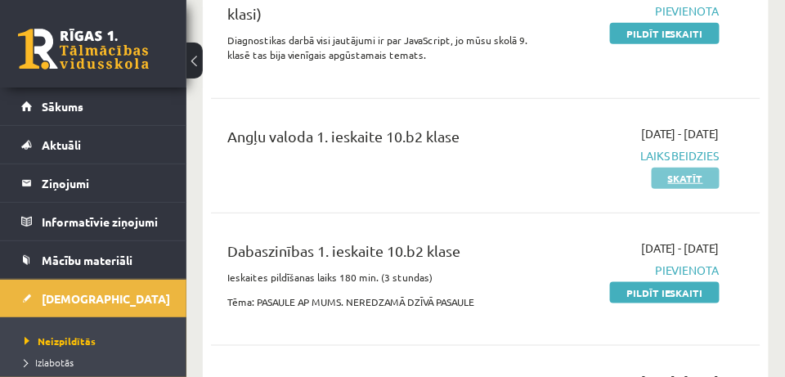
click at [658, 174] on link "Skatīt" at bounding box center [686, 178] width 68 height 21
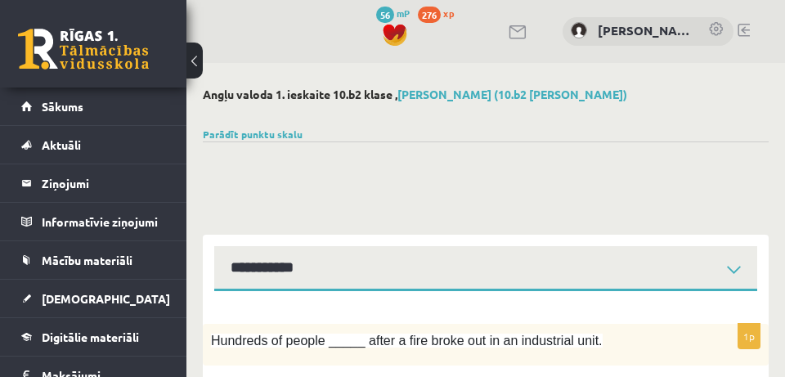
select select "**********"
click at [300, 133] on div "Parādīt punktu skalu Atzīme No Līdz 1 0 16 2 17 24 3 25 32 4 33 40 5 41 48 6 49…" at bounding box center [486, 134] width 567 height 15
click at [294, 133] on link "Parādīt punktu skalu" at bounding box center [253, 134] width 100 height 13
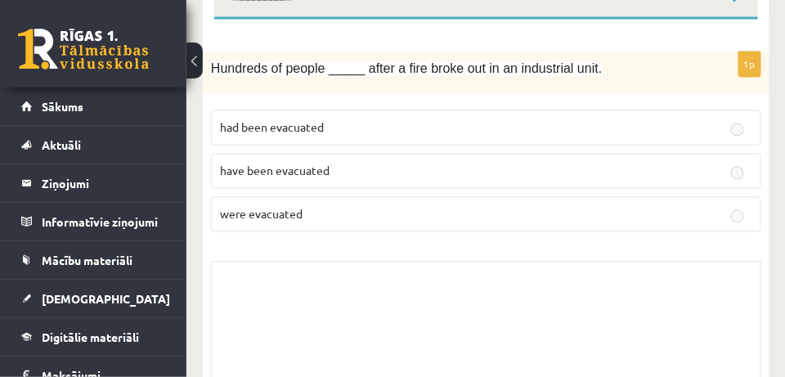
scroll to position [573, 0]
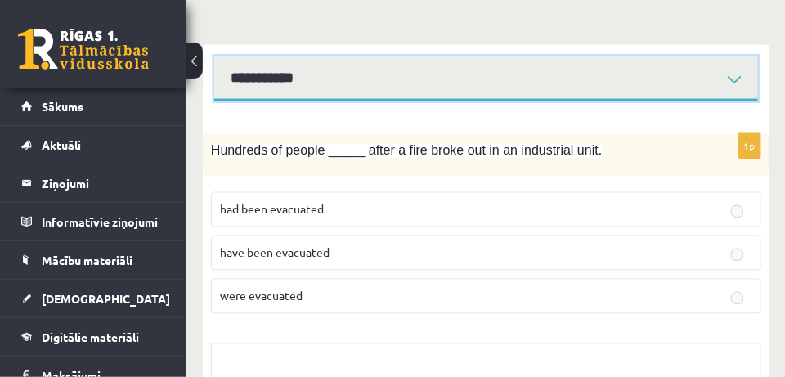
click at [278, 74] on select "**********" at bounding box center [486, 78] width 544 height 45
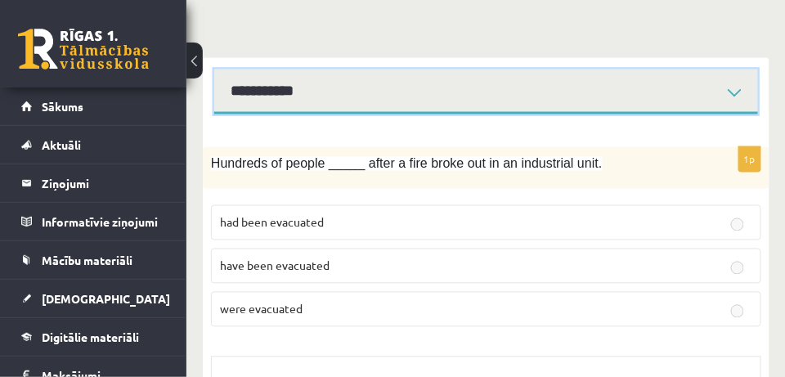
scroll to position [654, 0]
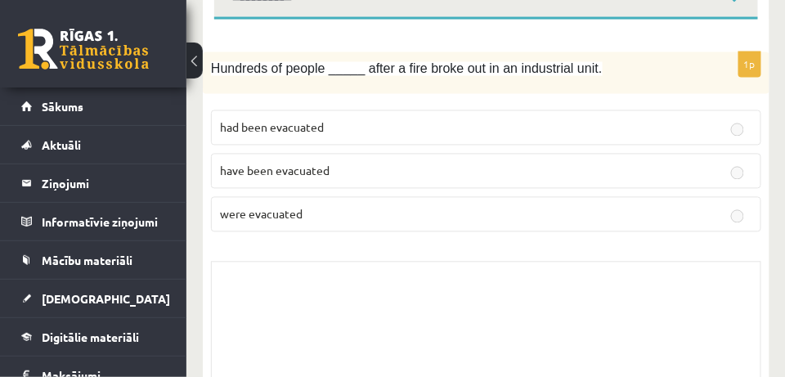
click at [194, 64] on button at bounding box center [194, 61] width 16 height 36
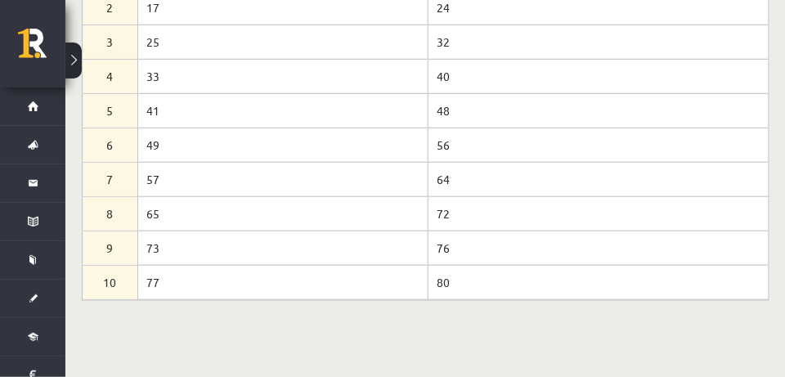
scroll to position [0, 0]
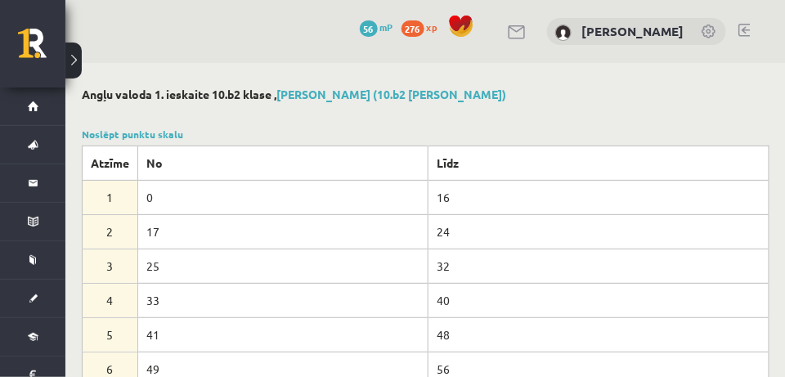
click at [167, 144] on div "Noslēpt punktu skalu Atzīme No Līdz 1 0 16 2 17 24 3 25 32 4 33 40 5 41 48 6 49…" at bounding box center [426, 325] width 688 height 397
click at [173, 134] on link "Noslēpt punktu skalu" at bounding box center [132, 134] width 101 height 13
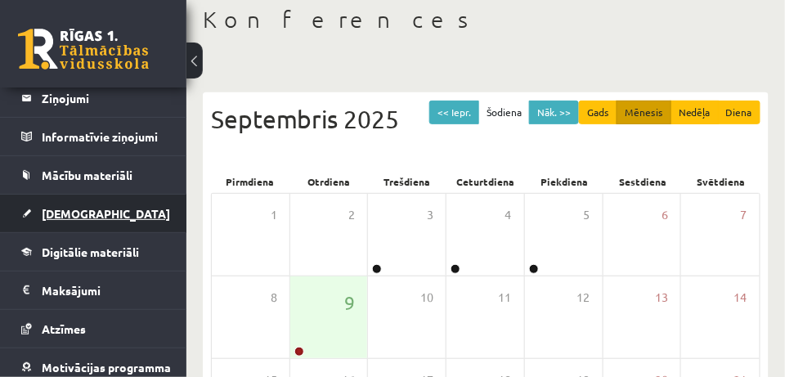
scroll to position [164, 0]
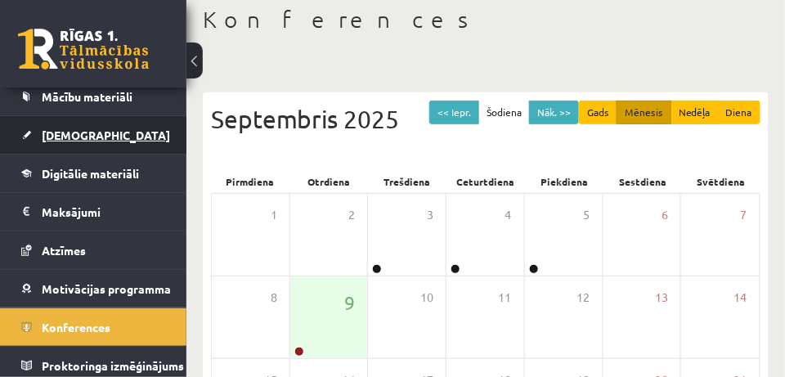
click at [134, 141] on link "[DEMOGRAPHIC_DATA]" at bounding box center [93, 135] width 145 height 38
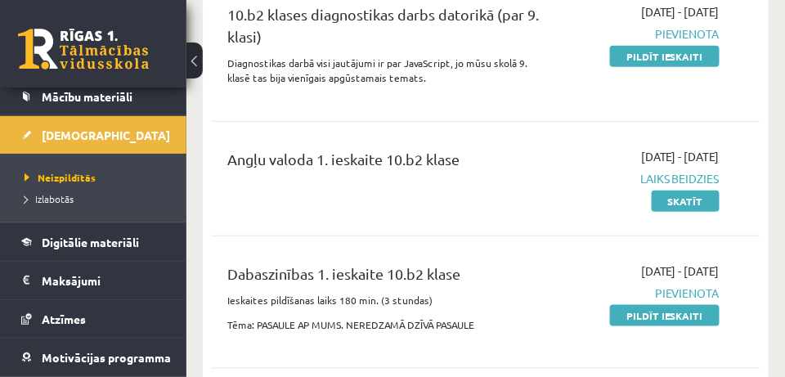
scroll to position [245, 0]
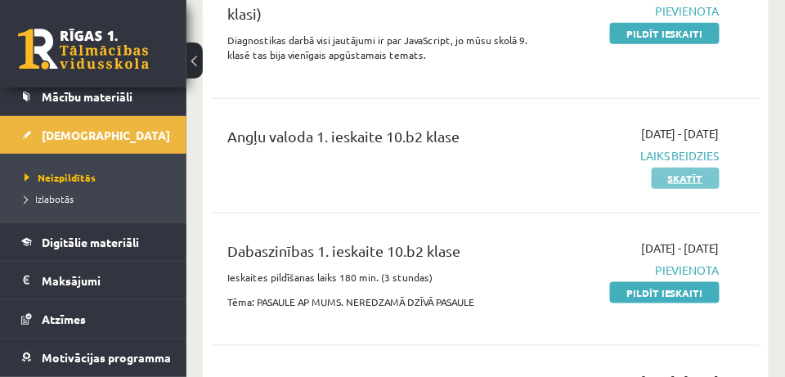
click at [689, 176] on link "Skatīt" at bounding box center [686, 178] width 68 height 21
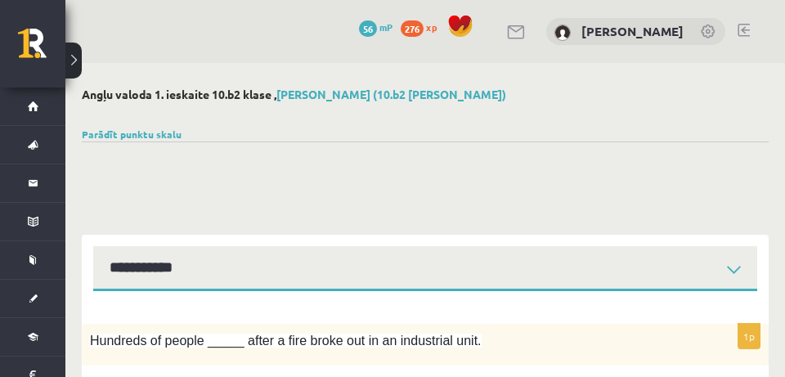
select select "**********"
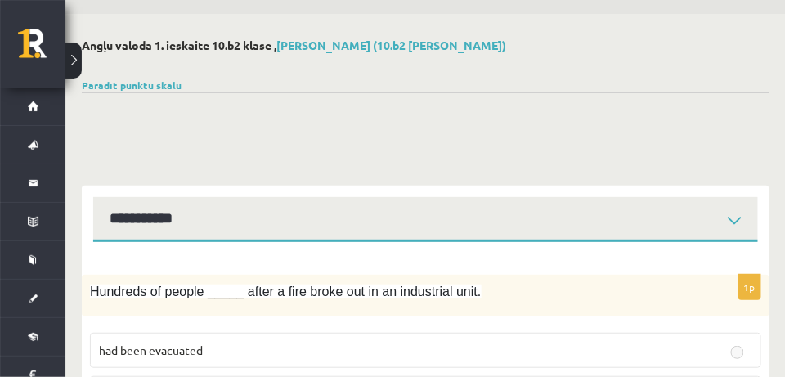
scroll to position [82, 0]
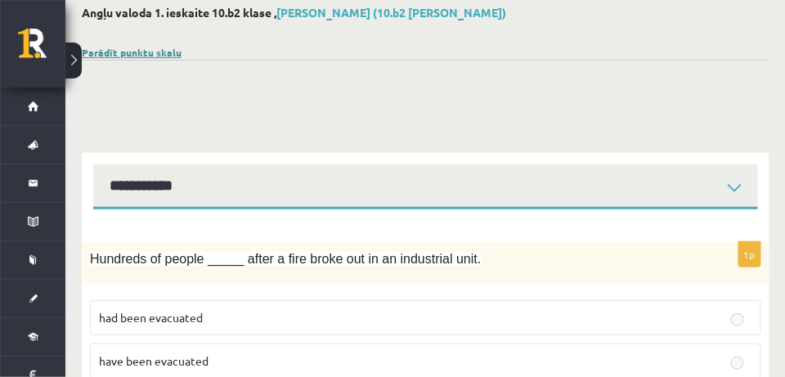
click at [163, 52] on link "Parādīt punktu skalu" at bounding box center [132, 52] width 100 height 13
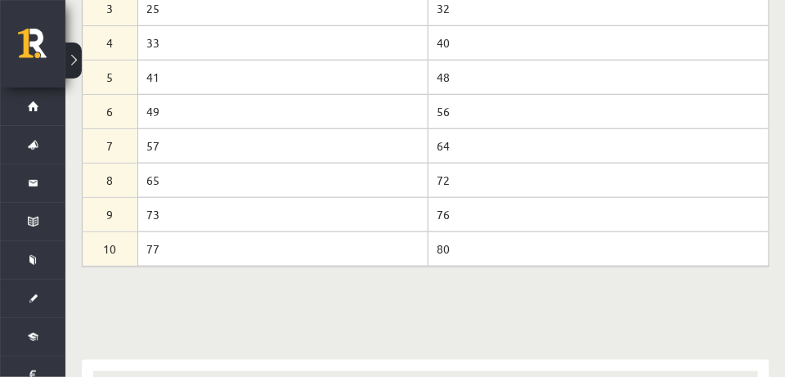
scroll to position [0, 0]
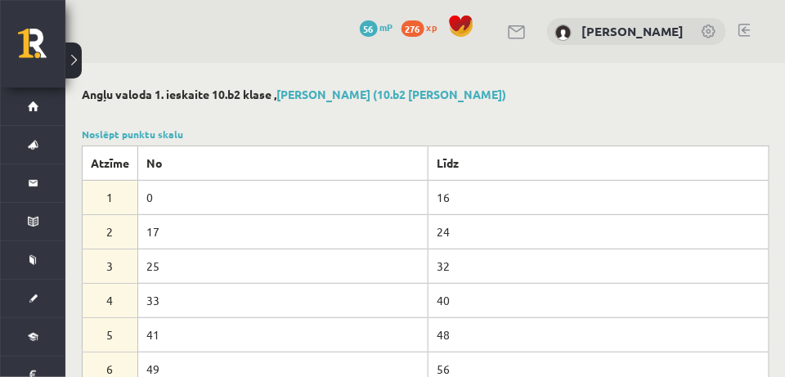
click at [528, 30] on link at bounding box center [518, 32] width 20 height 14
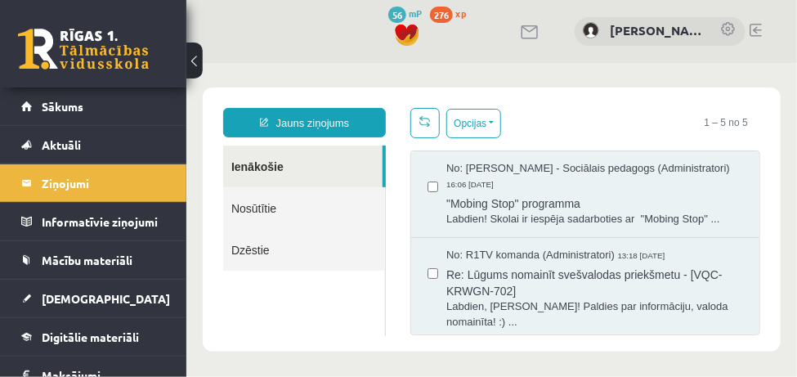
click at [346, 36] on div "0 Dāvanas 56 mP 276 xp [PERSON_NAME]" at bounding box center [491, 31] width 611 height 63
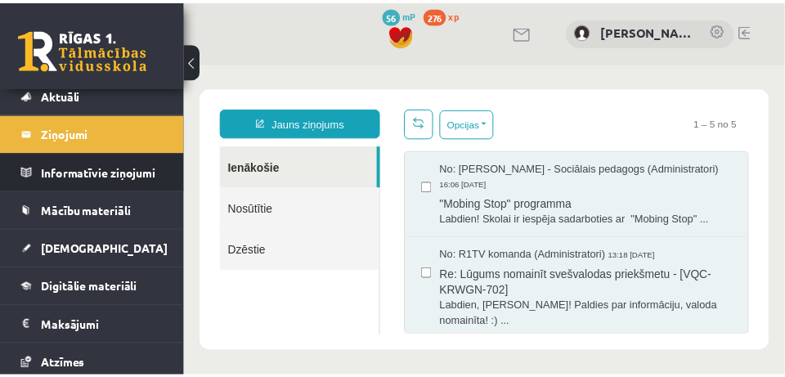
scroll to position [82, 0]
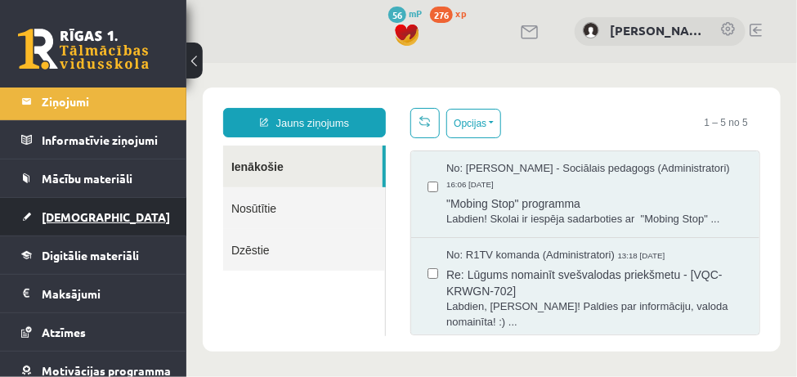
click at [132, 215] on link "[DEMOGRAPHIC_DATA]" at bounding box center [93, 217] width 145 height 38
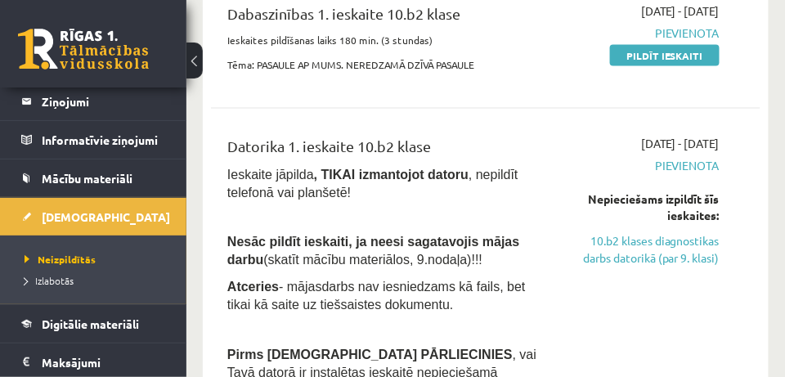
scroll to position [491, 0]
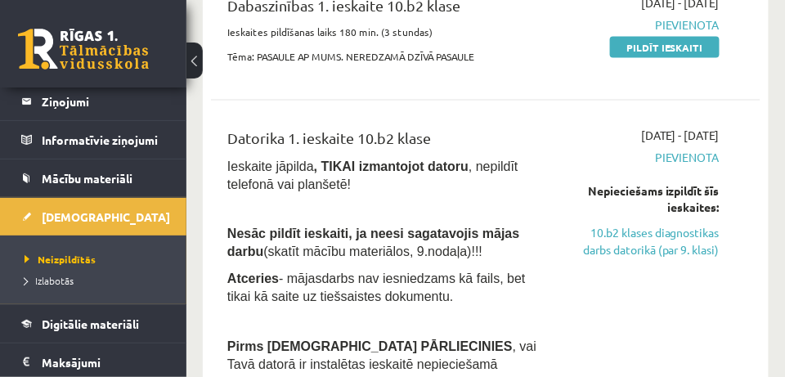
click at [627, 56] on div "[DATE] - [DATE] [GEOGRAPHIC_DATA] Pildīt ieskaiti" at bounding box center [645, 33] width 173 height 79
click at [635, 53] on link "Pildīt ieskaiti" at bounding box center [665, 47] width 110 height 21
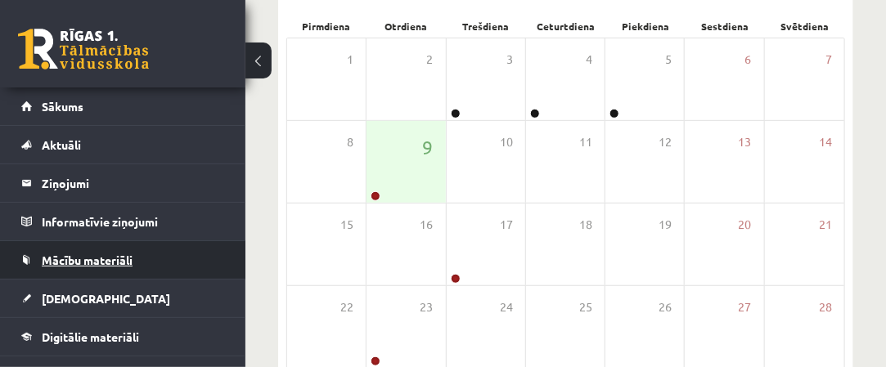
scroll to position [82, 0]
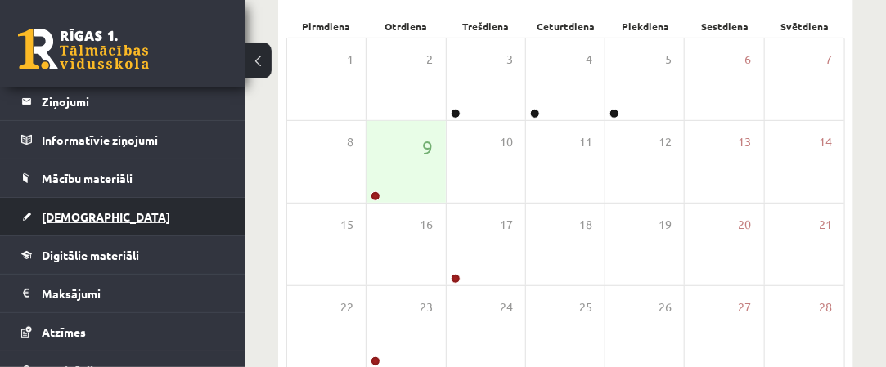
click at [161, 227] on link "[DEMOGRAPHIC_DATA]" at bounding box center [123, 217] width 204 height 38
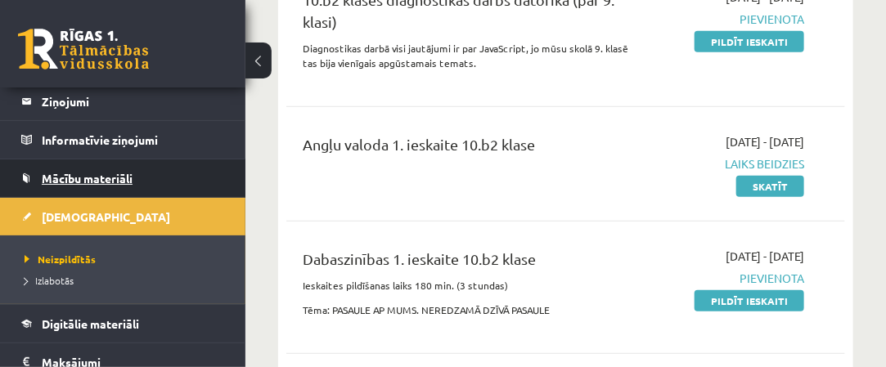
click at [163, 177] on link "Mācību materiāli" at bounding box center [123, 178] width 204 height 38
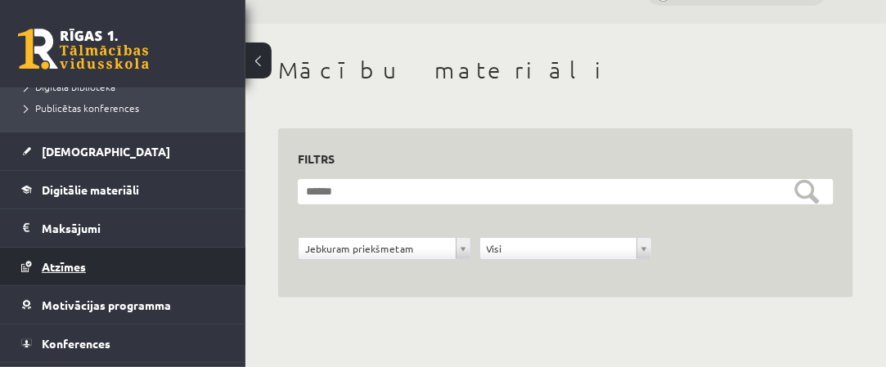
scroll to position [309, 0]
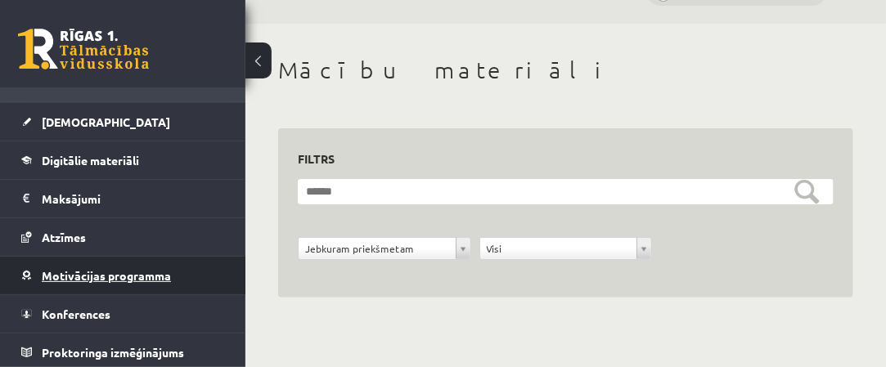
click at [198, 279] on link "Motivācijas programma" at bounding box center [123, 276] width 204 height 38
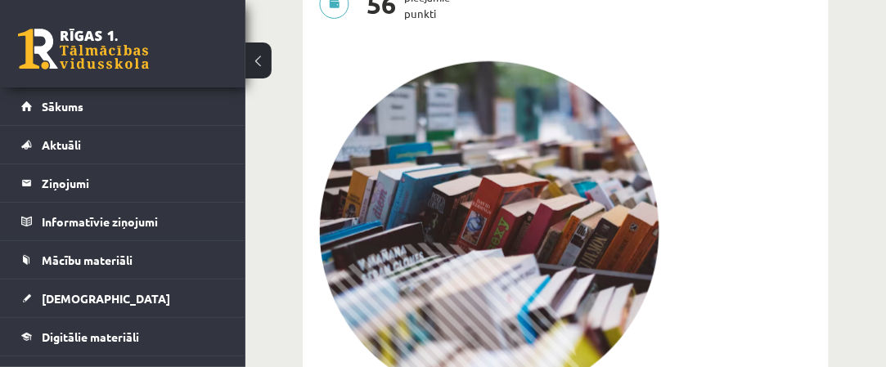
scroll to position [448, 0]
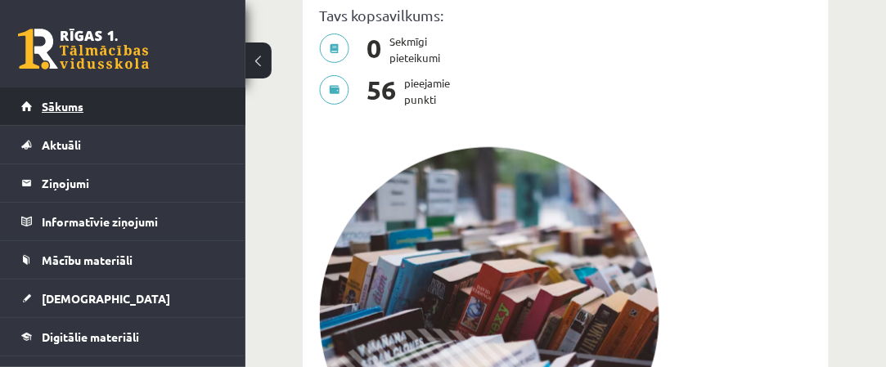
click at [126, 115] on link "Sākums" at bounding box center [123, 107] width 204 height 38
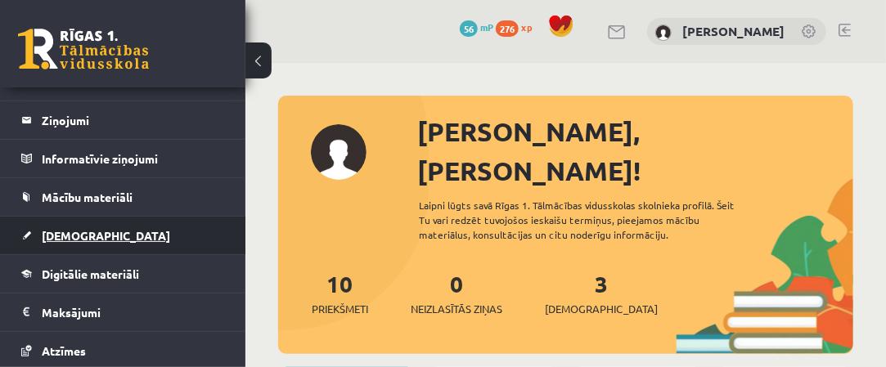
scroll to position [82, 0]
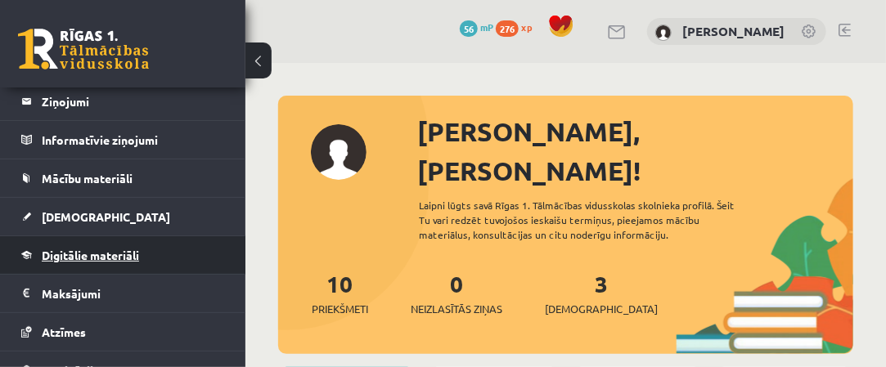
click at [148, 263] on link "Digitālie materiāli" at bounding box center [123, 255] width 204 height 38
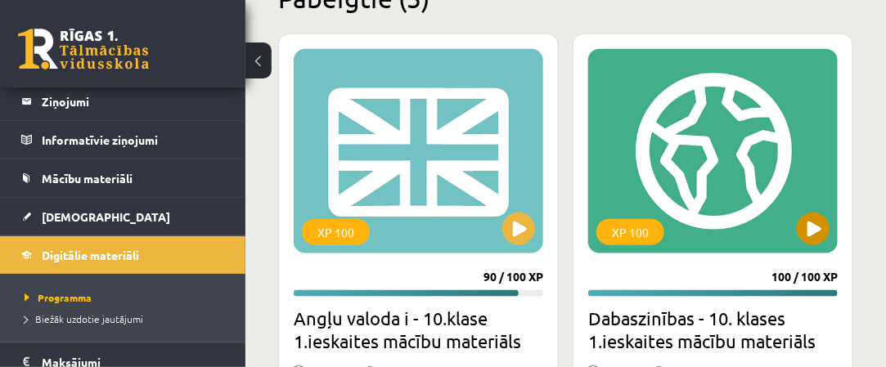
scroll to position [573, 0]
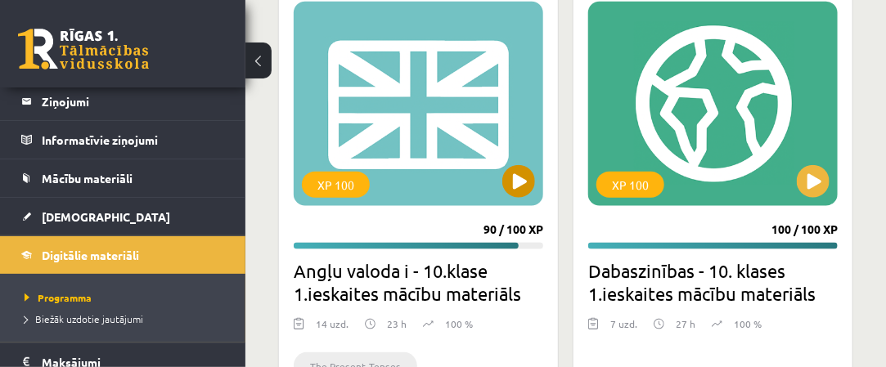
click at [424, 123] on div "XP 100" at bounding box center [418, 104] width 249 height 204
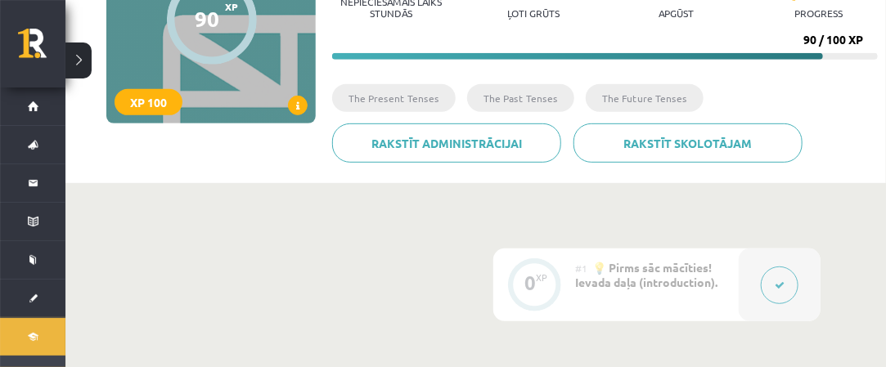
scroll to position [245, 0]
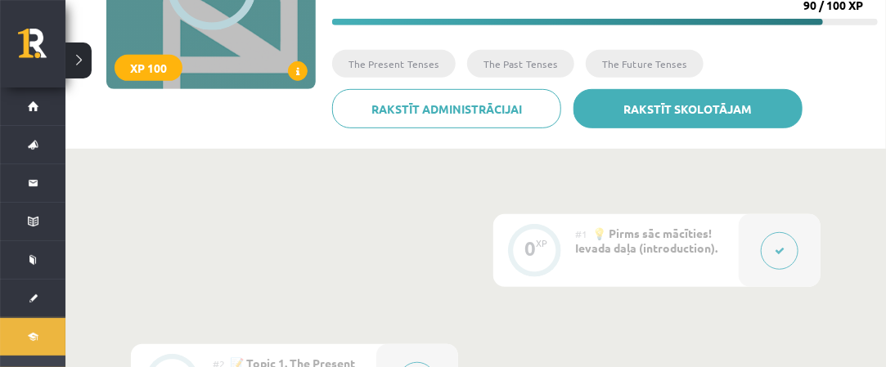
click at [703, 115] on link "Rakstīt skolotājam" at bounding box center [687, 108] width 229 height 39
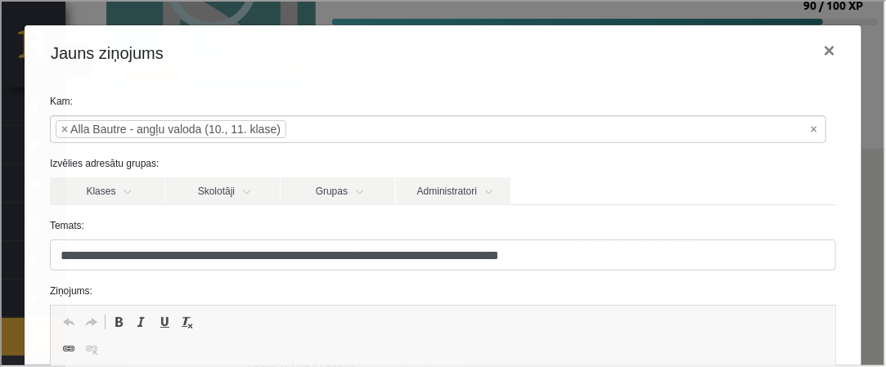
scroll to position [82, 0]
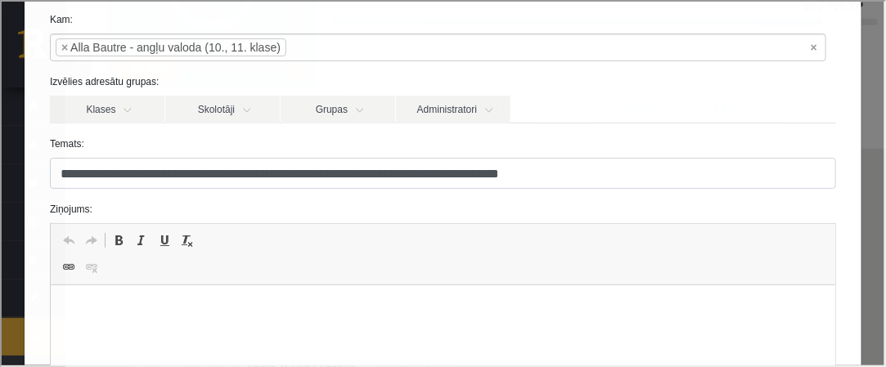
click at [655, 137] on label "Temats:" at bounding box center [441, 142] width 811 height 15
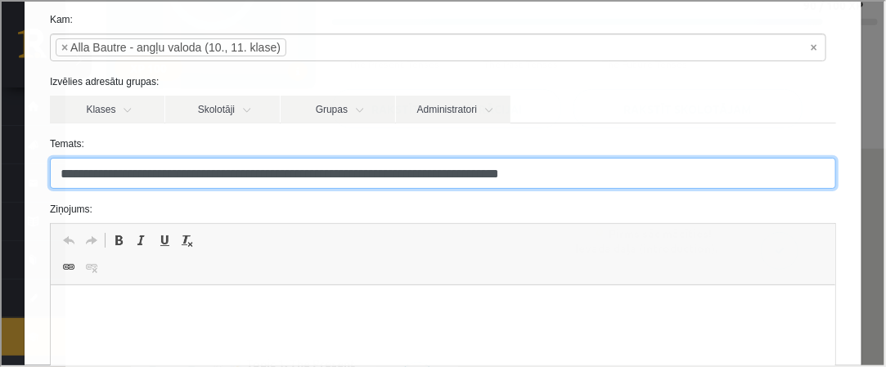
click at [655, 156] on input "**********" at bounding box center [441, 171] width 786 height 31
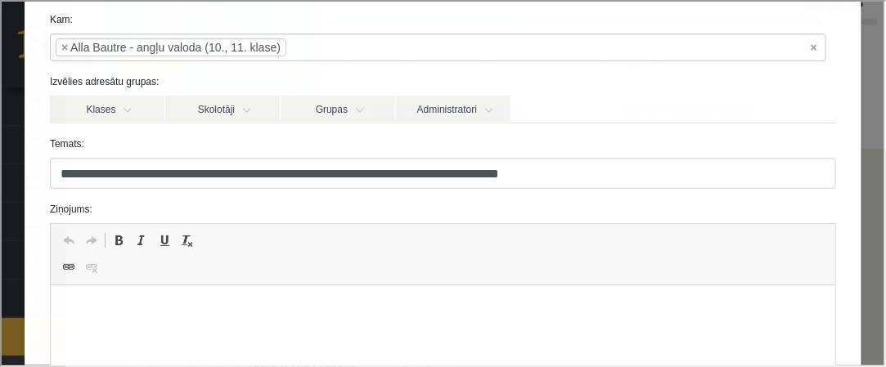
click at [576, 147] on label "Temats:" at bounding box center [441, 142] width 811 height 15
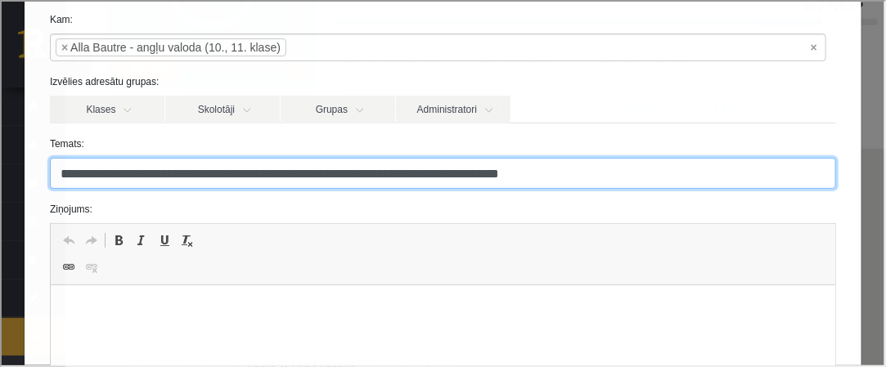
click at [576, 156] on input "**********" at bounding box center [441, 171] width 786 height 31
drag, startPoint x: 382, startPoint y: 249, endPoint x: 415, endPoint y: 240, distance: 34.9
click at [383, 249] on span "Undo Keyboard shortcut Ctrl+Z Redo Keyboard shortcut Ctrl+Y Bold Keyboard short…" at bounding box center [441, 240] width 771 height 27
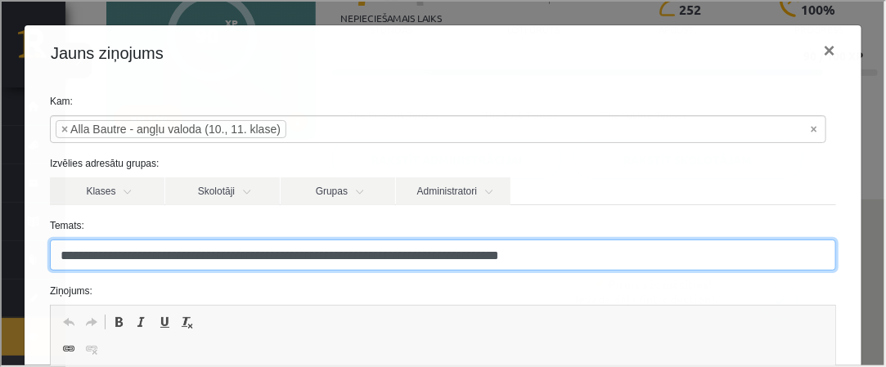
scroll to position [164, 0]
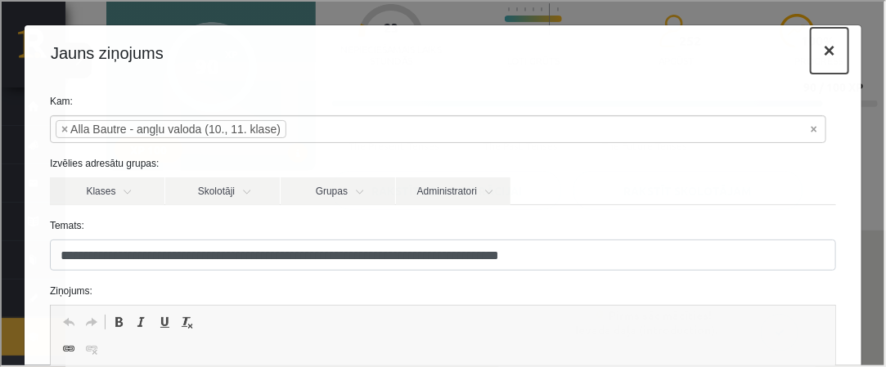
click at [815, 50] on button "×" at bounding box center [828, 49] width 38 height 46
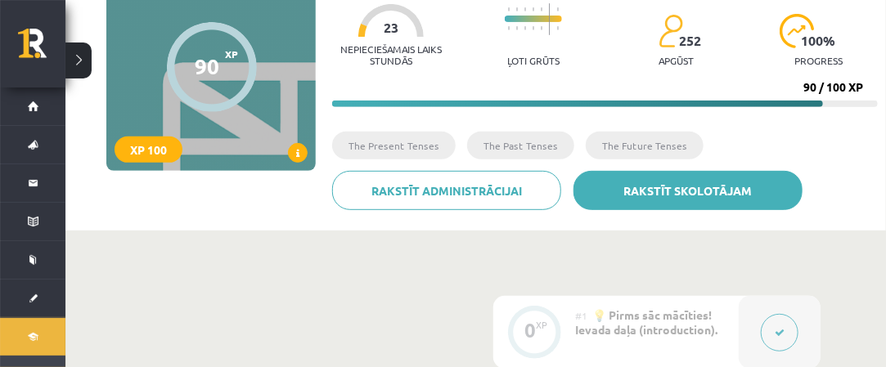
click at [638, 199] on link "Rakstīt skolotājam" at bounding box center [687, 190] width 229 height 39
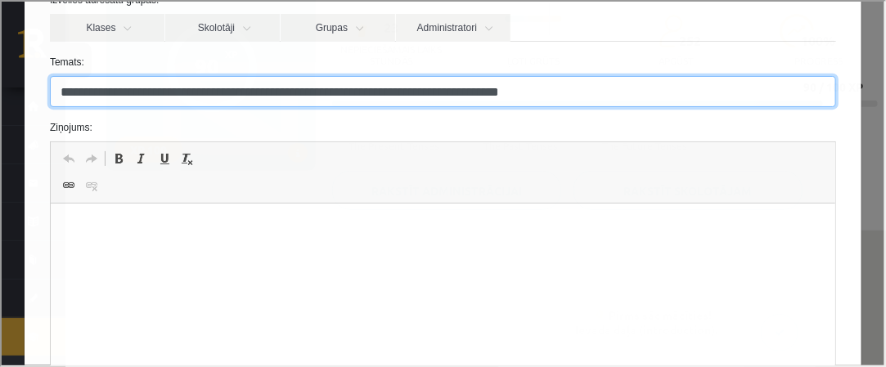
click at [586, 92] on input "**********" at bounding box center [441, 89] width 786 height 31
type input "**********"
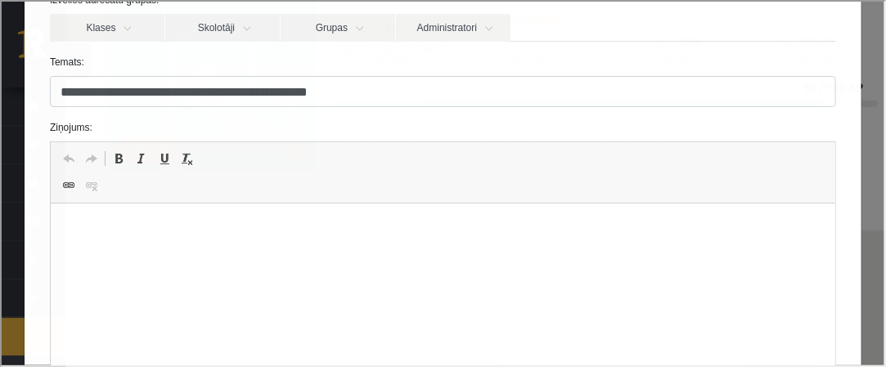
click at [106, 249] on html at bounding box center [442, 229] width 784 height 50
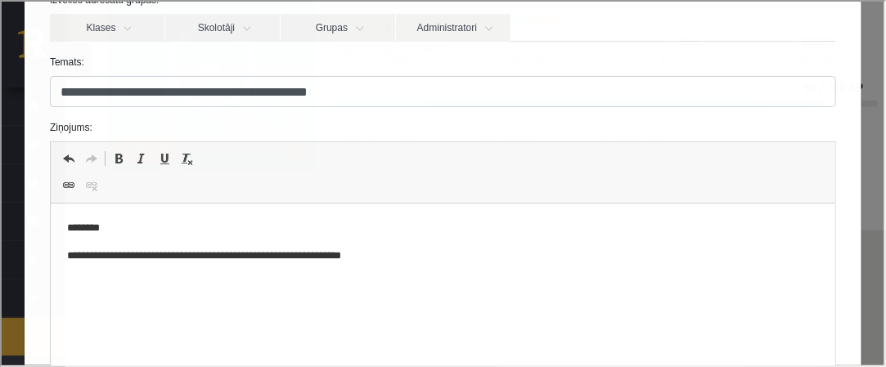
click at [317, 255] on p "**********" at bounding box center [437, 256] width 742 height 17
click at [389, 259] on p "**********" at bounding box center [437, 256] width 742 height 17
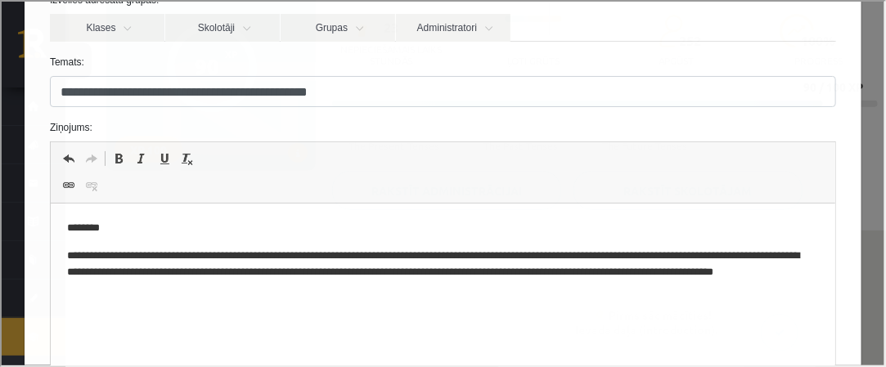
click at [138, 290] on p "**********" at bounding box center [437, 273] width 742 height 51
click at [159, 291] on p "**********" at bounding box center [437, 273] width 742 height 51
click at [162, 296] on p "**********" at bounding box center [437, 273] width 742 height 51
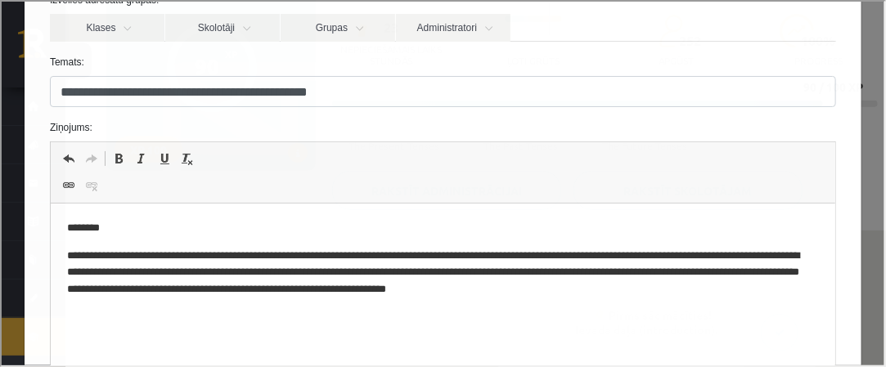
click at [588, 289] on p "**********" at bounding box center [437, 273] width 742 height 51
click at [615, 292] on p "**********" at bounding box center [437, 273] width 742 height 51
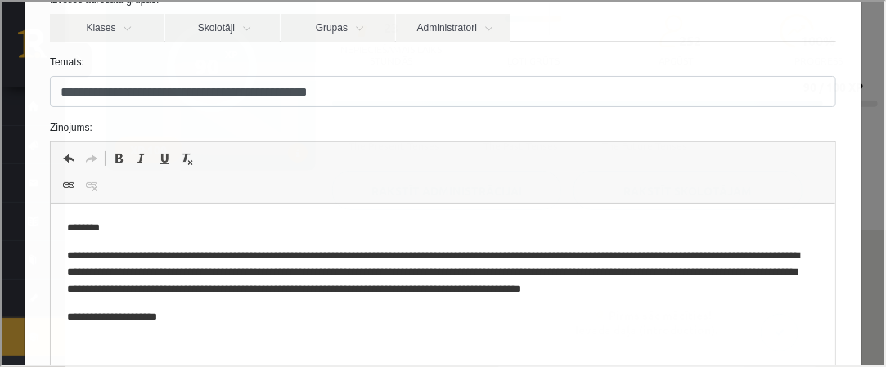
click at [438, 296] on p "**********" at bounding box center [437, 273] width 742 height 51
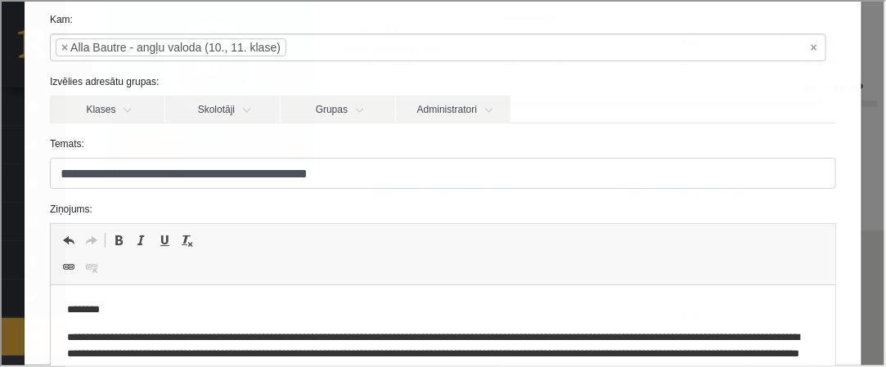
scroll to position [0, 0]
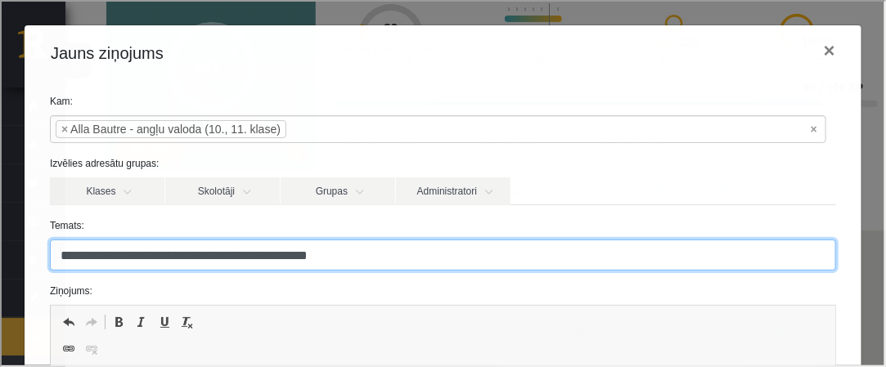
click at [346, 256] on input "**********" at bounding box center [441, 253] width 786 height 31
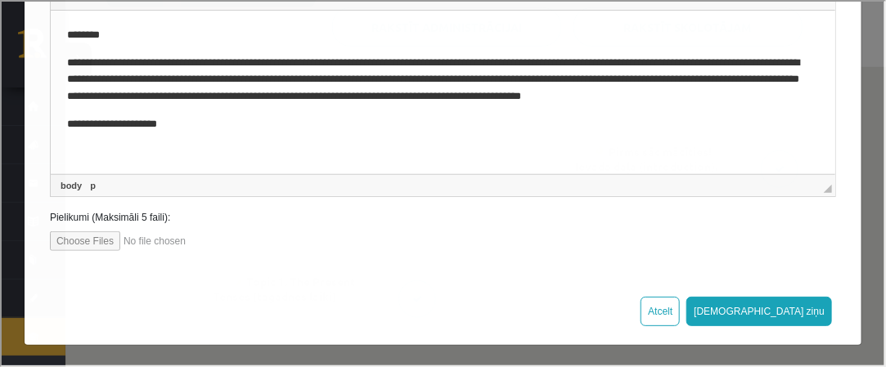
scroll to position [491, 0]
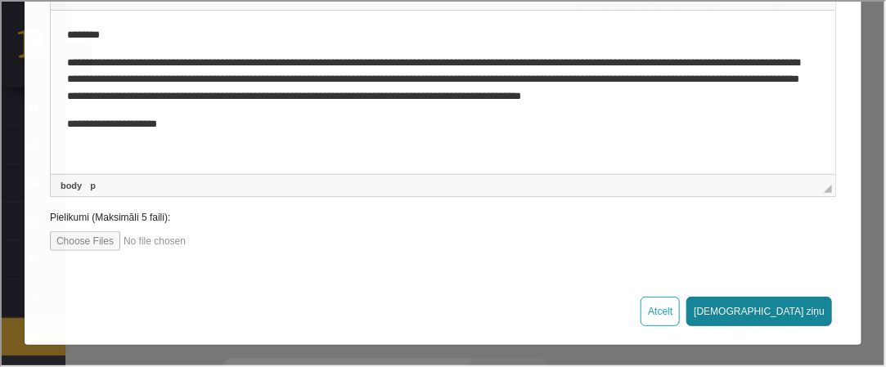
type input "**********"
click at [806, 317] on button "[DEMOGRAPHIC_DATA] ziņu" at bounding box center [758, 309] width 146 height 29
